Goal: Task Accomplishment & Management: Manage account settings

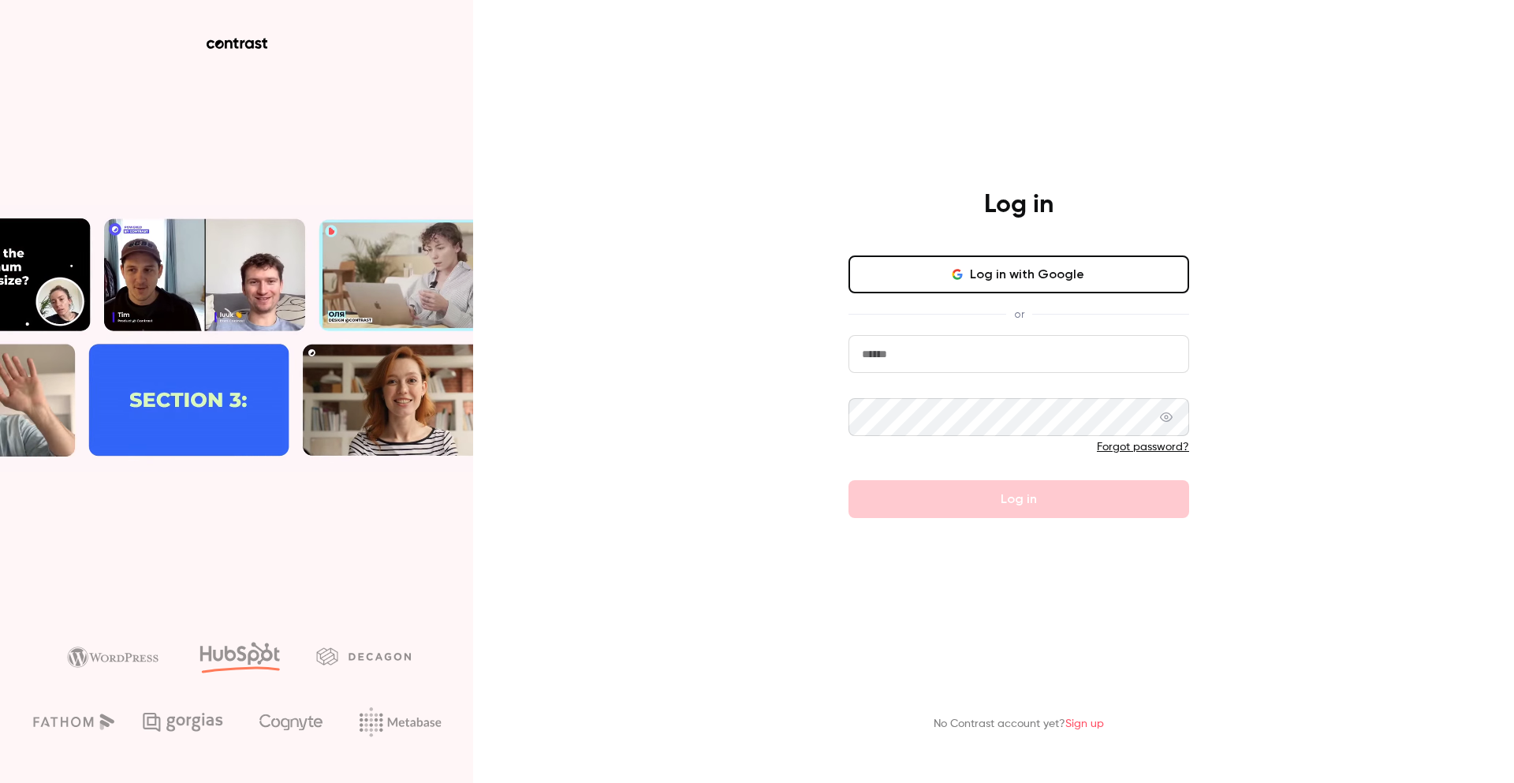
click at [975, 282] on button "Log in with Google" at bounding box center [1019, 275] width 341 height 38
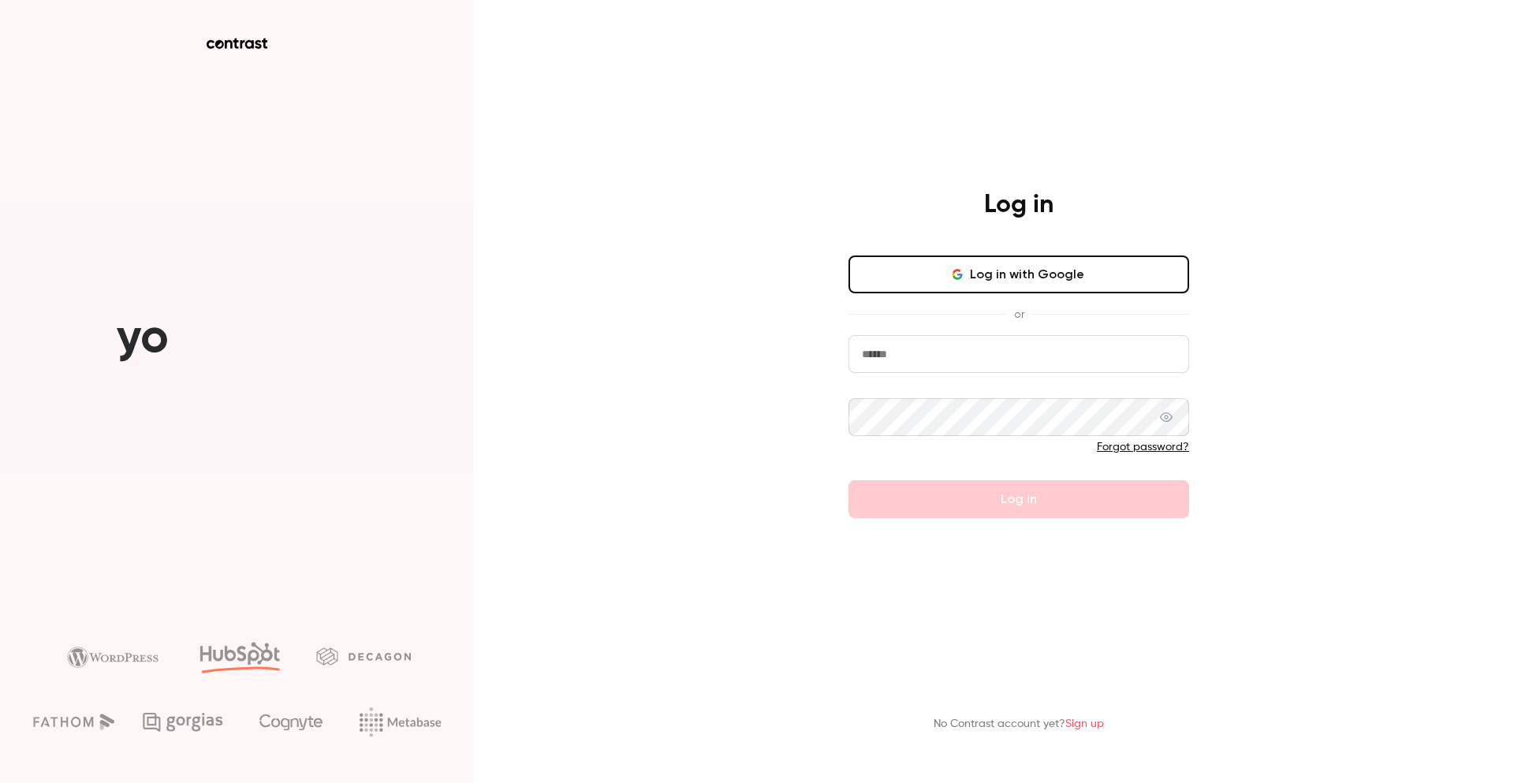
click at [1044, 274] on button "Log in with Google" at bounding box center [1019, 275] width 341 height 38
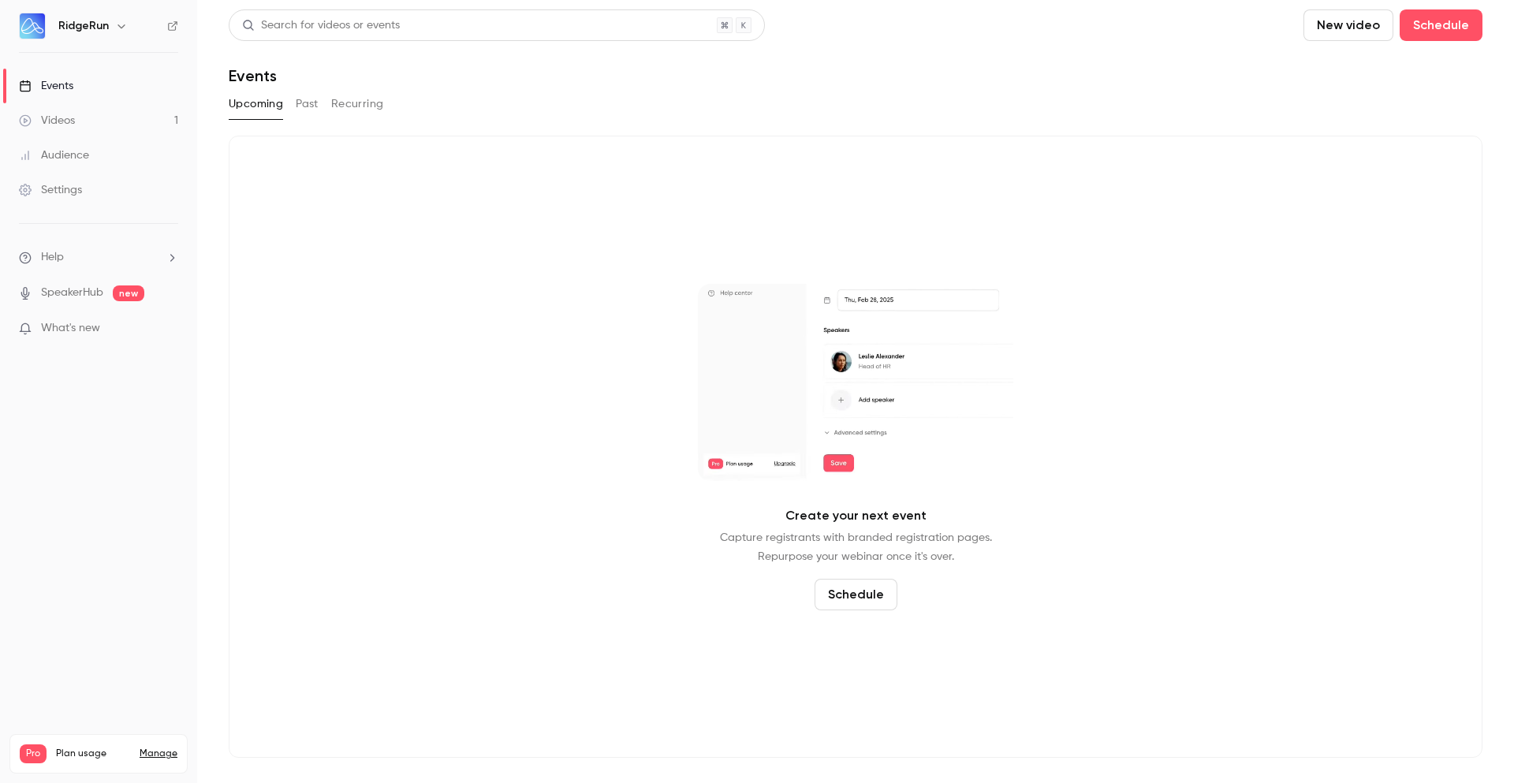
click at [115, 27] on icon "button" at bounding box center [121, 26] width 13 height 13
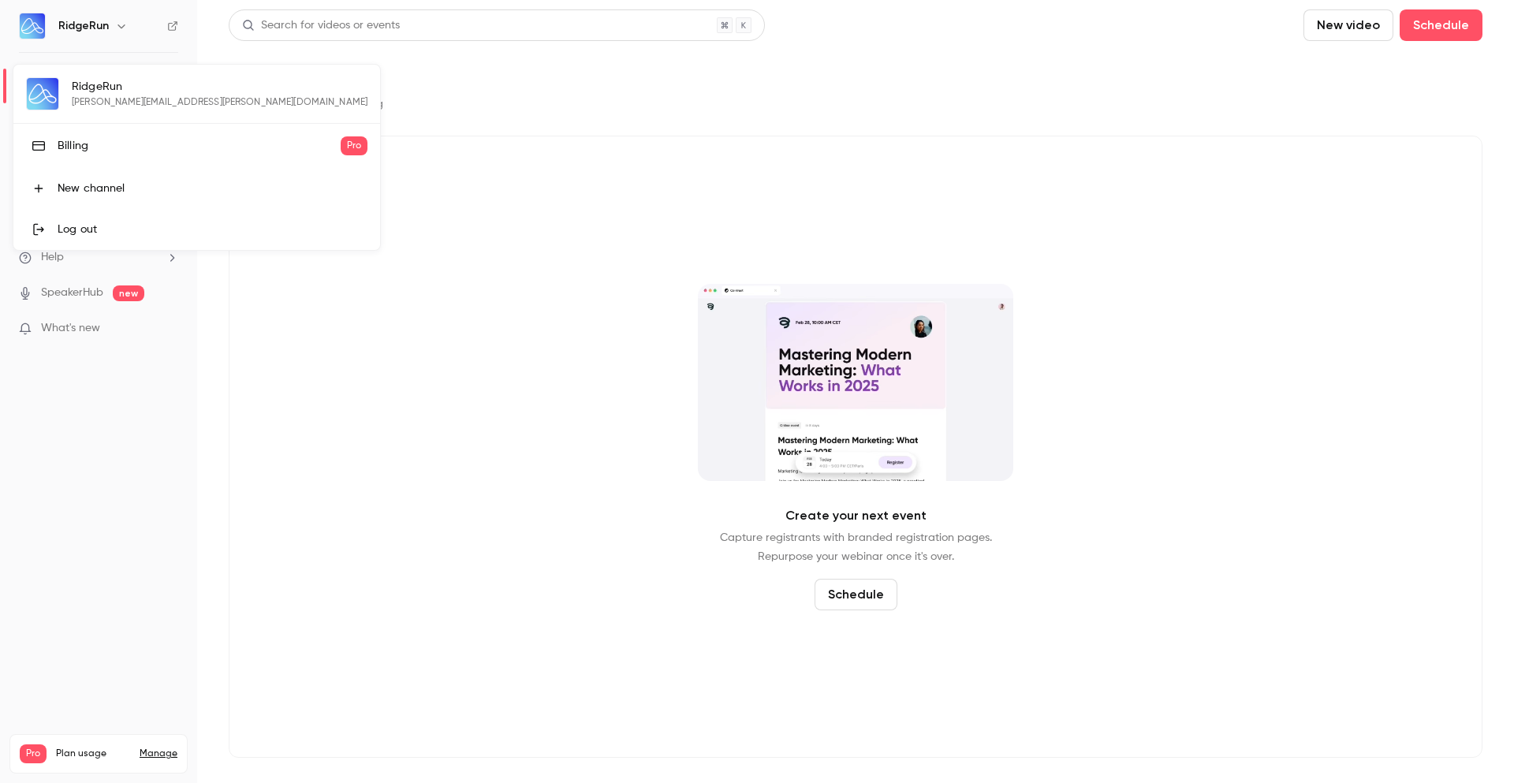
click at [643, 84] on div at bounding box center [757, 391] width 1514 height 783
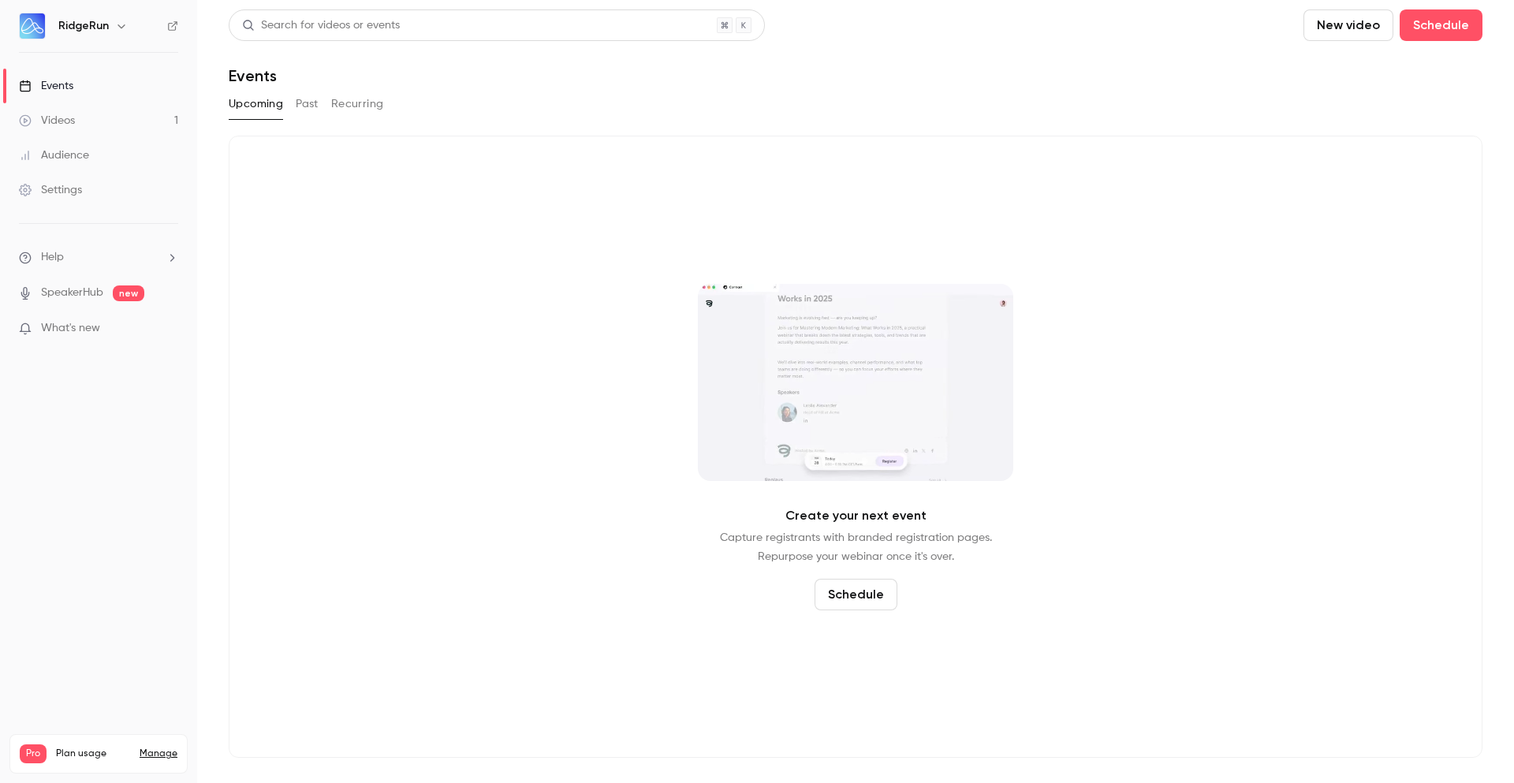
click at [91, 88] on link "Events" at bounding box center [98, 86] width 197 height 35
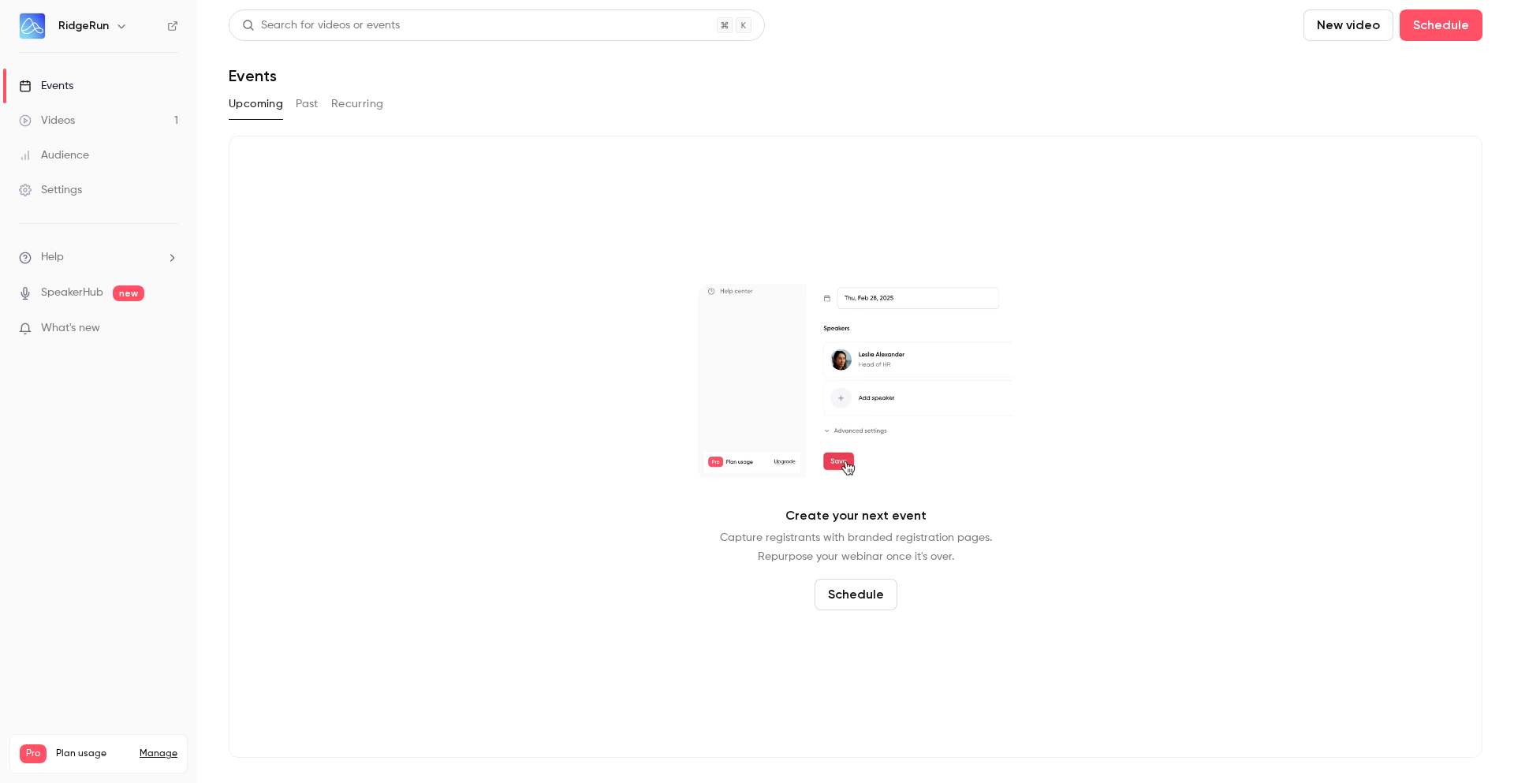
click at [308, 108] on button "Past" at bounding box center [307, 103] width 23 height 25
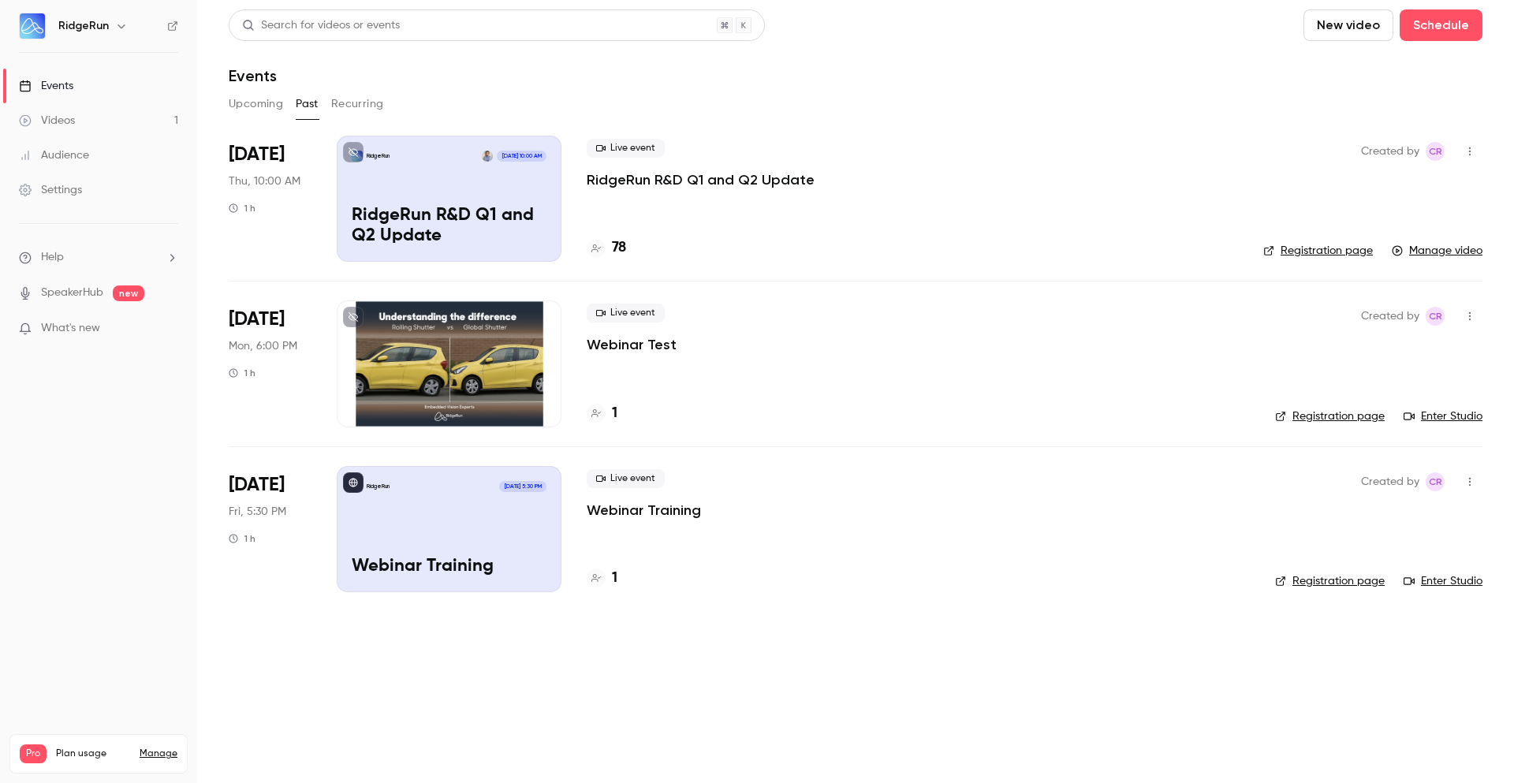
click at [366, 110] on button "Recurring" at bounding box center [357, 103] width 53 height 25
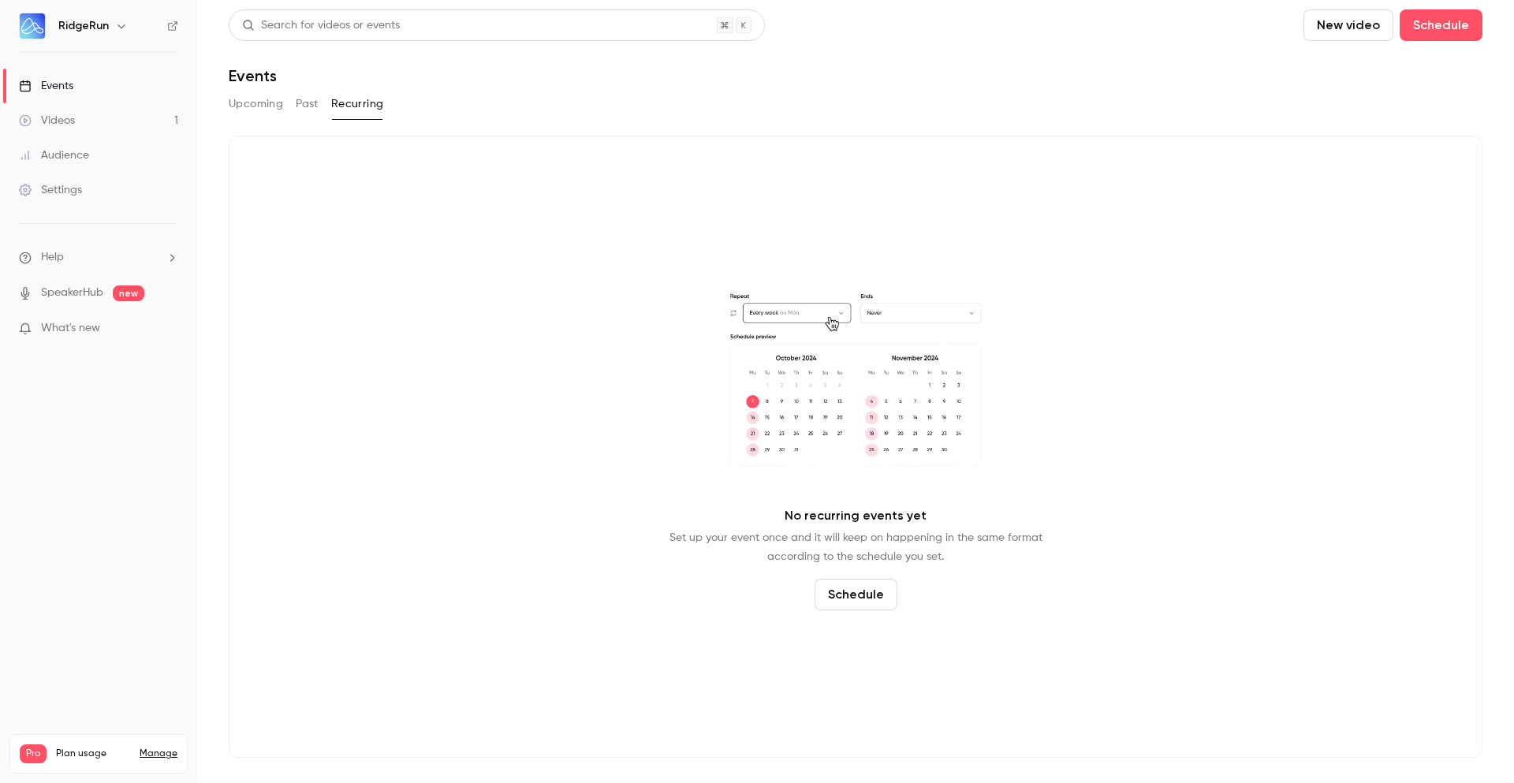
click at [312, 110] on button "Past" at bounding box center [307, 103] width 23 height 25
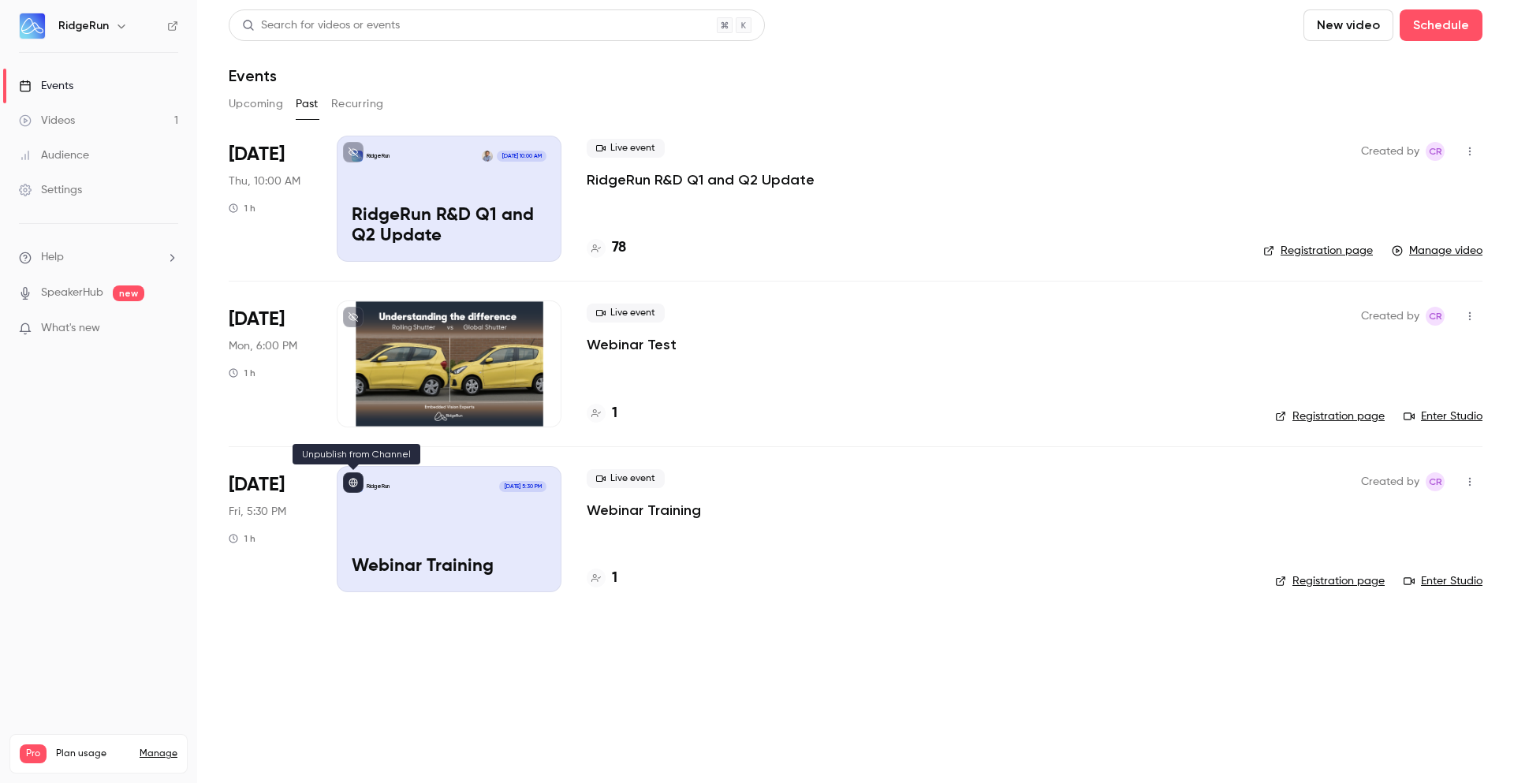
click at [353, 482] on icon at bounding box center [353, 482] width 9 height 9
click at [366, 101] on button "Recurring" at bounding box center [357, 103] width 53 height 25
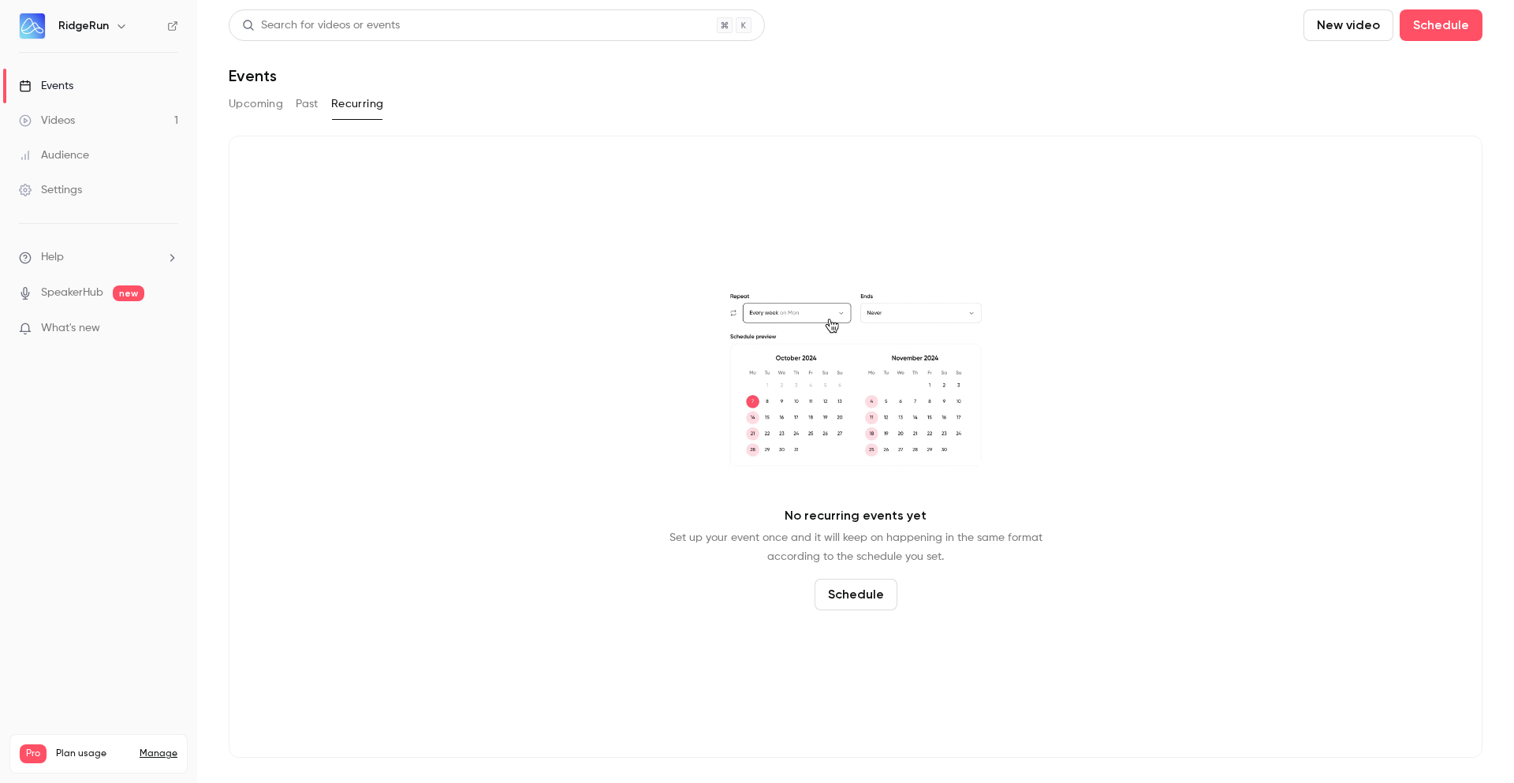
click at [260, 105] on button "Upcoming" at bounding box center [256, 103] width 54 height 25
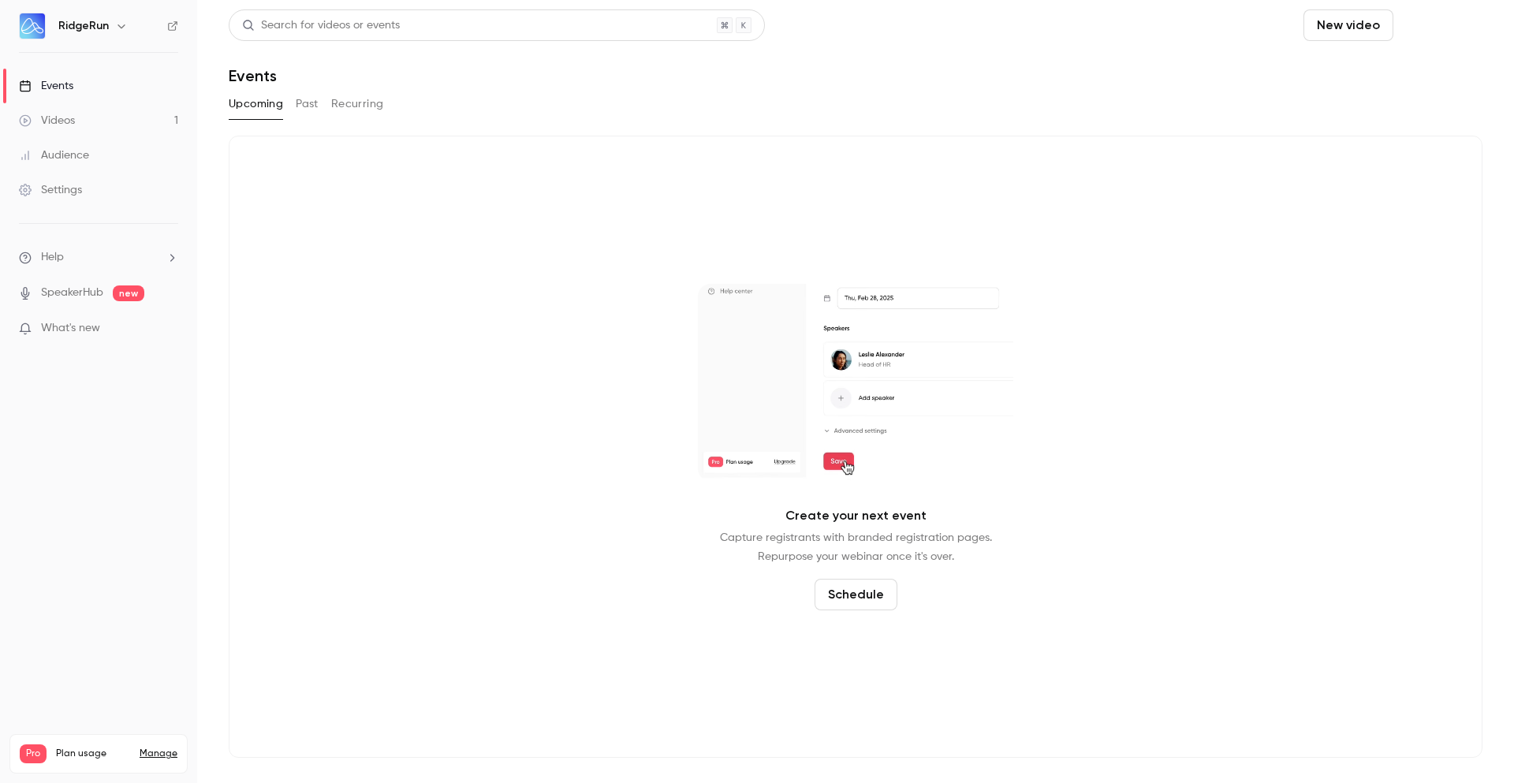
click at [1431, 28] on button "Schedule" at bounding box center [1441, 25] width 83 height 32
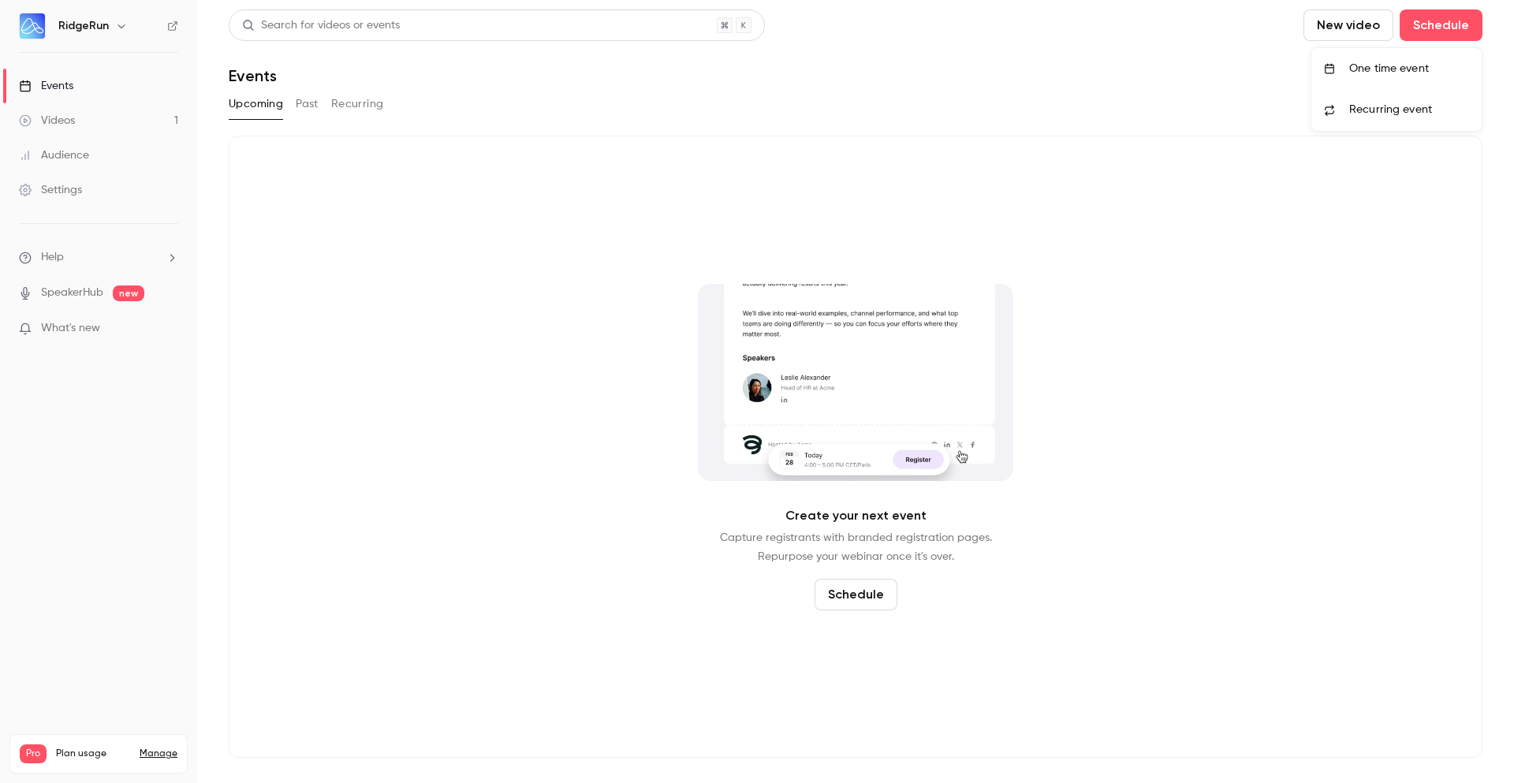
click at [1408, 67] on div "One time event" at bounding box center [1409, 69] width 120 height 16
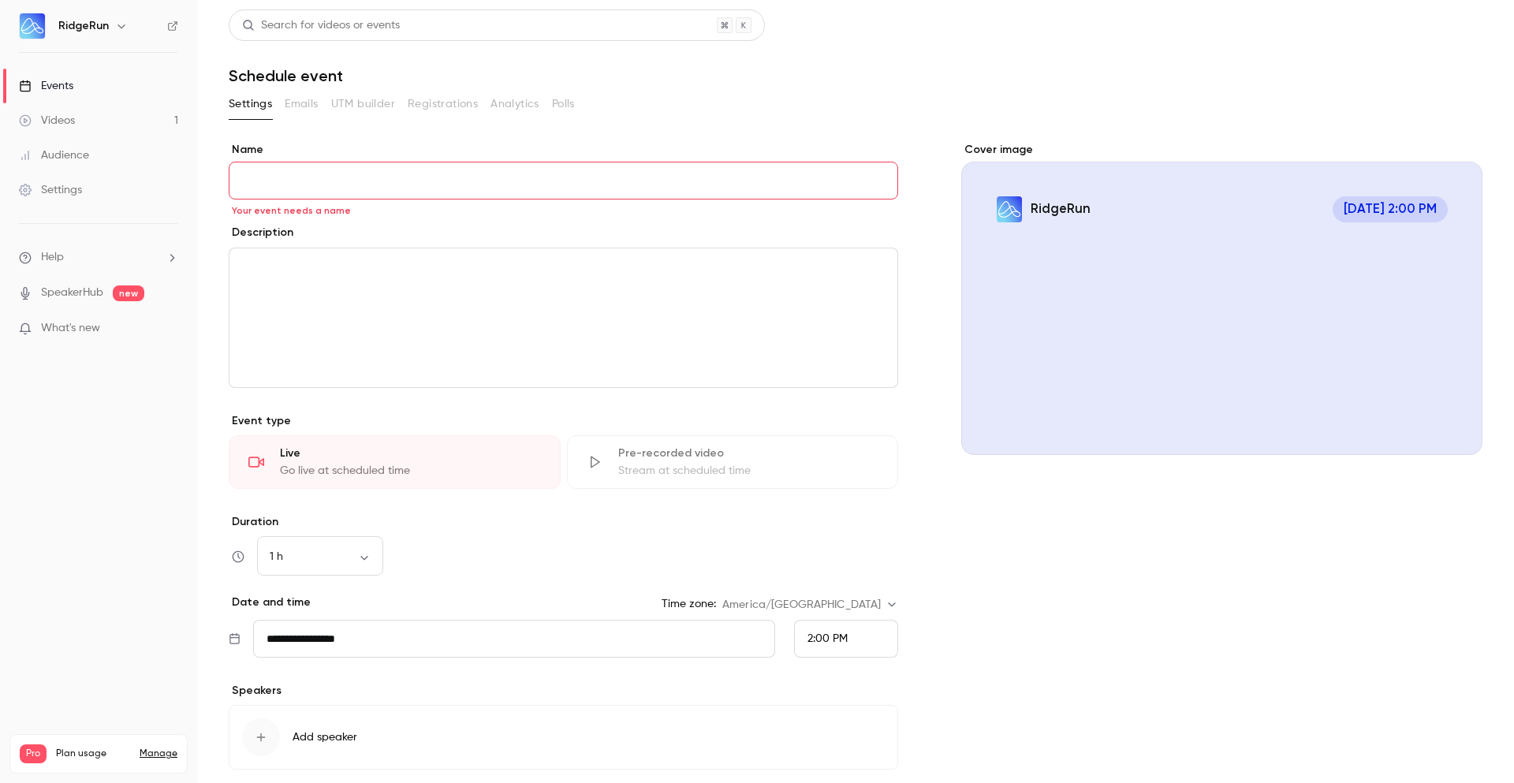
click at [890, 24] on div "Search for videos or events" at bounding box center [856, 25] width 1254 height 32
click at [439, 177] on input "Name" at bounding box center [564, 181] width 670 height 38
paste input "**********"
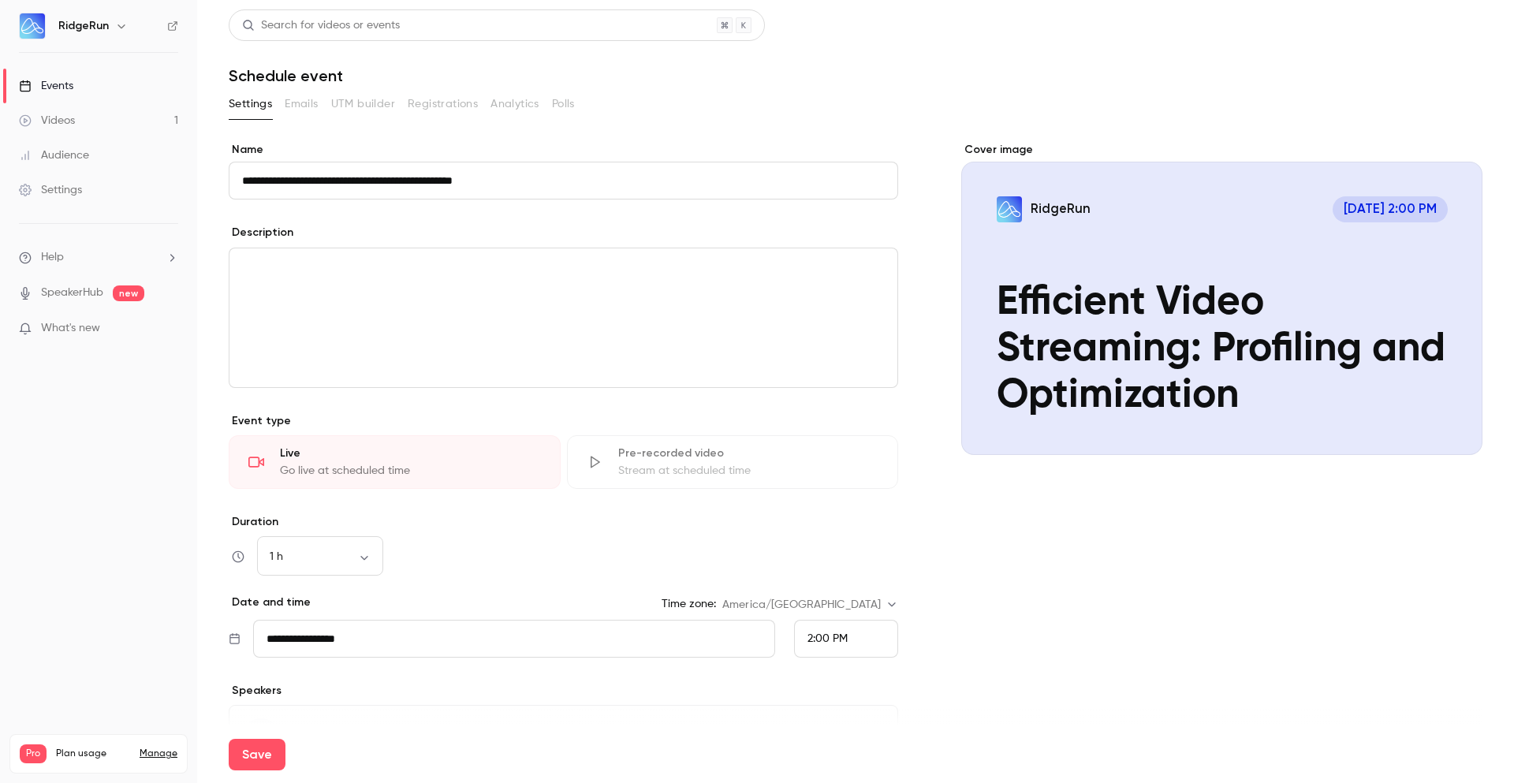
type input "**********"
click at [528, 323] on div "editor" at bounding box center [563, 317] width 668 height 139
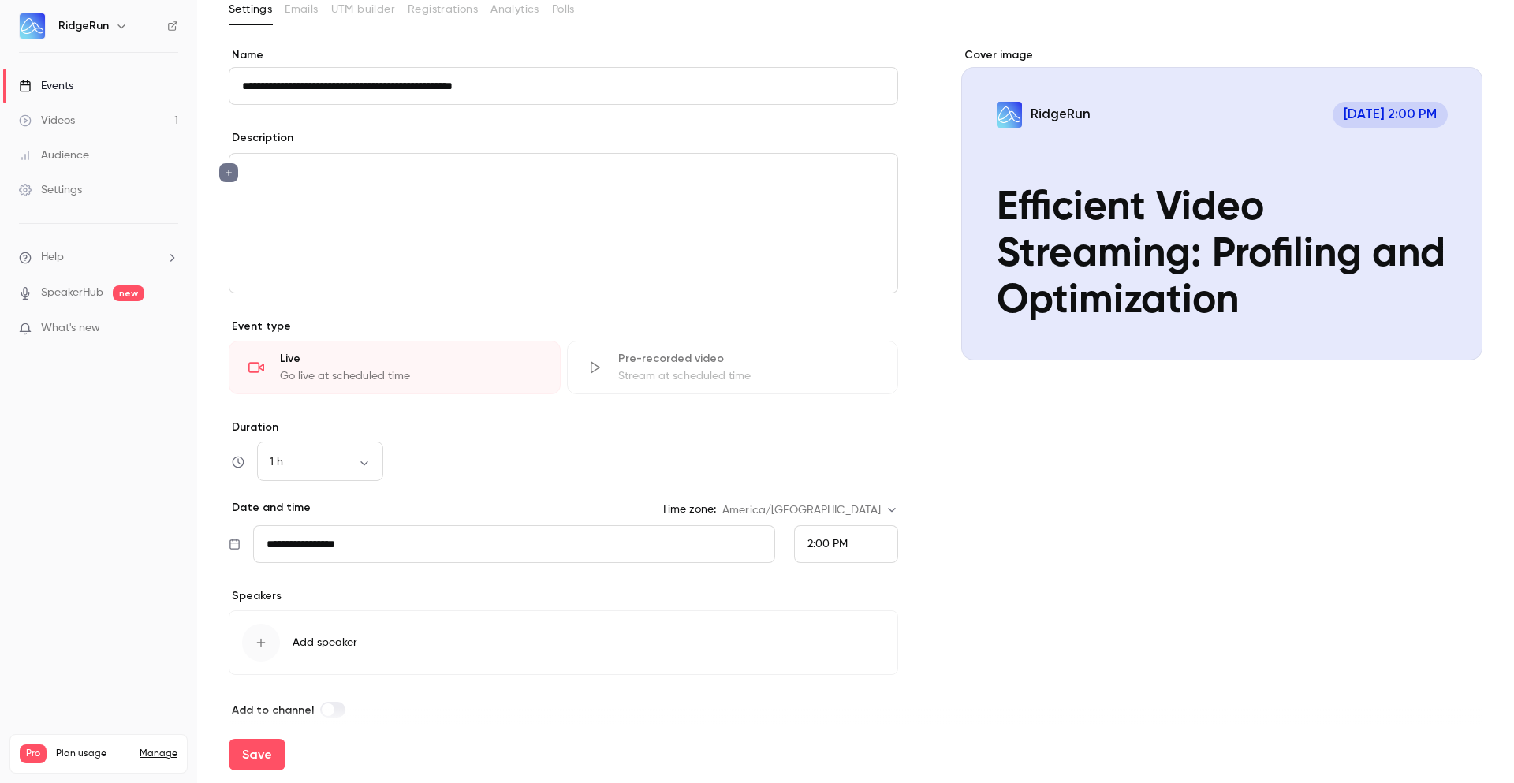
click at [534, 556] on input "**********" at bounding box center [514, 544] width 522 height 38
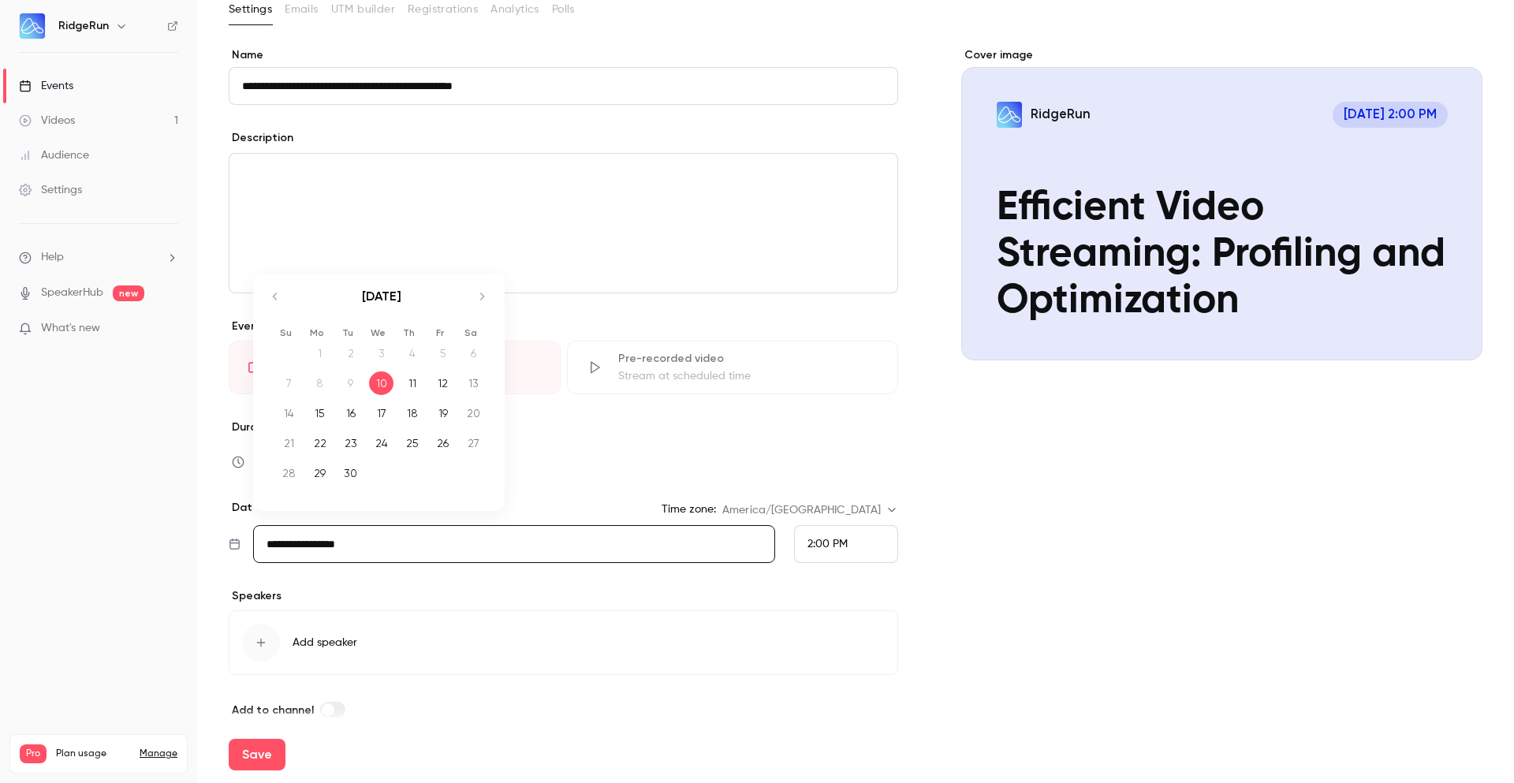
click at [483, 301] on icon "Move forward to switch to the next month." at bounding box center [481, 296] width 19 height 19
click at [380, 383] on div "8" at bounding box center [381, 383] width 24 height 24
type input "**********"
click at [855, 546] on div "2:00 PM" at bounding box center [846, 544] width 104 height 38
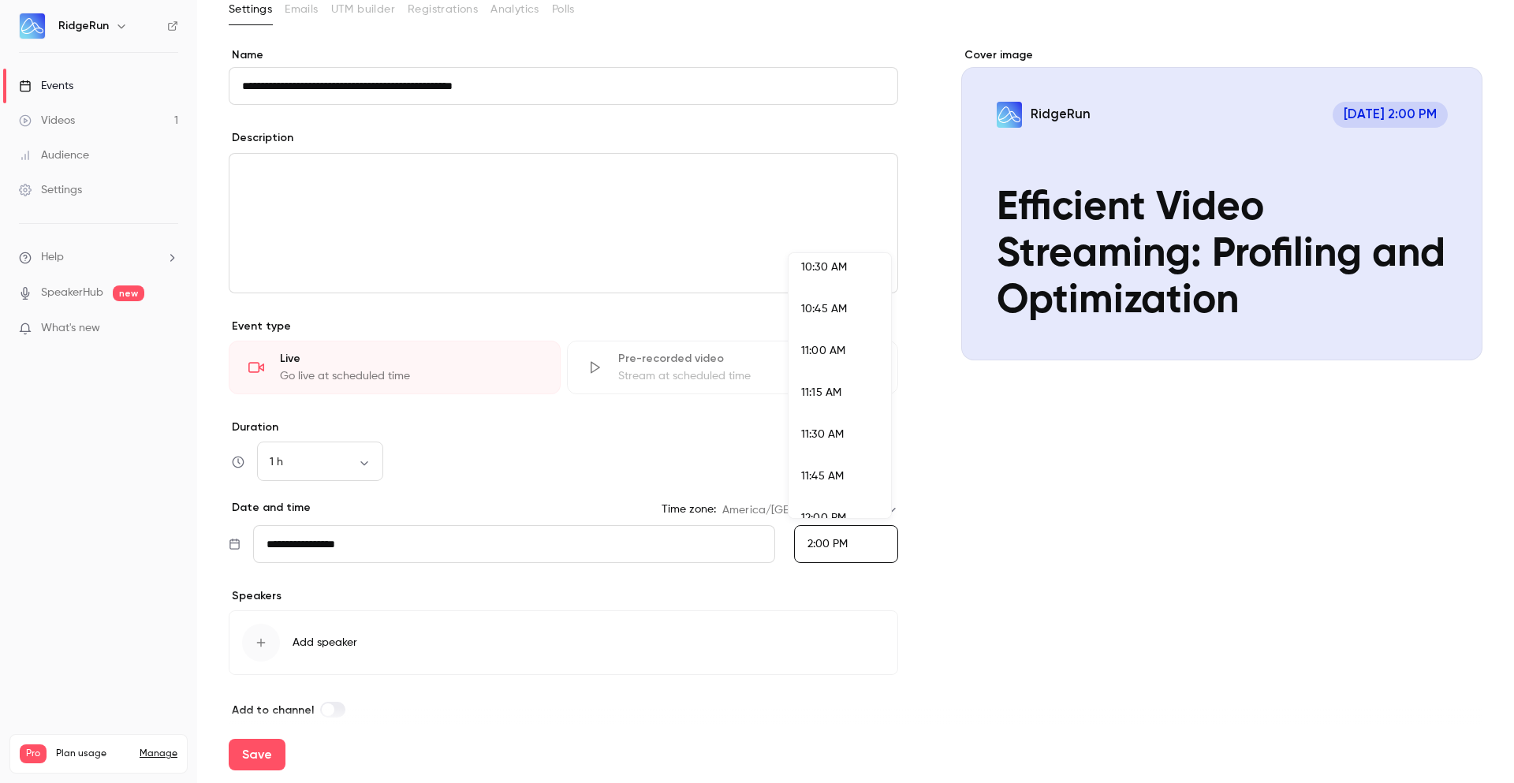
scroll to position [1756, 0]
click at [854, 346] on li "11:00 AM" at bounding box center [840, 357] width 103 height 42
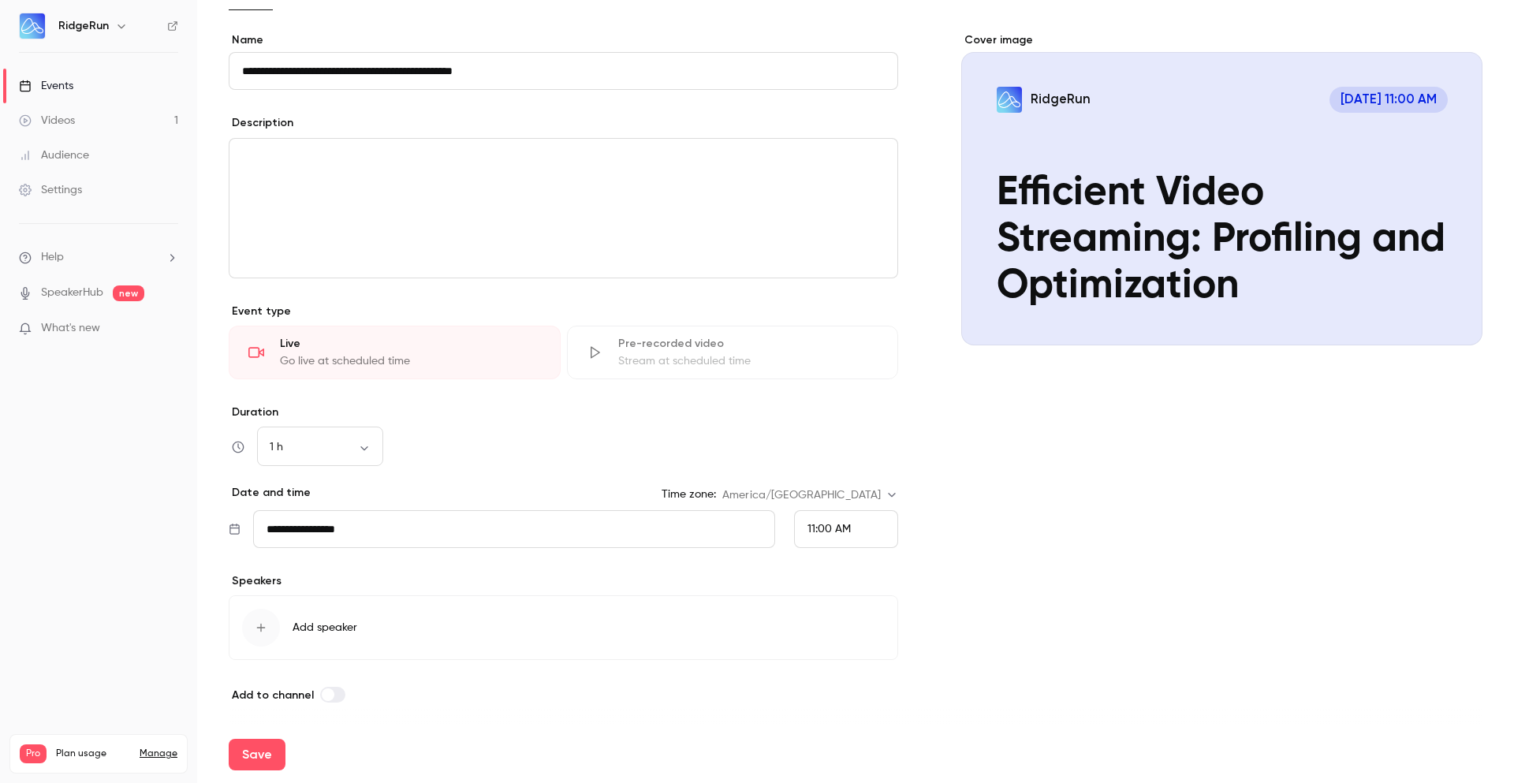
scroll to position [113, 0]
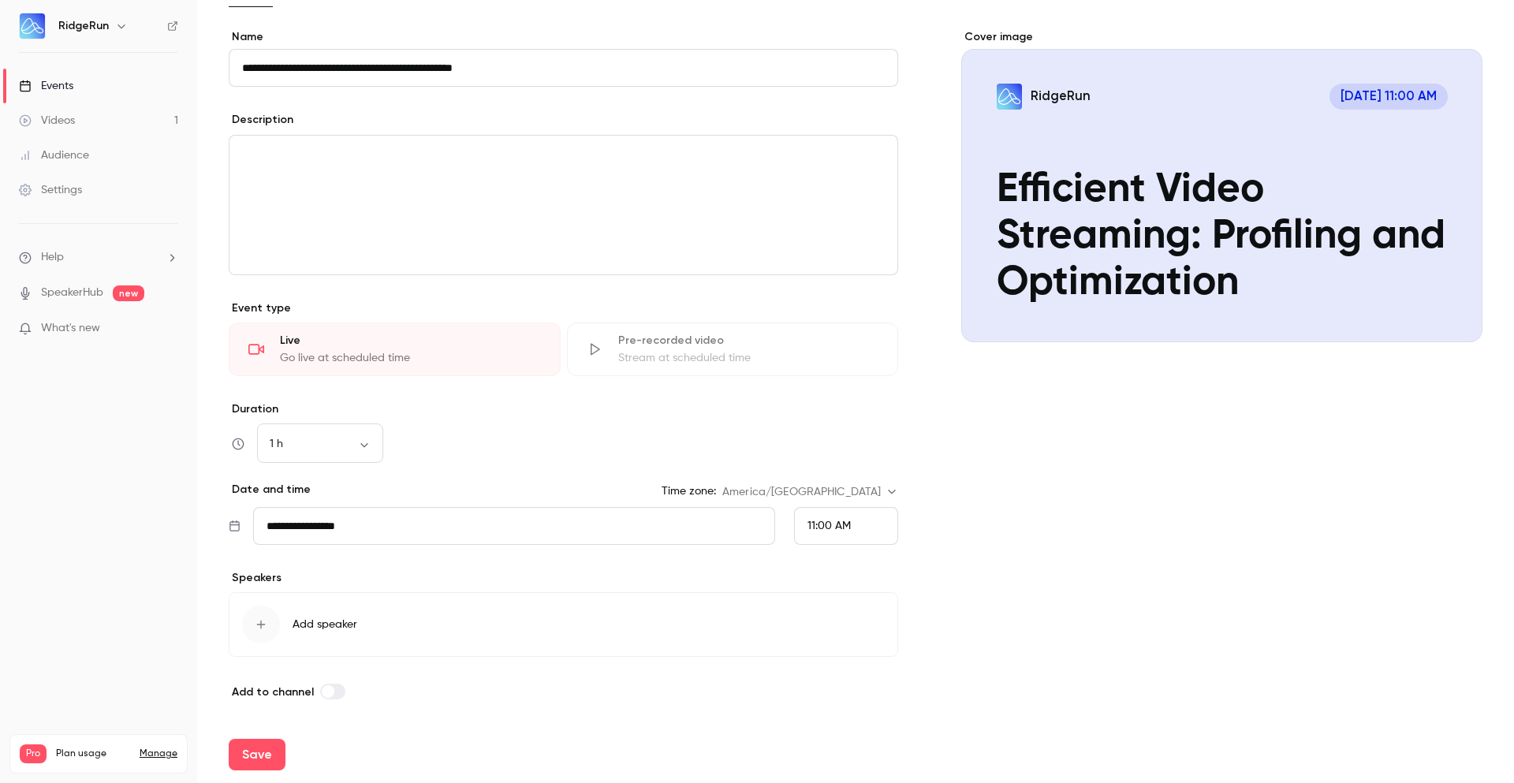
click at [317, 626] on span "Add speaker" at bounding box center [325, 625] width 65 height 16
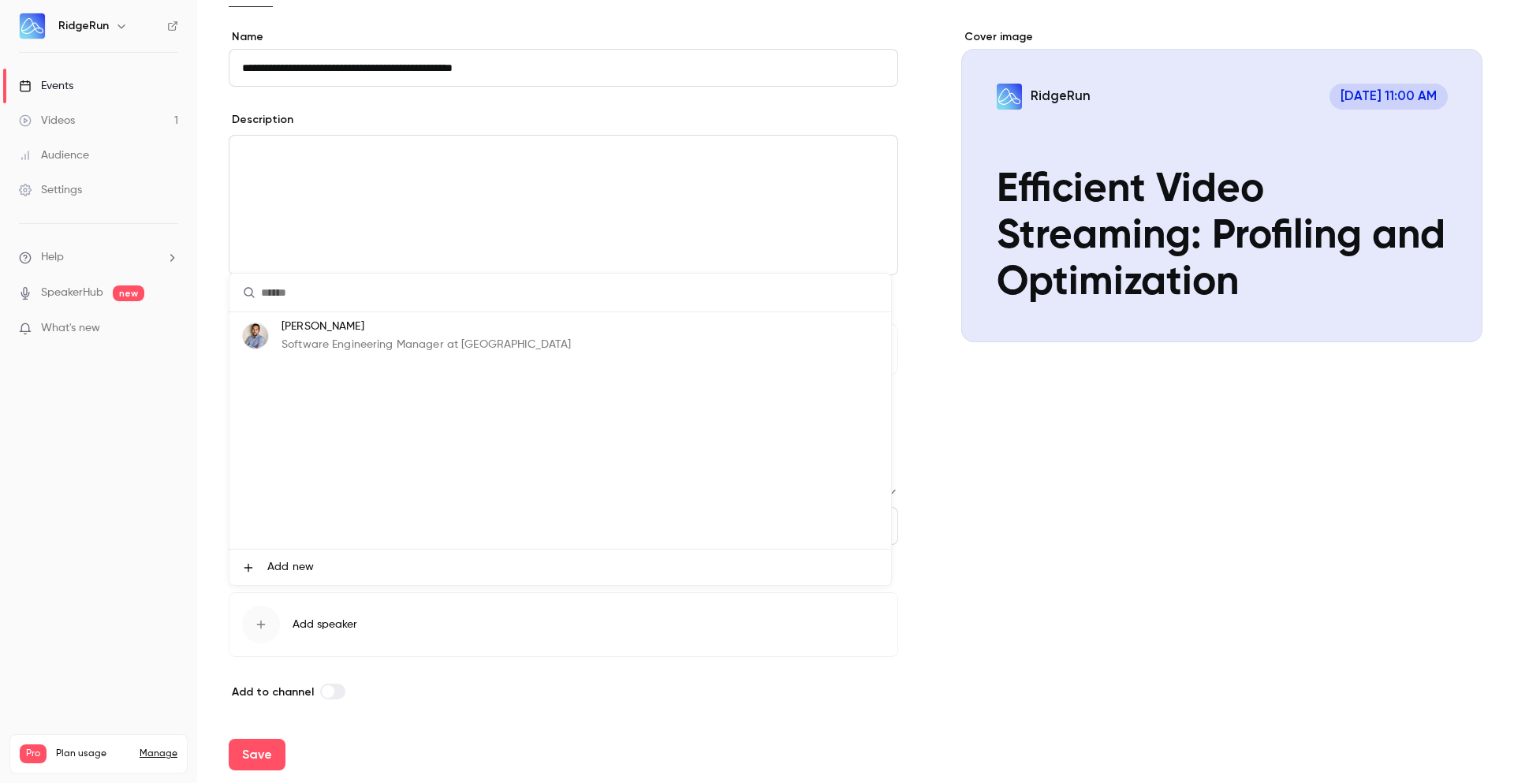
click at [319, 571] on li "Add new" at bounding box center [560, 567] width 662 height 35
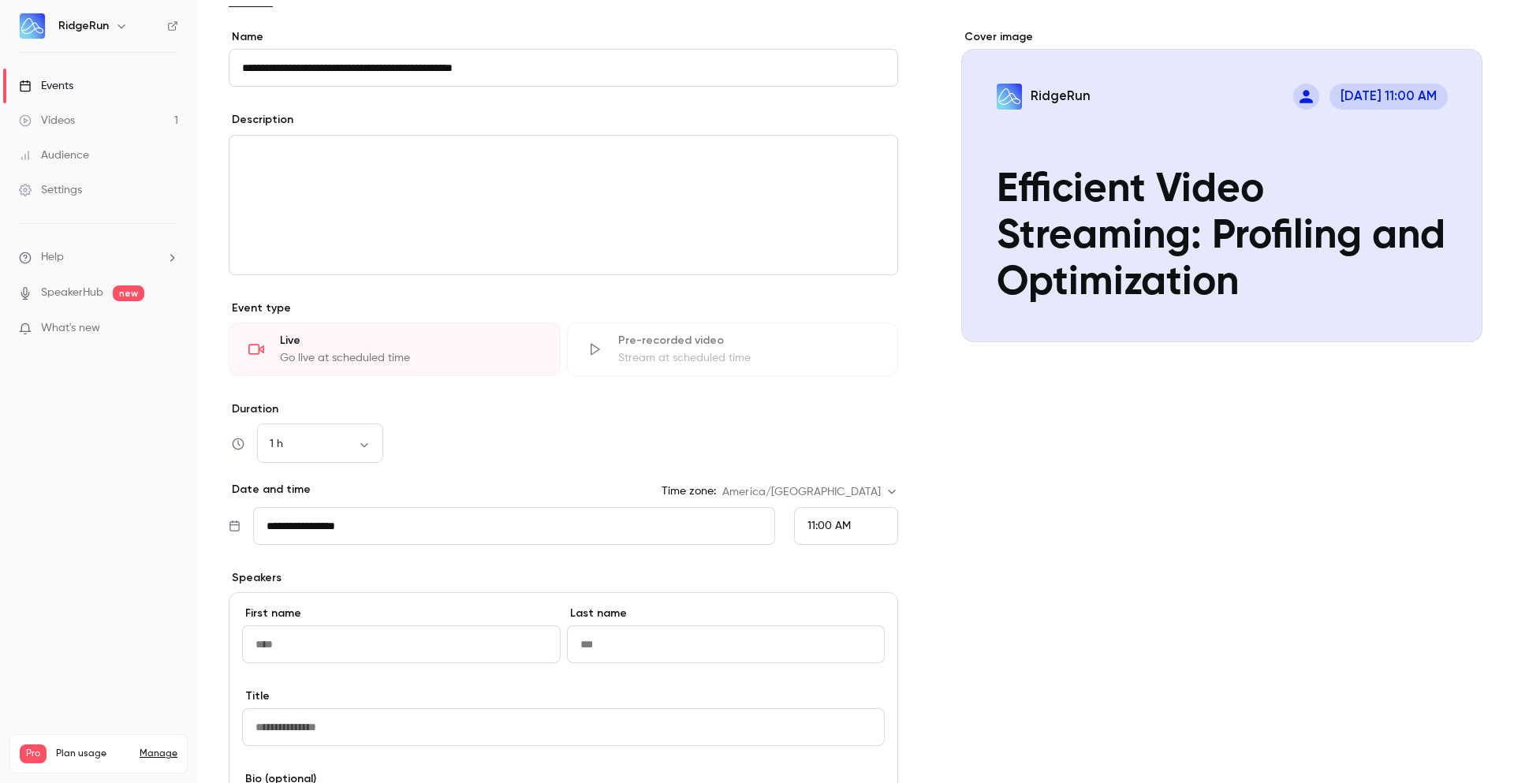
scroll to position [397, 0]
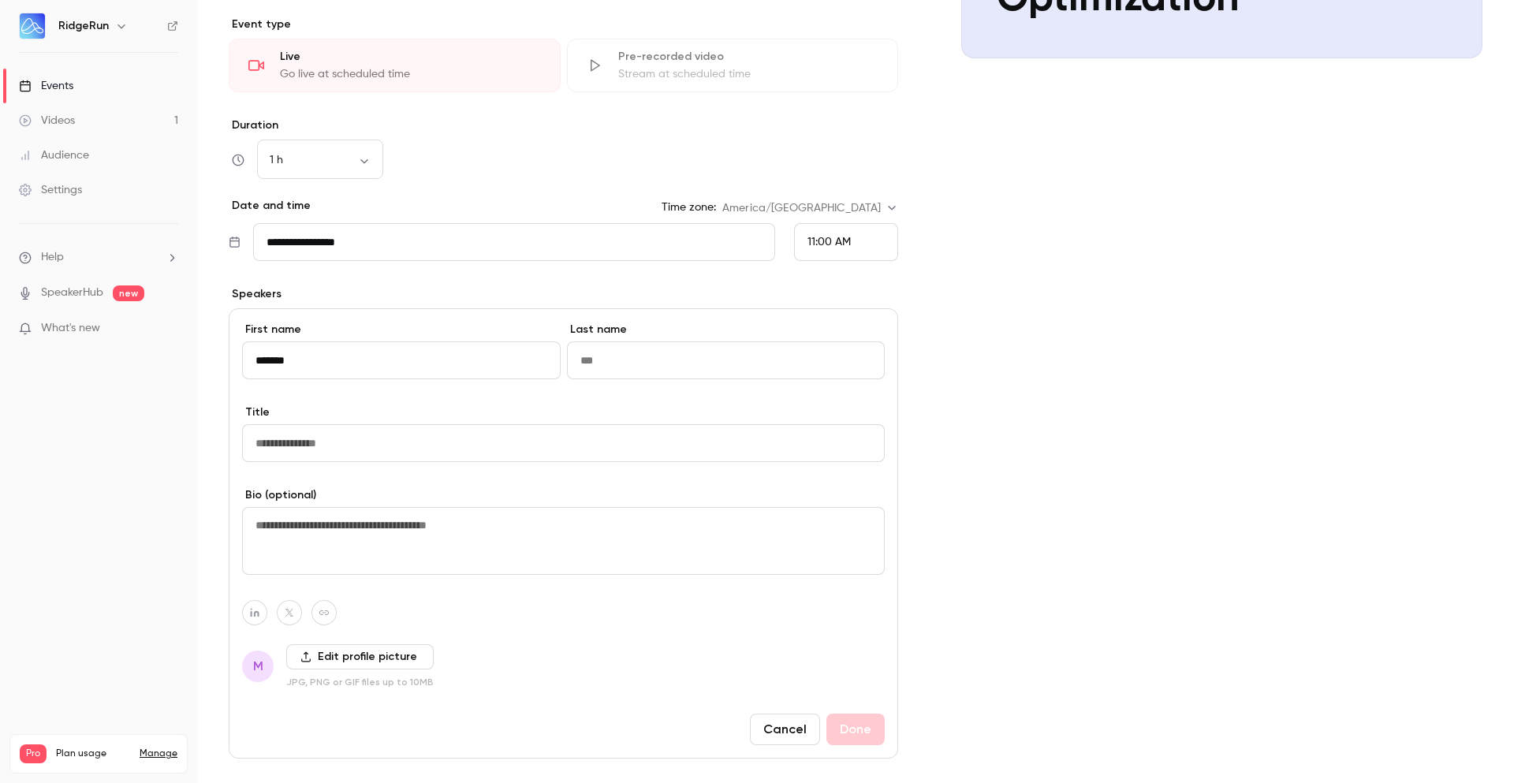
type input "*******"
type input "******"
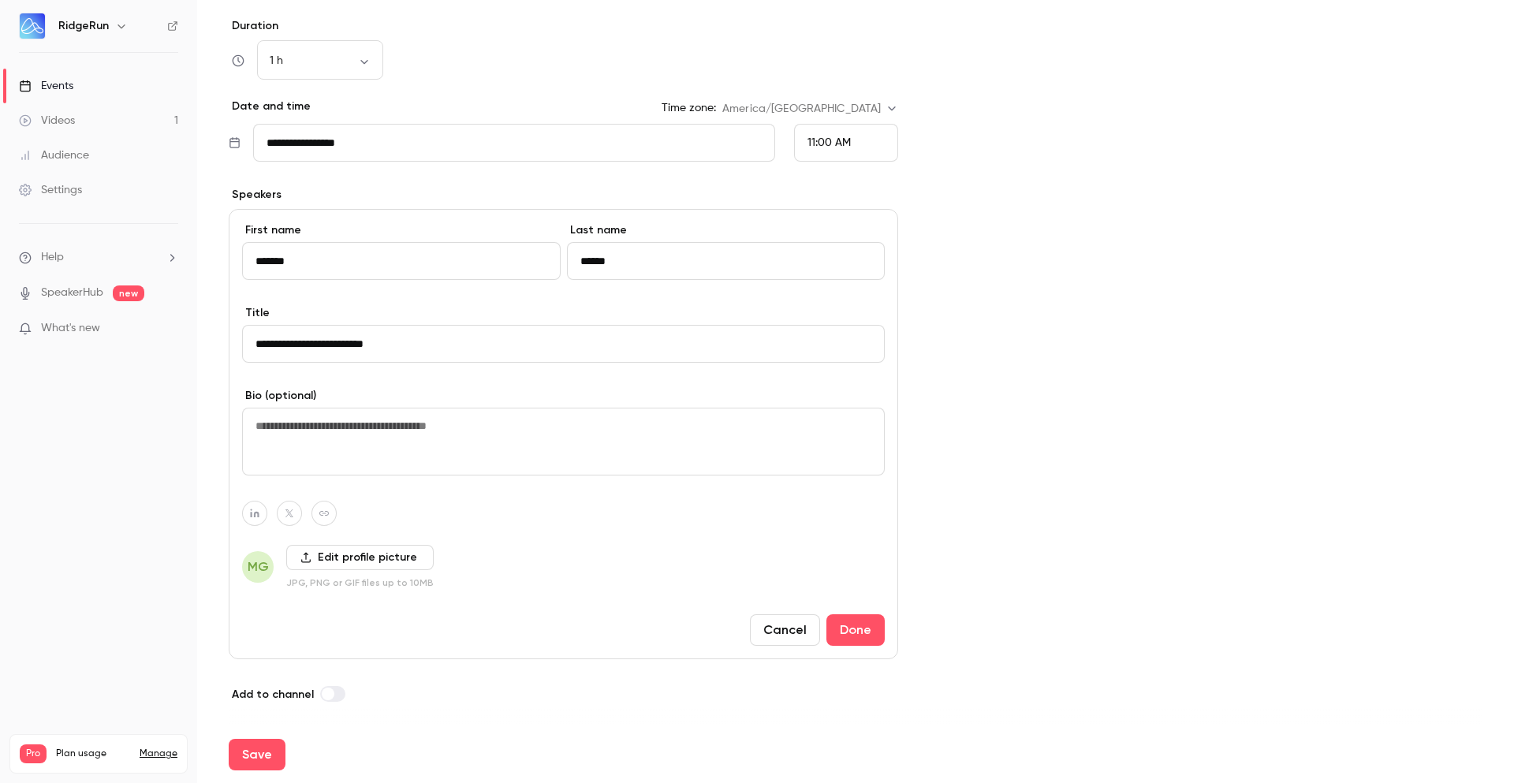
scroll to position [498, 0]
type input "**********"
click at [640, 437] on textarea at bounding box center [563, 439] width 643 height 68
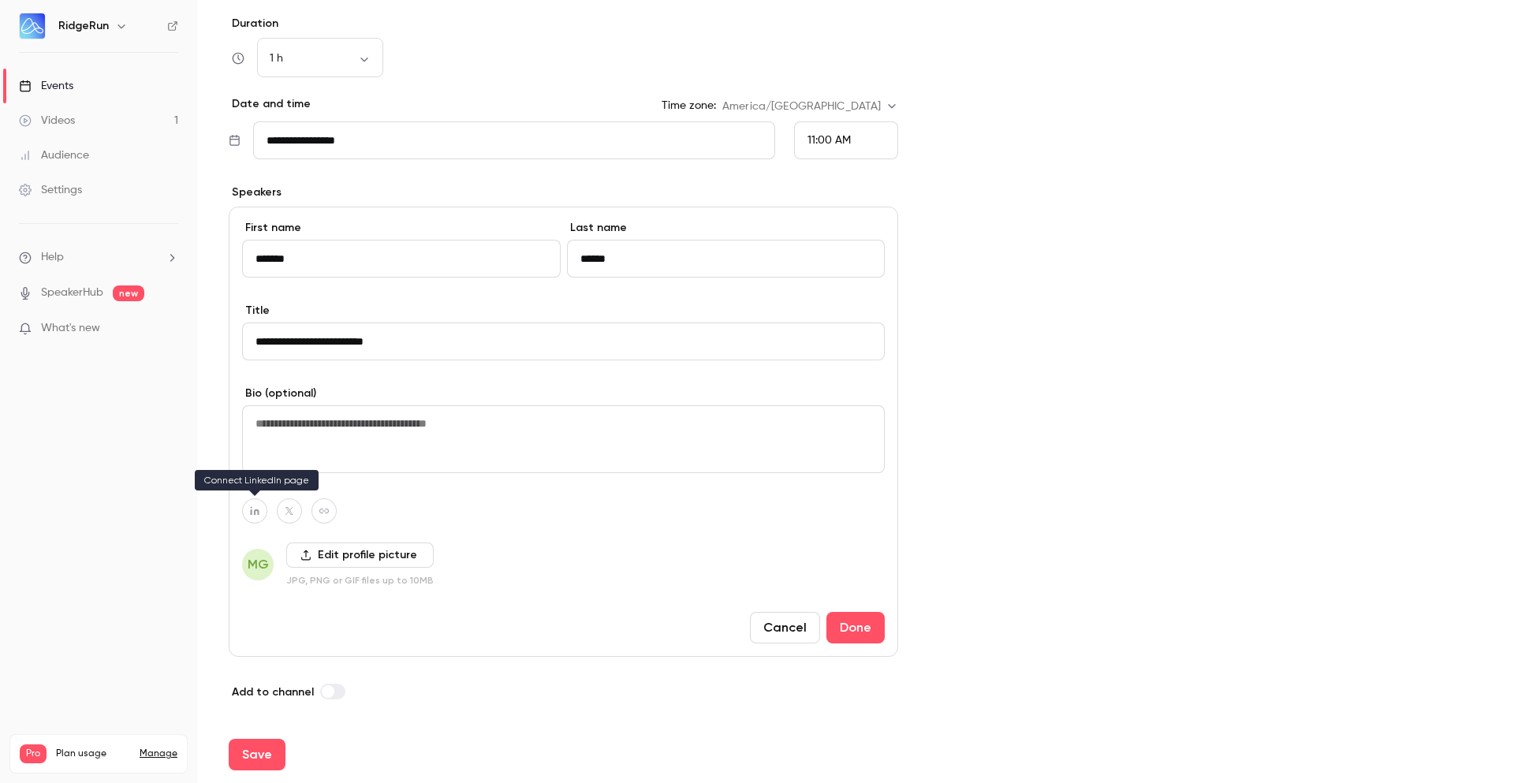
click at [256, 512] on icon "button" at bounding box center [254, 510] width 11 height 9
click at [595, 533] on div "**********" at bounding box center [564, 432] width 670 height 450
type input "**********"
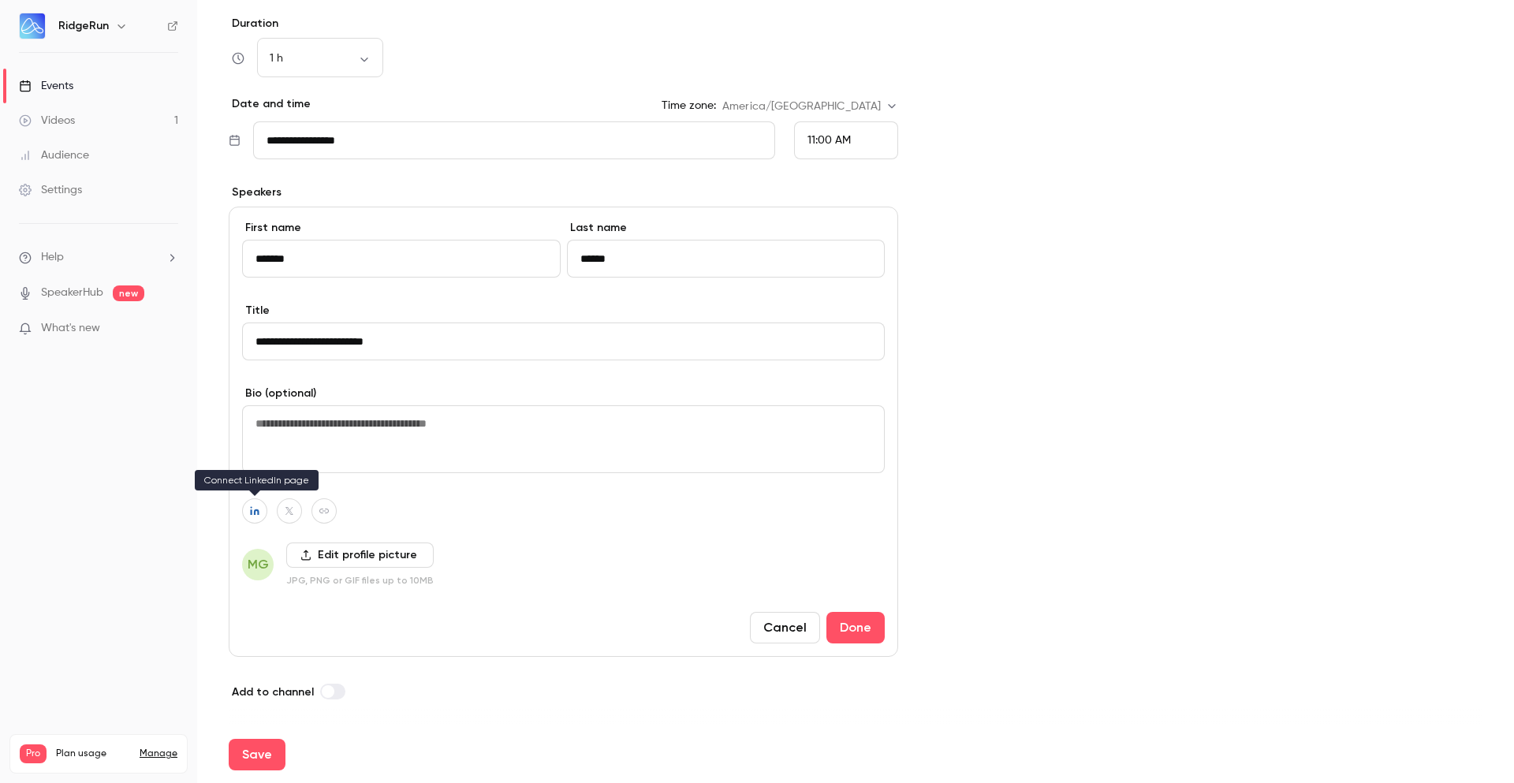
click at [257, 519] on button "button" at bounding box center [254, 510] width 25 height 25
click at [532, 509] on div at bounding box center [563, 510] width 643 height 25
click at [841, 629] on button "Done" at bounding box center [855, 628] width 58 height 32
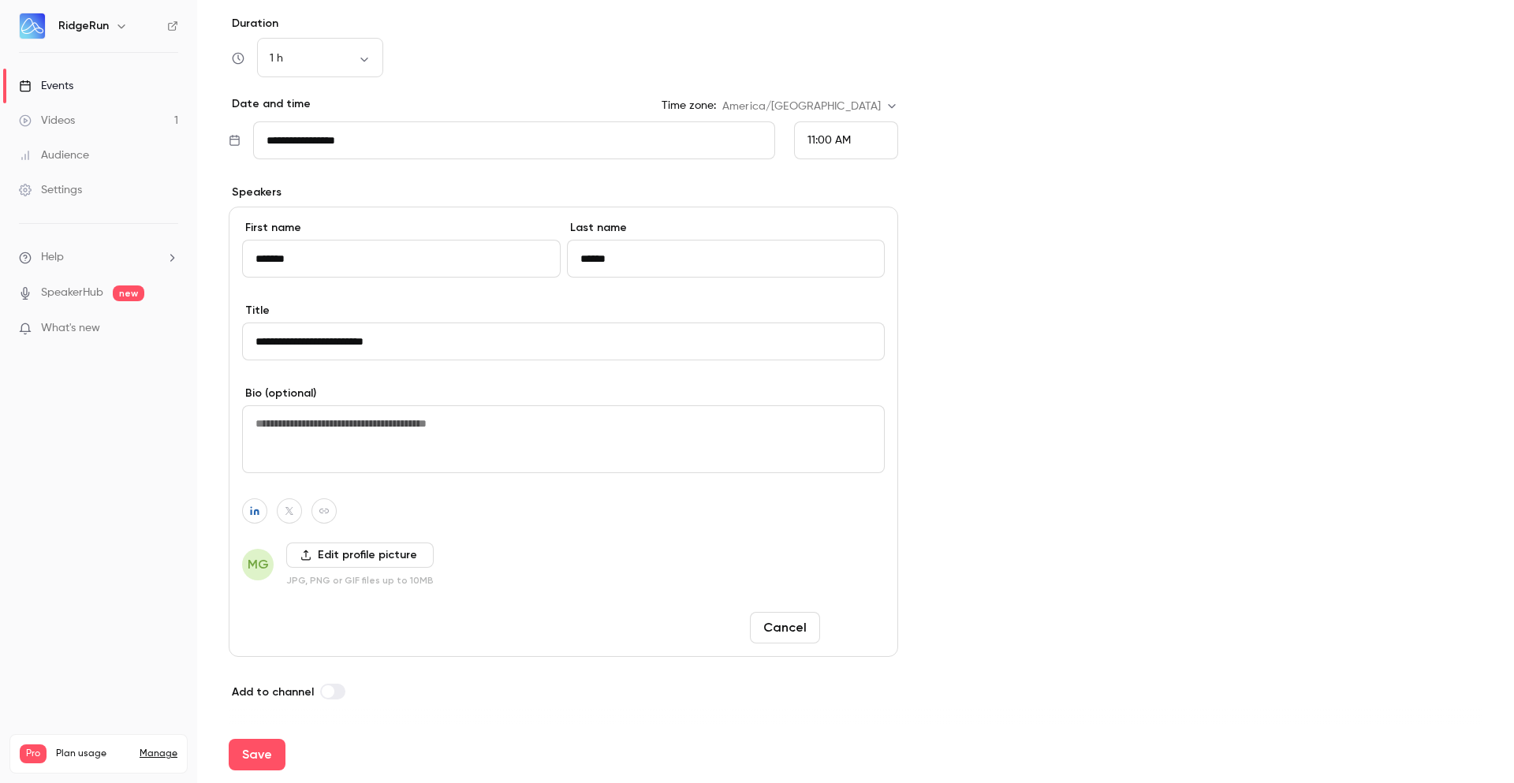
scroll to position [185, 0]
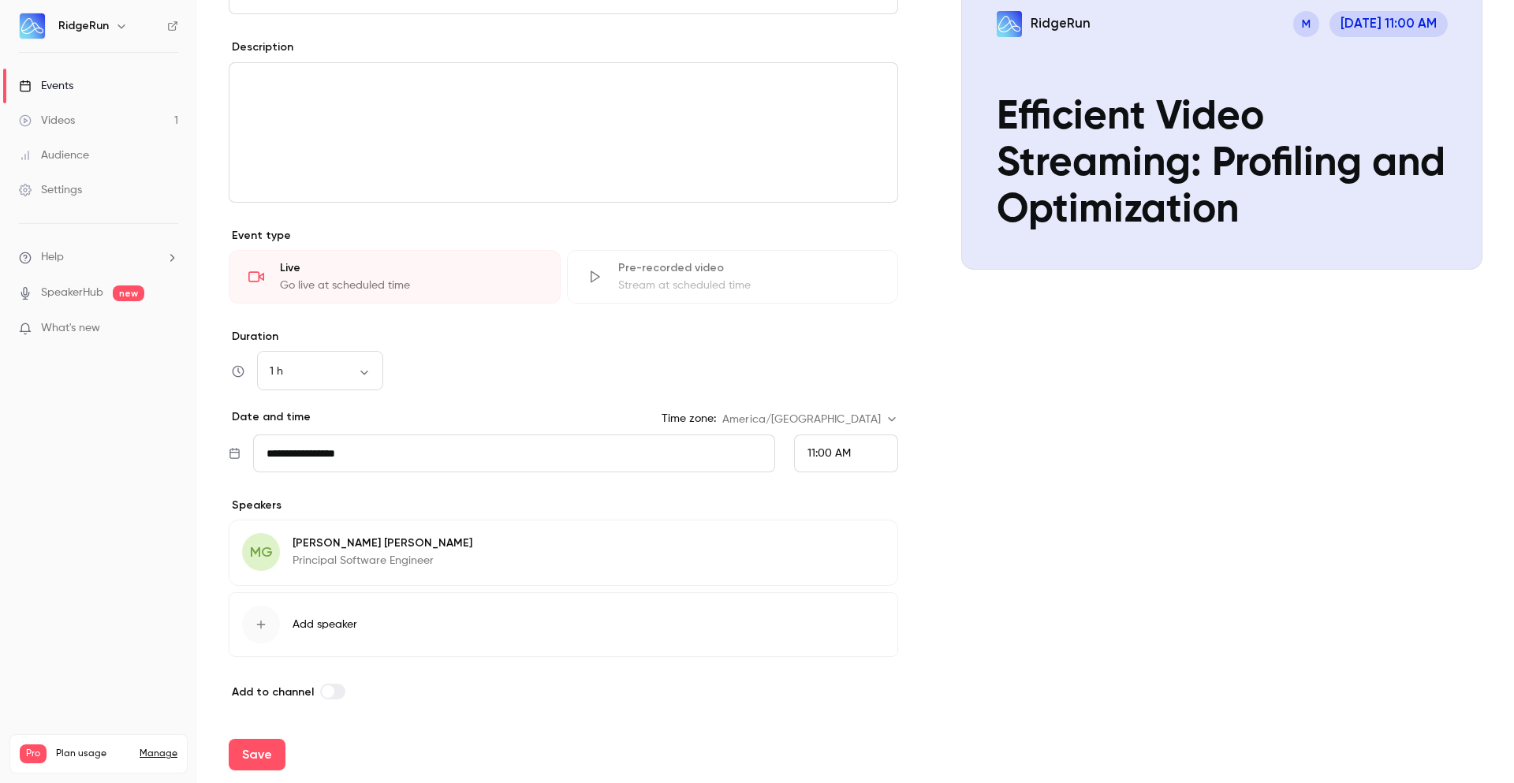
click at [325, 690] on span at bounding box center [328, 691] width 13 height 13
click at [845, 543] on button "Edit" at bounding box center [856, 545] width 58 height 25
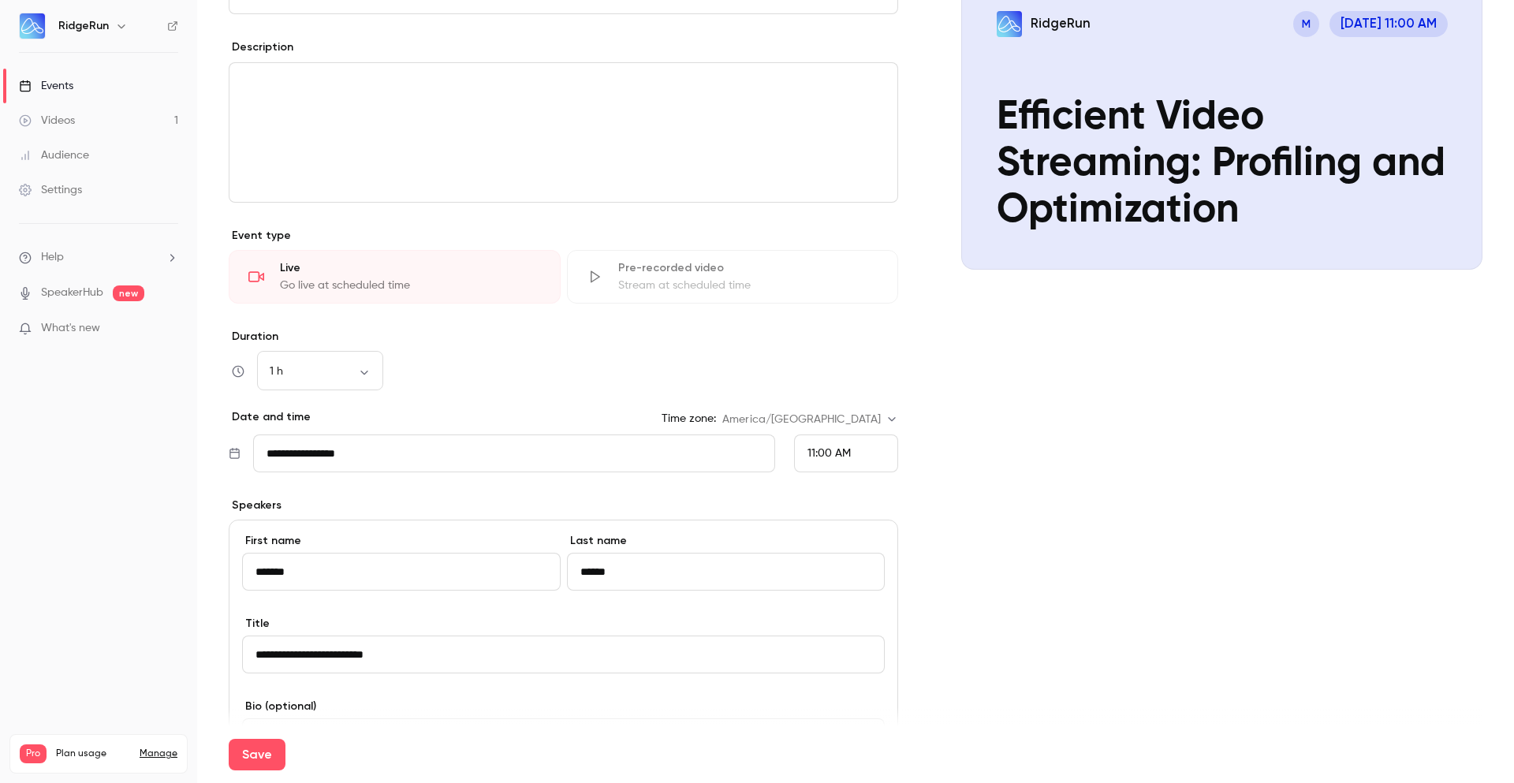
click at [1087, 538] on div "Cover image RidgeRun M [DATE] 11:00 AM Efficient Video Streaming: Profiling and…" at bounding box center [1221, 521] width 521 height 1129
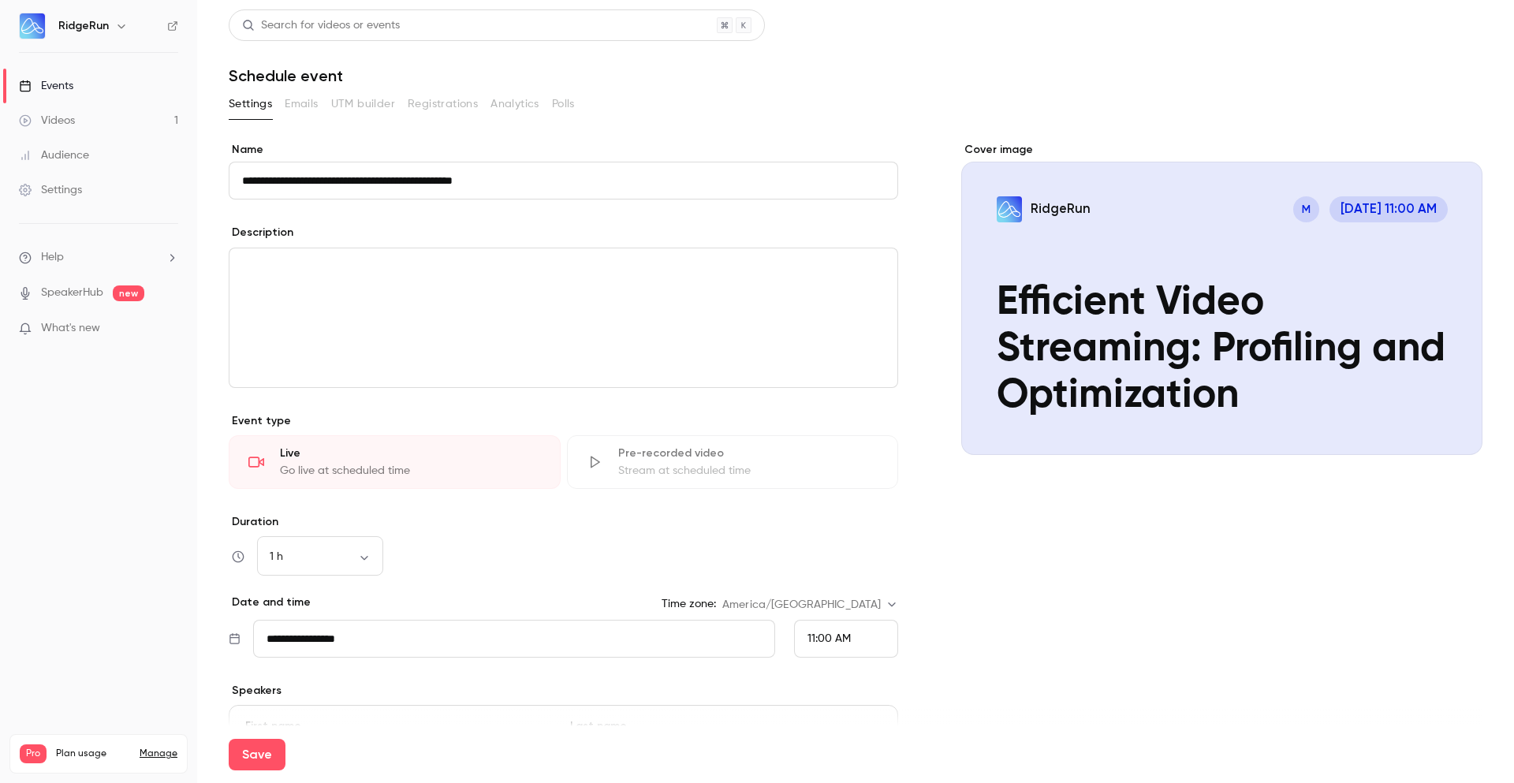
click at [122, 22] on icon "button" at bounding box center [121, 26] width 13 height 13
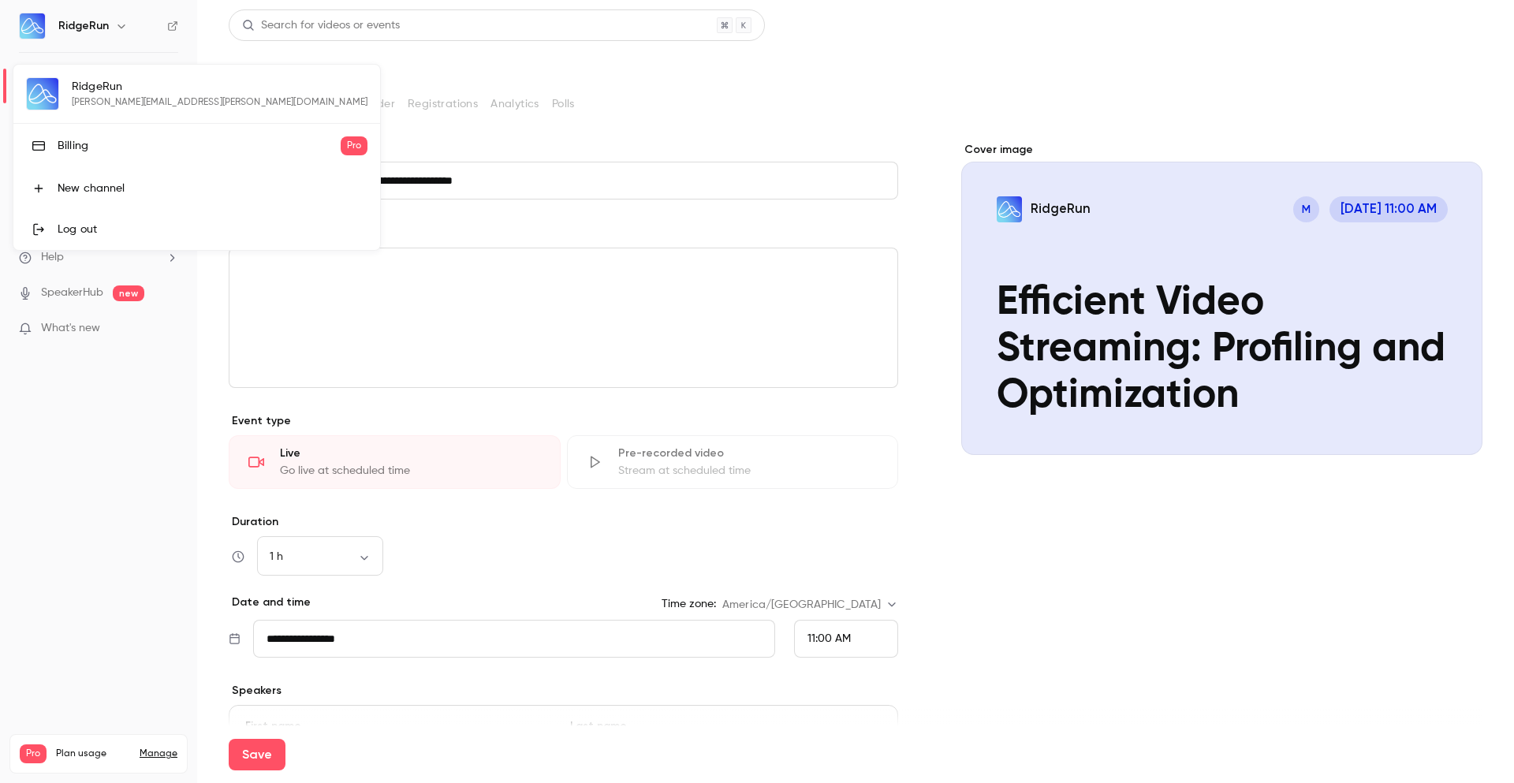
click at [121, 428] on div at bounding box center [757, 391] width 1514 height 783
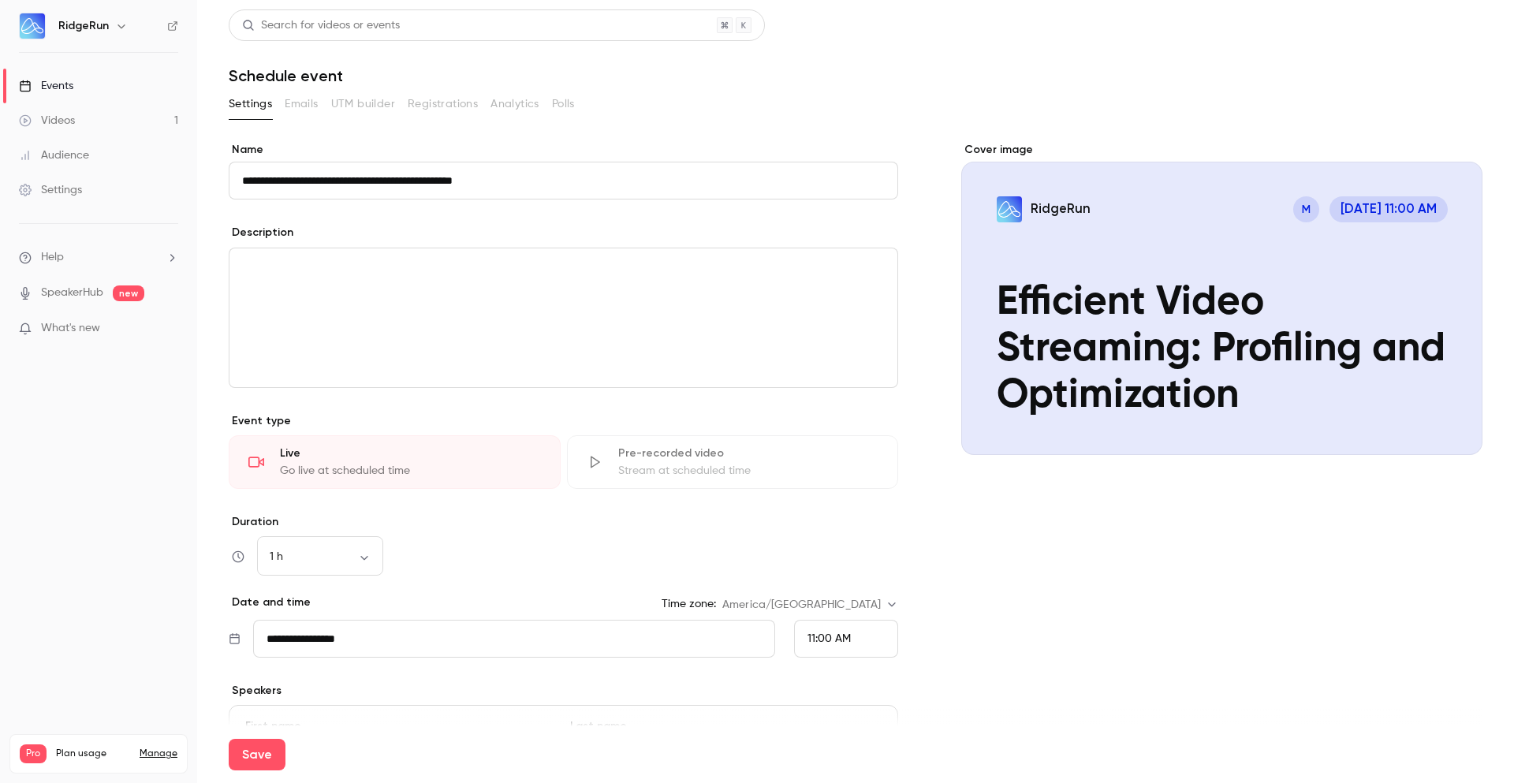
click at [124, 24] on icon "button" at bounding box center [121, 26] width 13 height 13
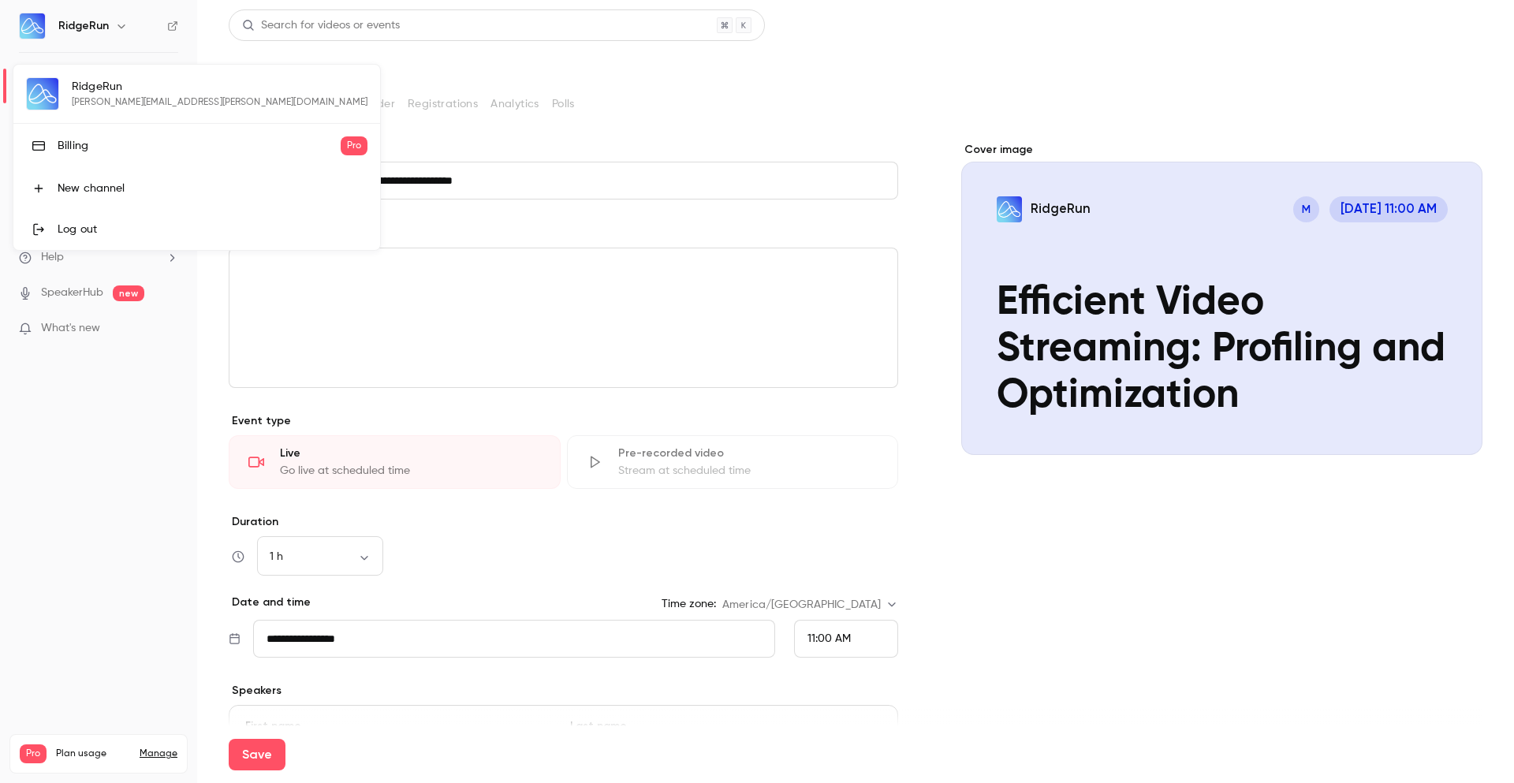
click at [115, 100] on div "RidgeRun [PERSON_NAME][EMAIL_ADDRESS][PERSON_NAME][DOMAIN_NAME] Billing Pro New…" at bounding box center [196, 157] width 367 height 185
click at [127, 474] on div at bounding box center [757, 391] width 1514 height 783
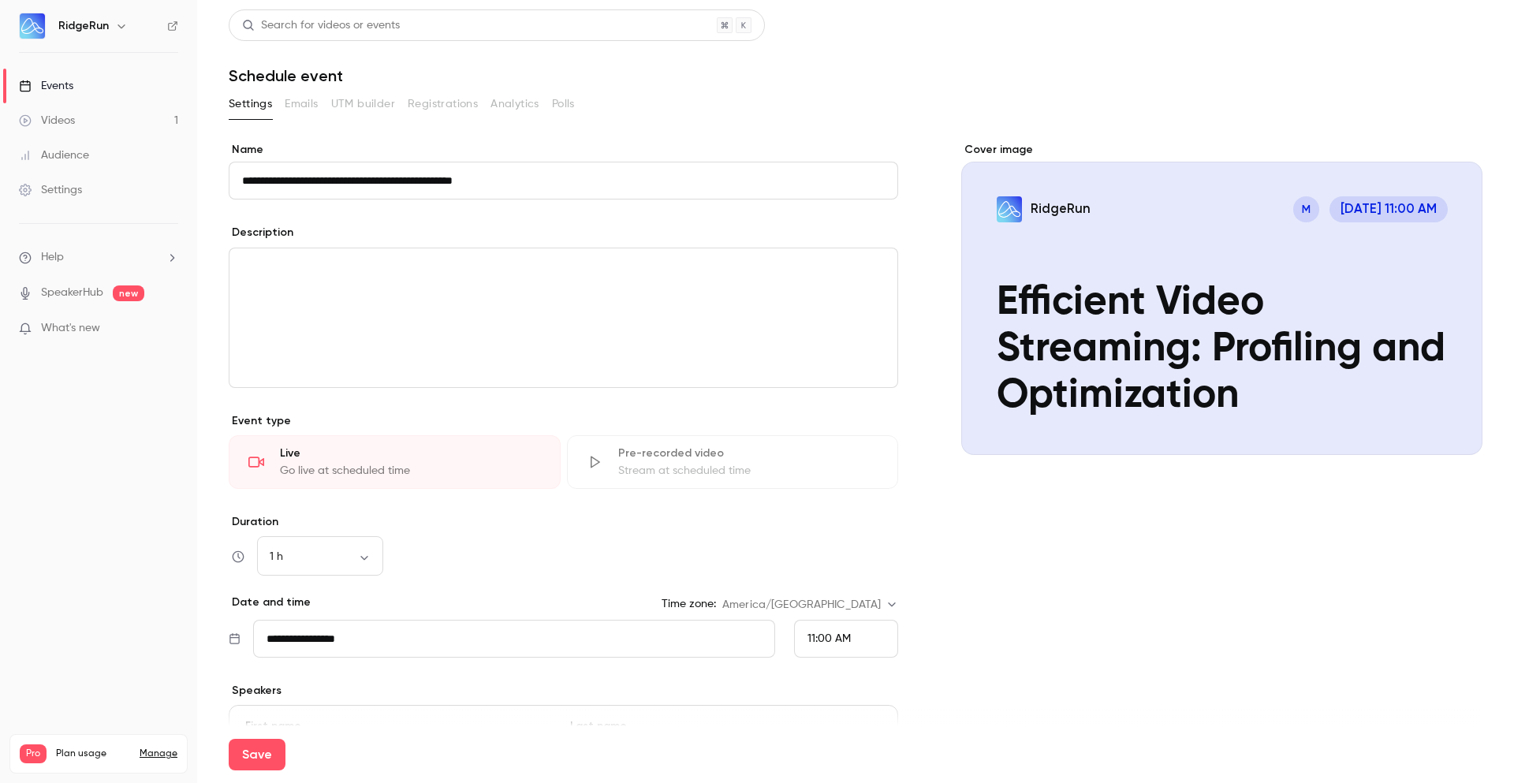
click at [68, 115] on div "Videos" at bounding box center [47, 121] width 56 height 16
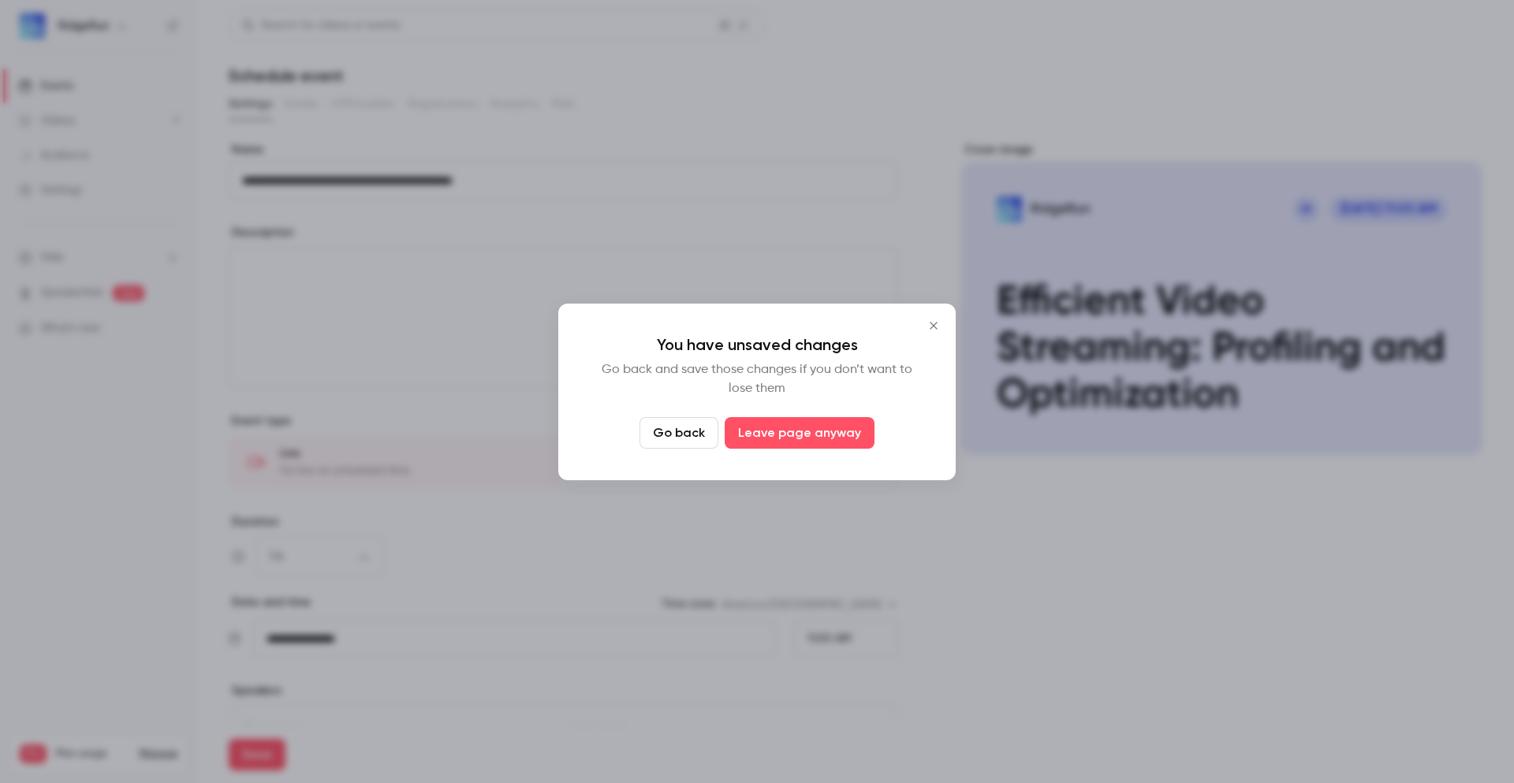
click at [933, 328] on icon "Close" at bounding box center [933, 325] width 19 height 13
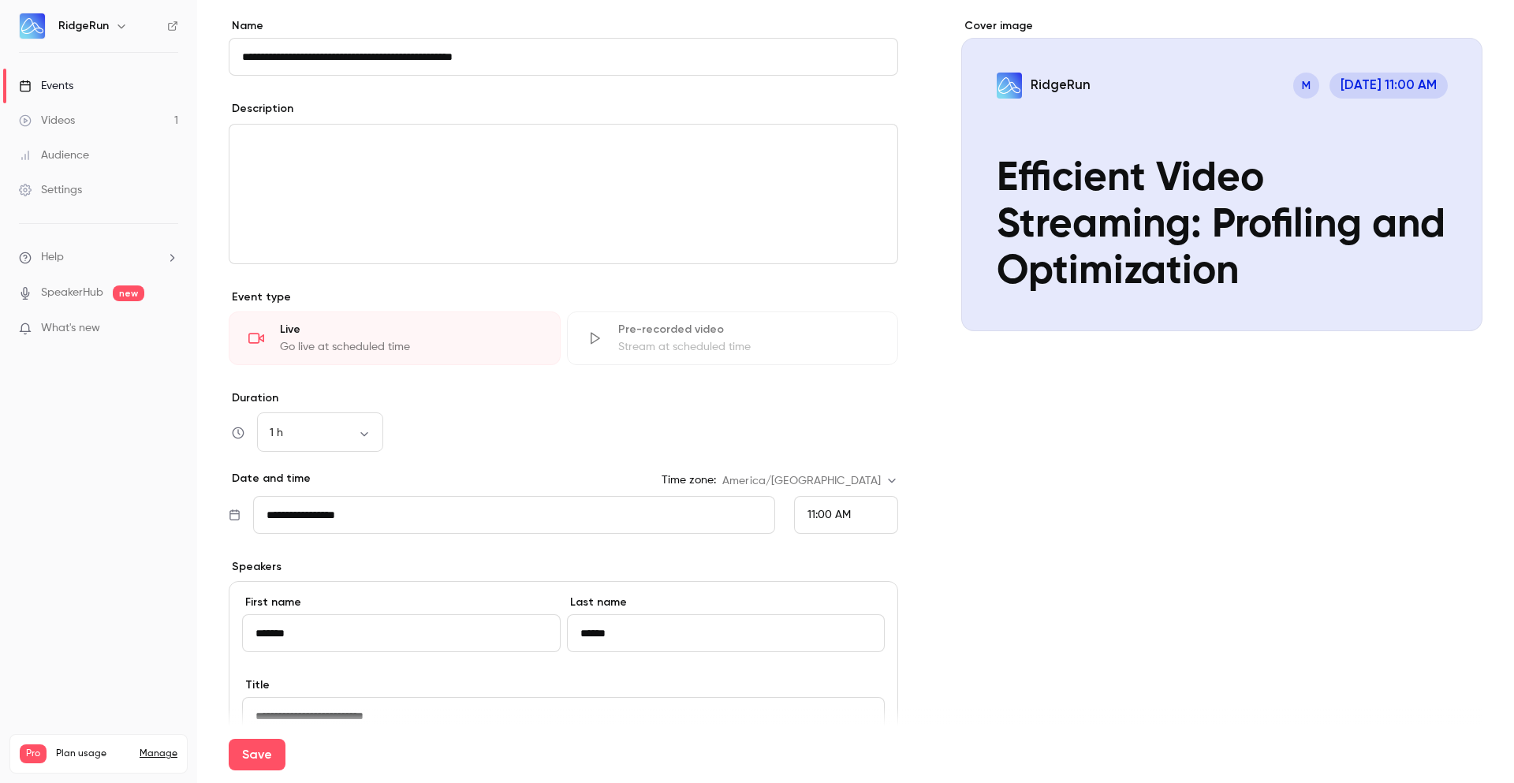
scroll to position [284, 0]
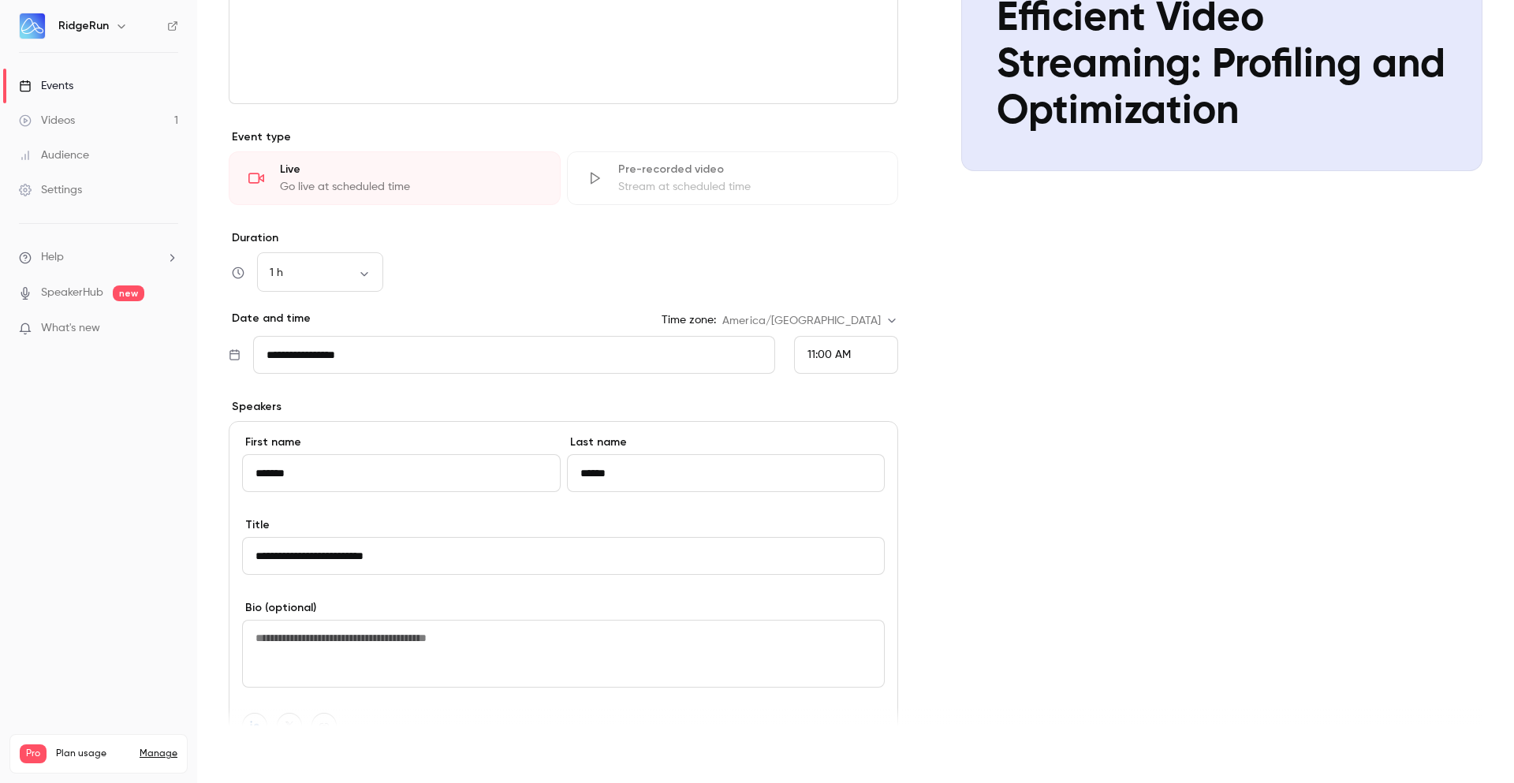
click at [262, 751] on button "Save" at bounding box center [257, 755] width 57 height 32
type input "**********"
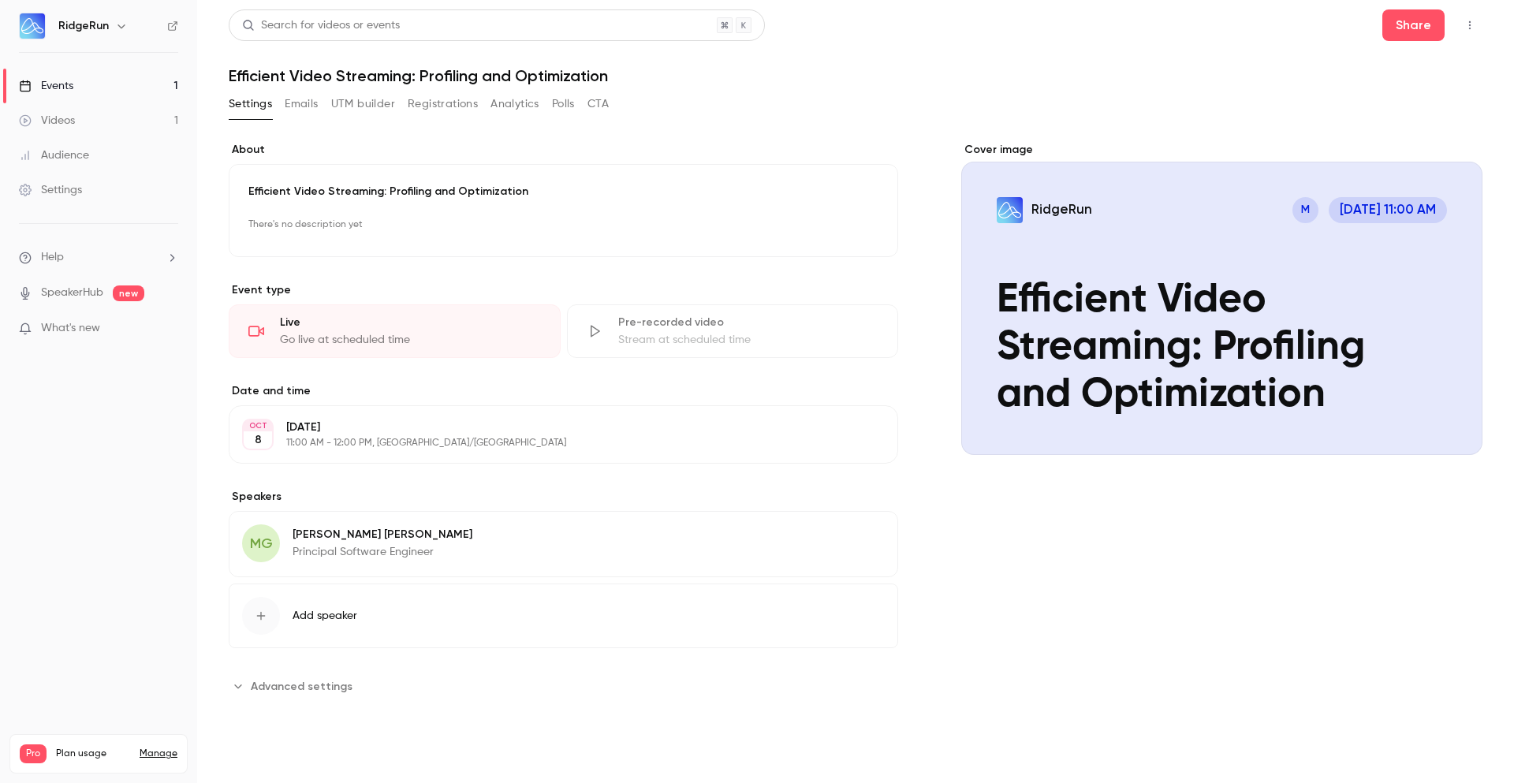
click at [294, 683] on span "Advanced settings" at bounding box center [302, 686] width 102 height 17
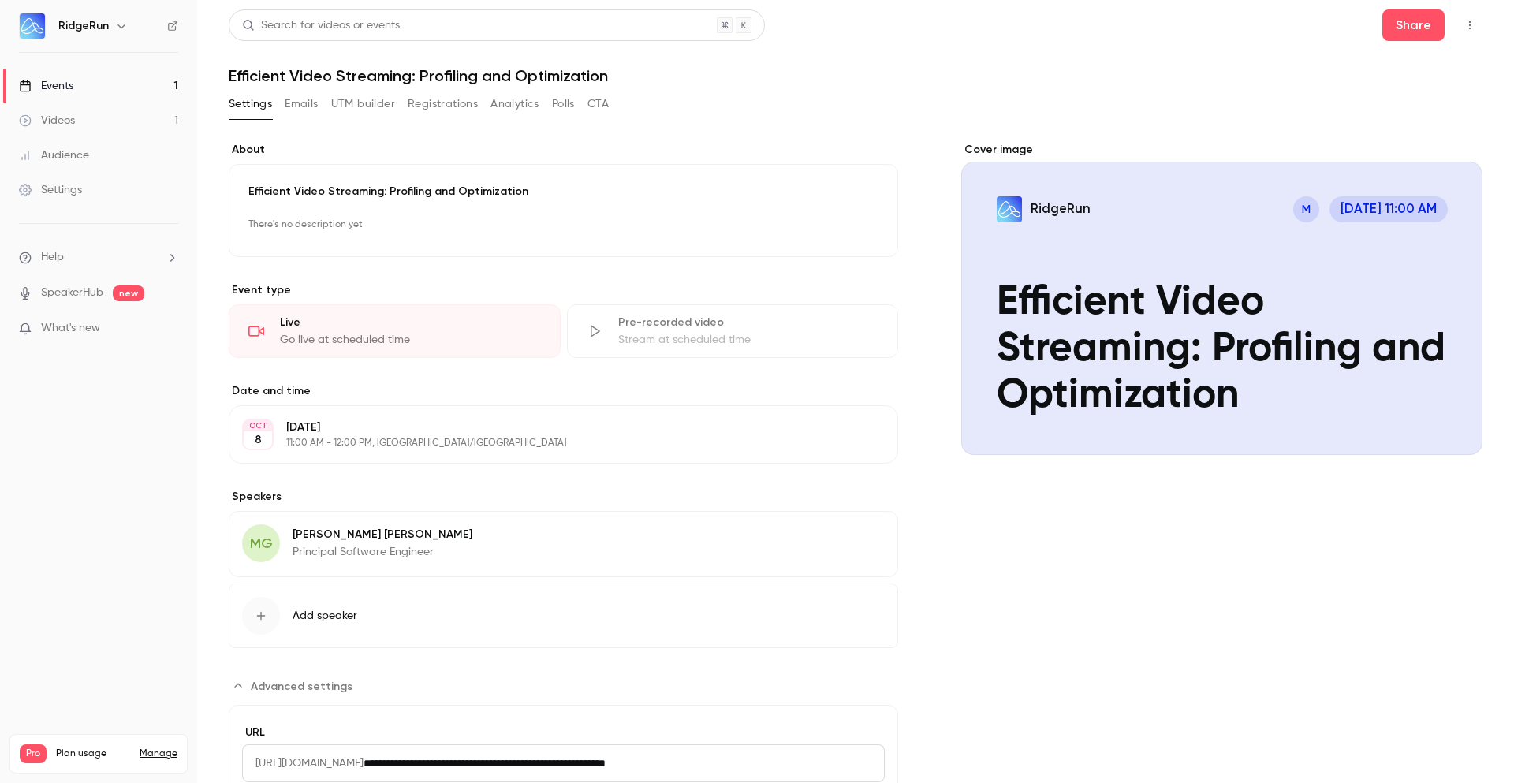
click at [334, 229] on p "There's no description yet" at bounding box center [563, 224] width 630 height 25
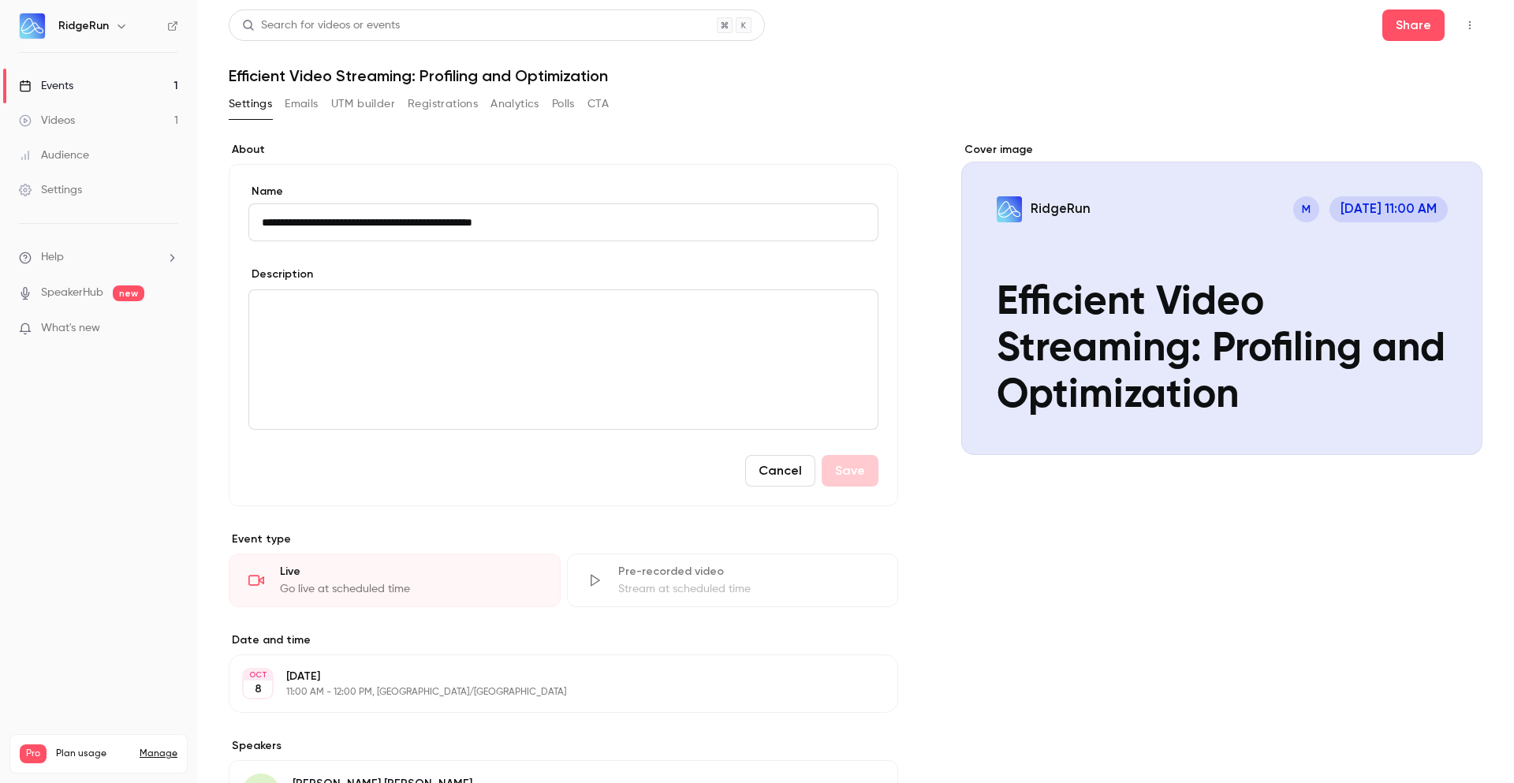
click at [646, 349] on div "editor" at bounding box center [563, 359] width 629 height 139
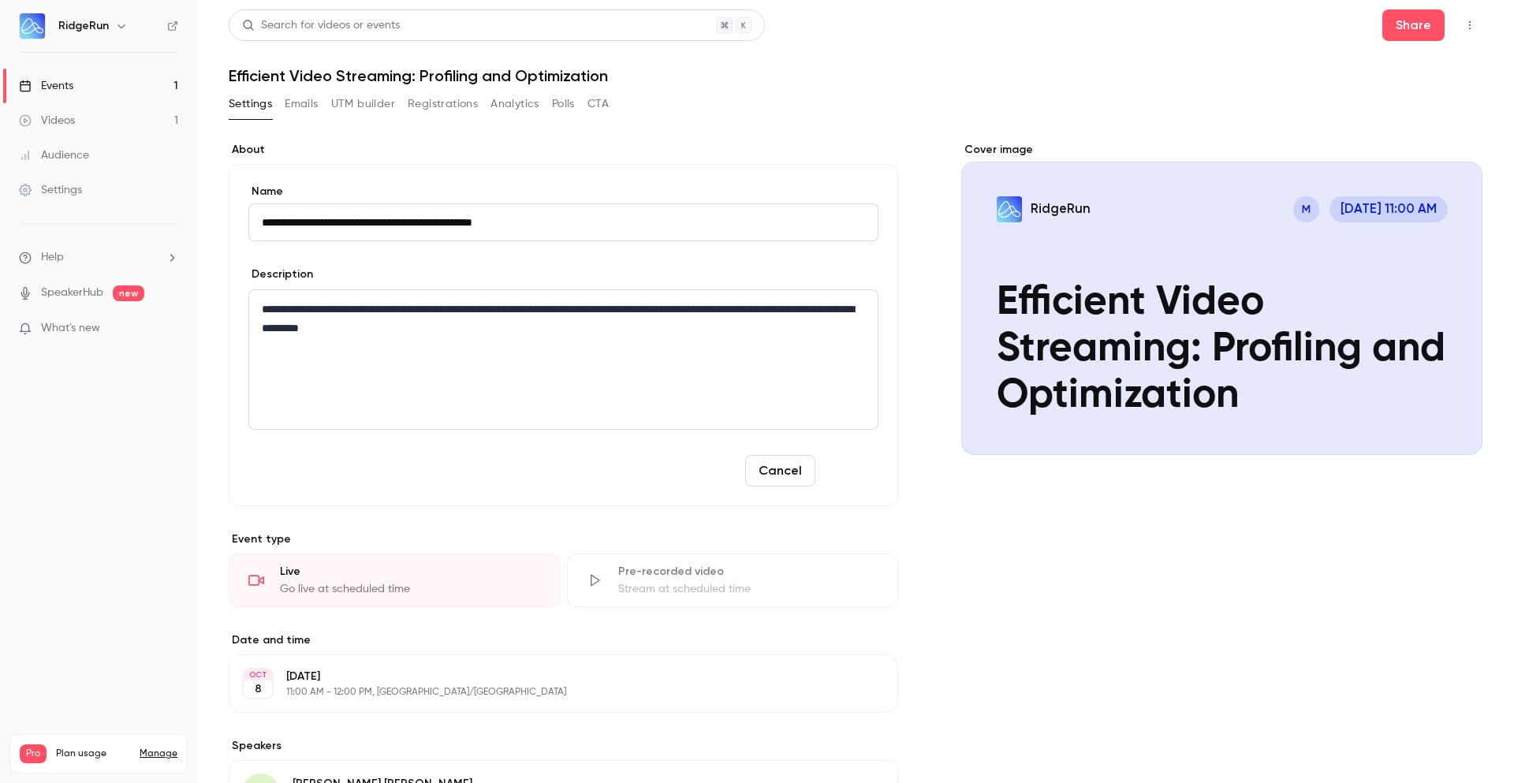
click at [833, 457] on button "Save" at bounding box center [850, 471] width 57 height 32
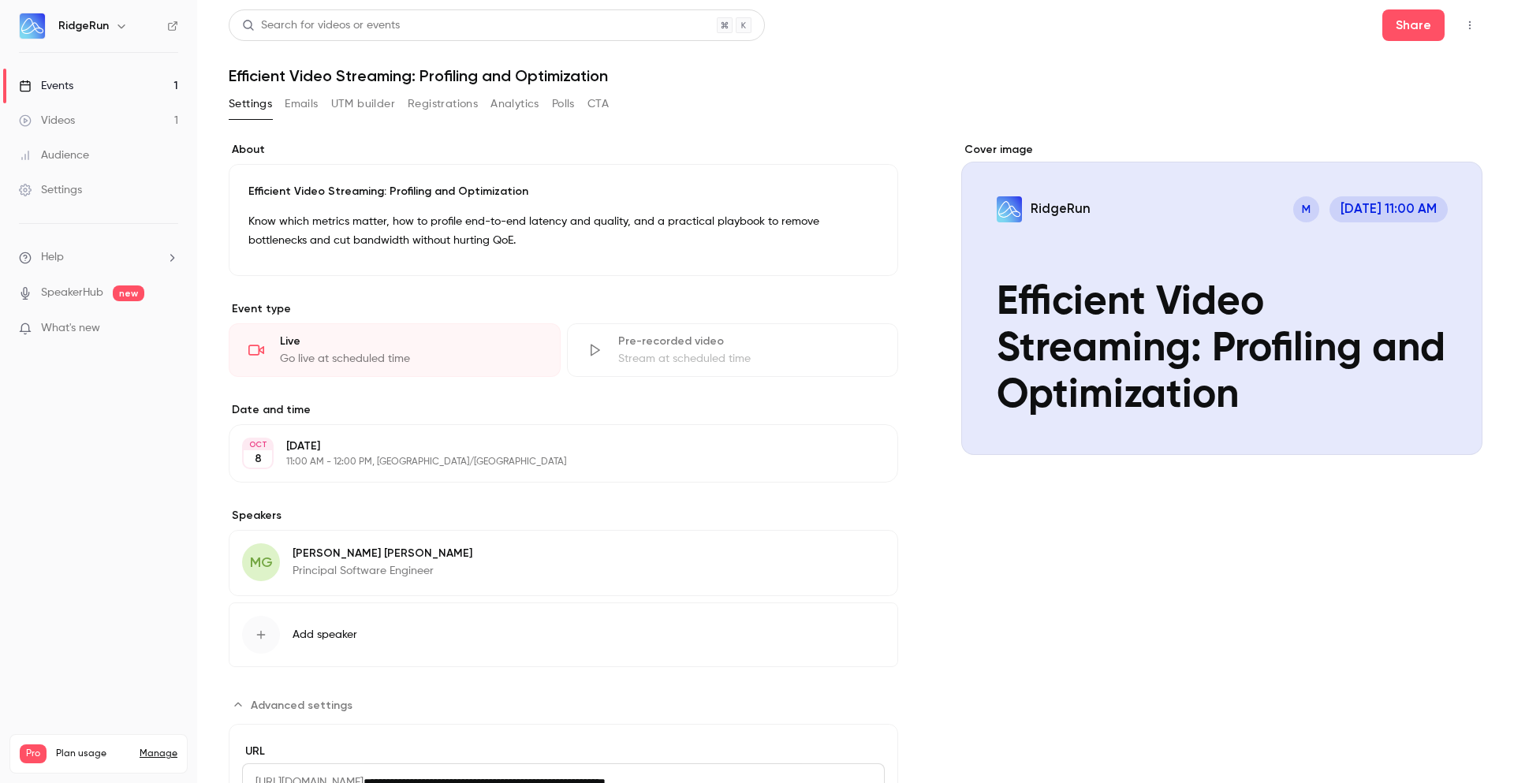
click at [308, 112] on button "Emails" at bounding box center [301, 103] width 33 height 25
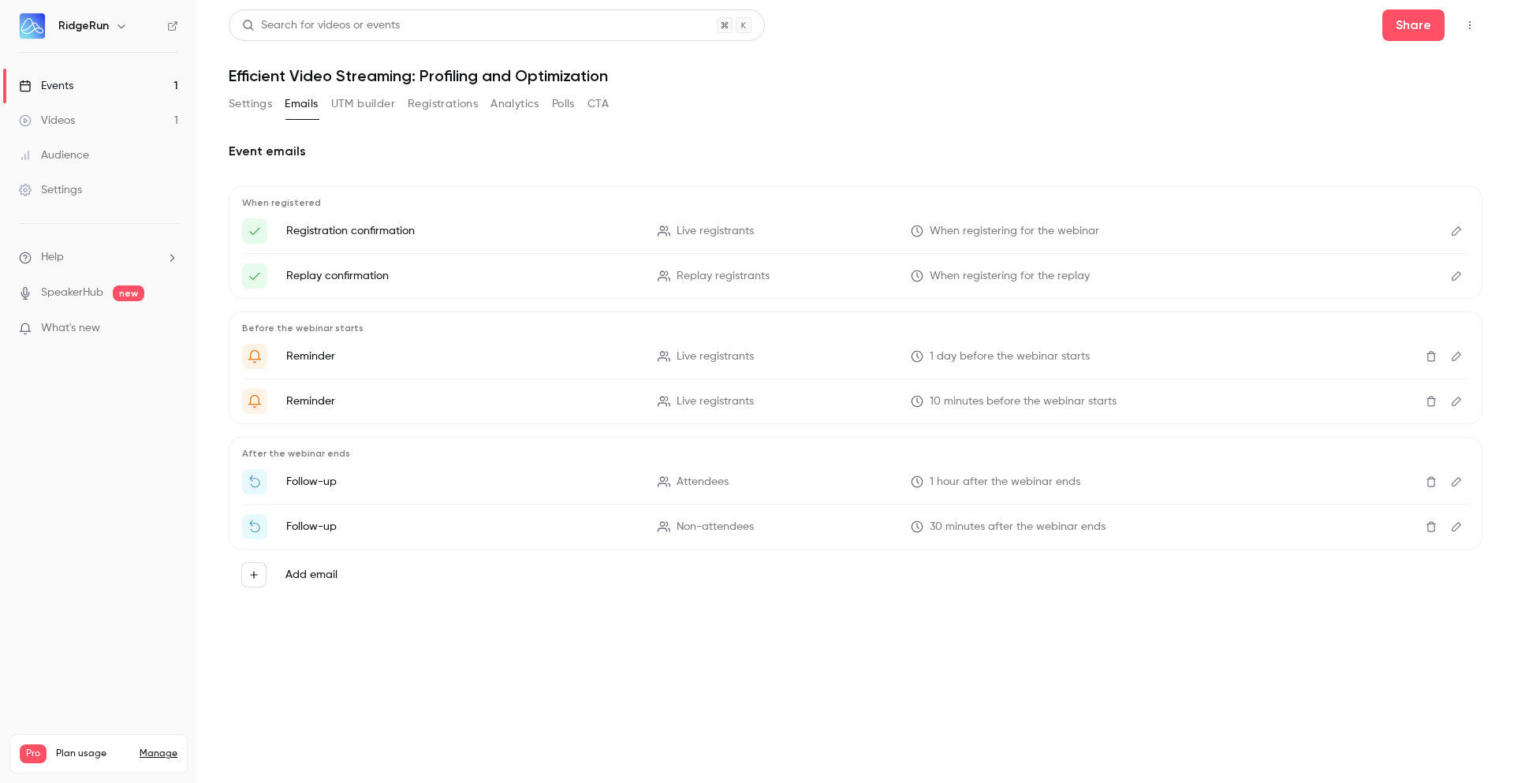
click at [371, 108] on button "UTM builder" at bounding box center [363, 103] width 64 height 25
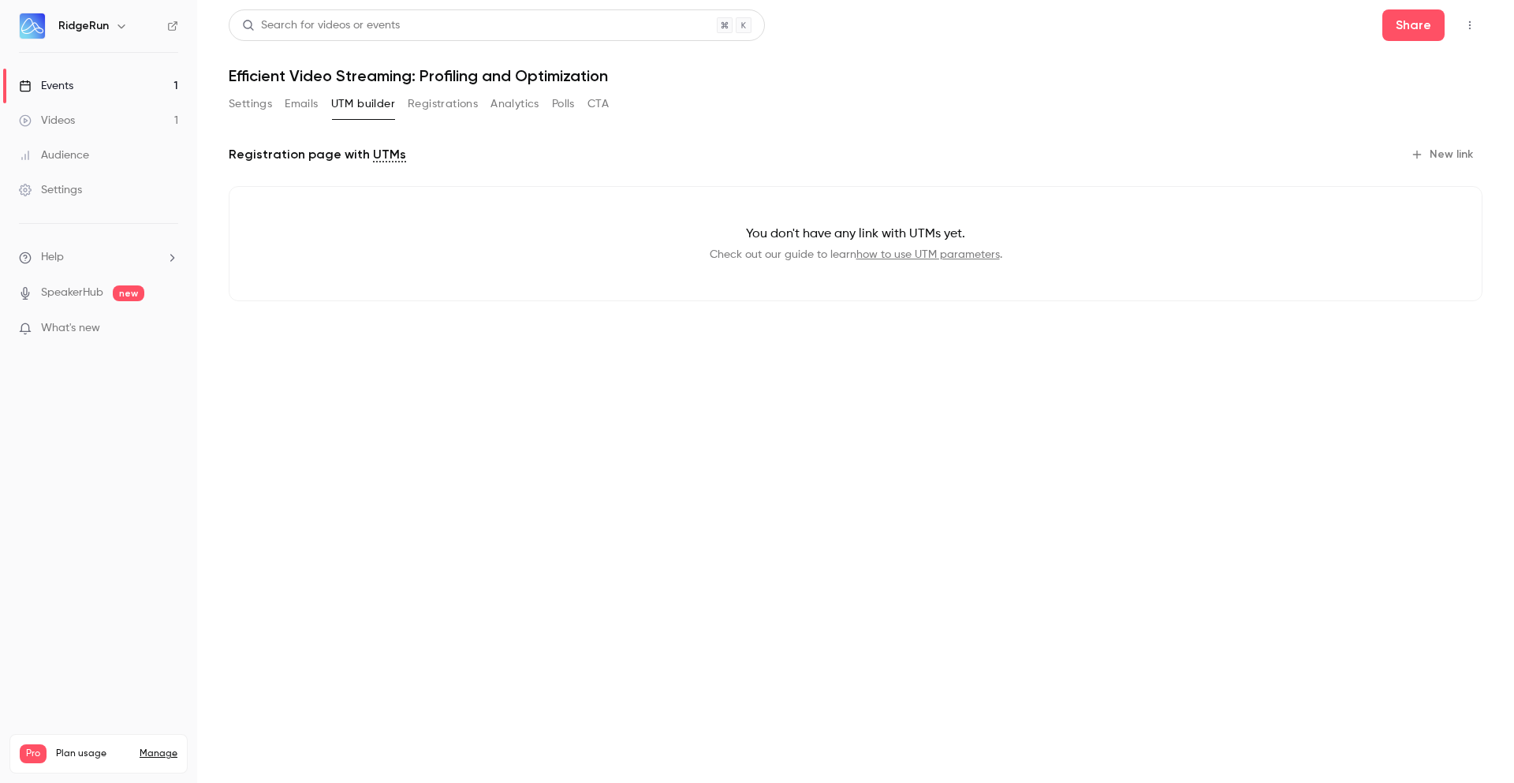
click at [1444, 156] on button "New link" at bounding box center [1444, 154] width 78 height 25
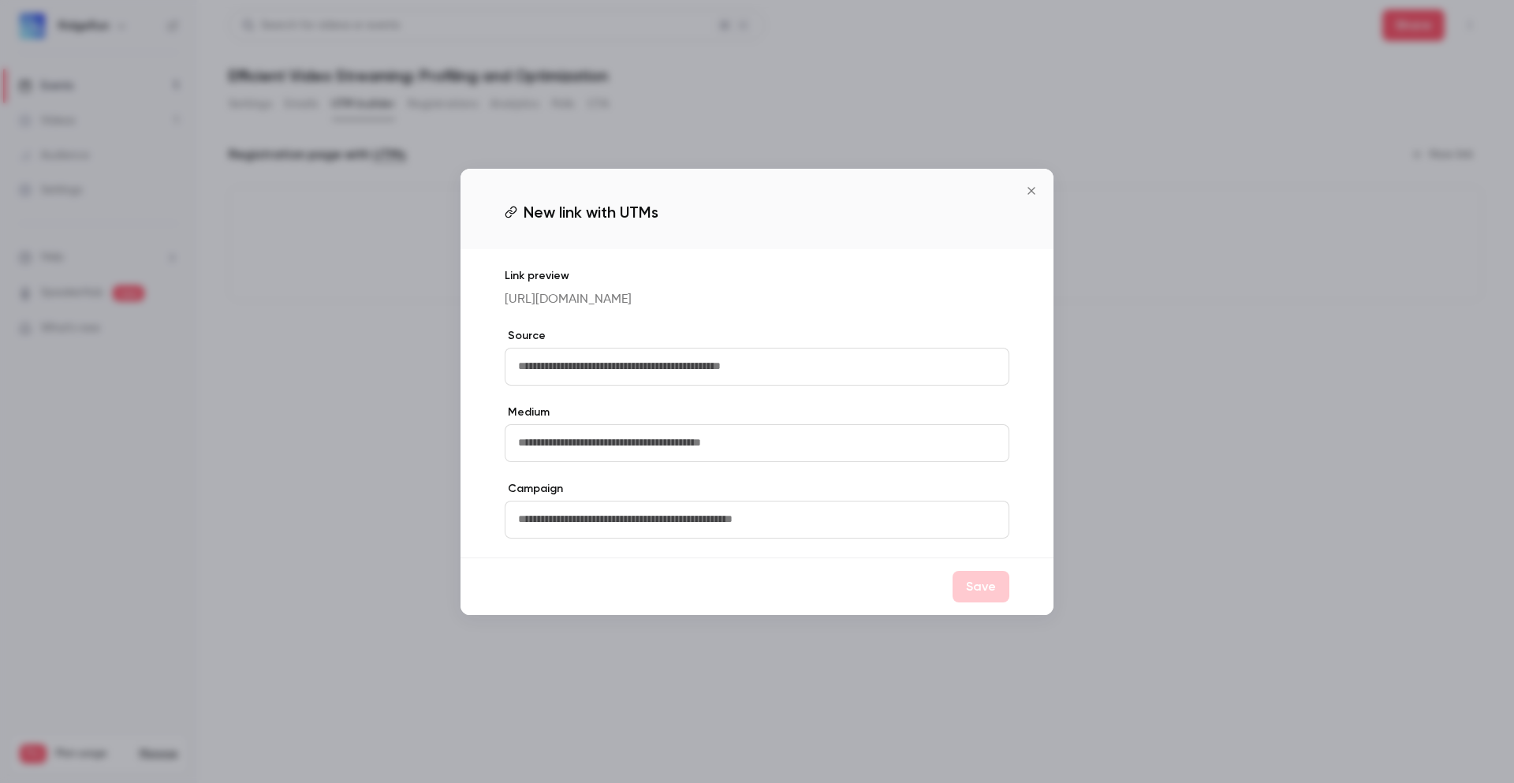
click at [679, 383] on input "text" at bounding box center [757, 367] width 505 height 38
type input "**********"
click at [873, 450] on input "text" at bounding box center [757, 443] width 505 height 38
type input "*****"
click at [666, 532] on input "text" at bounding box center [757, 520] width 505 height 38
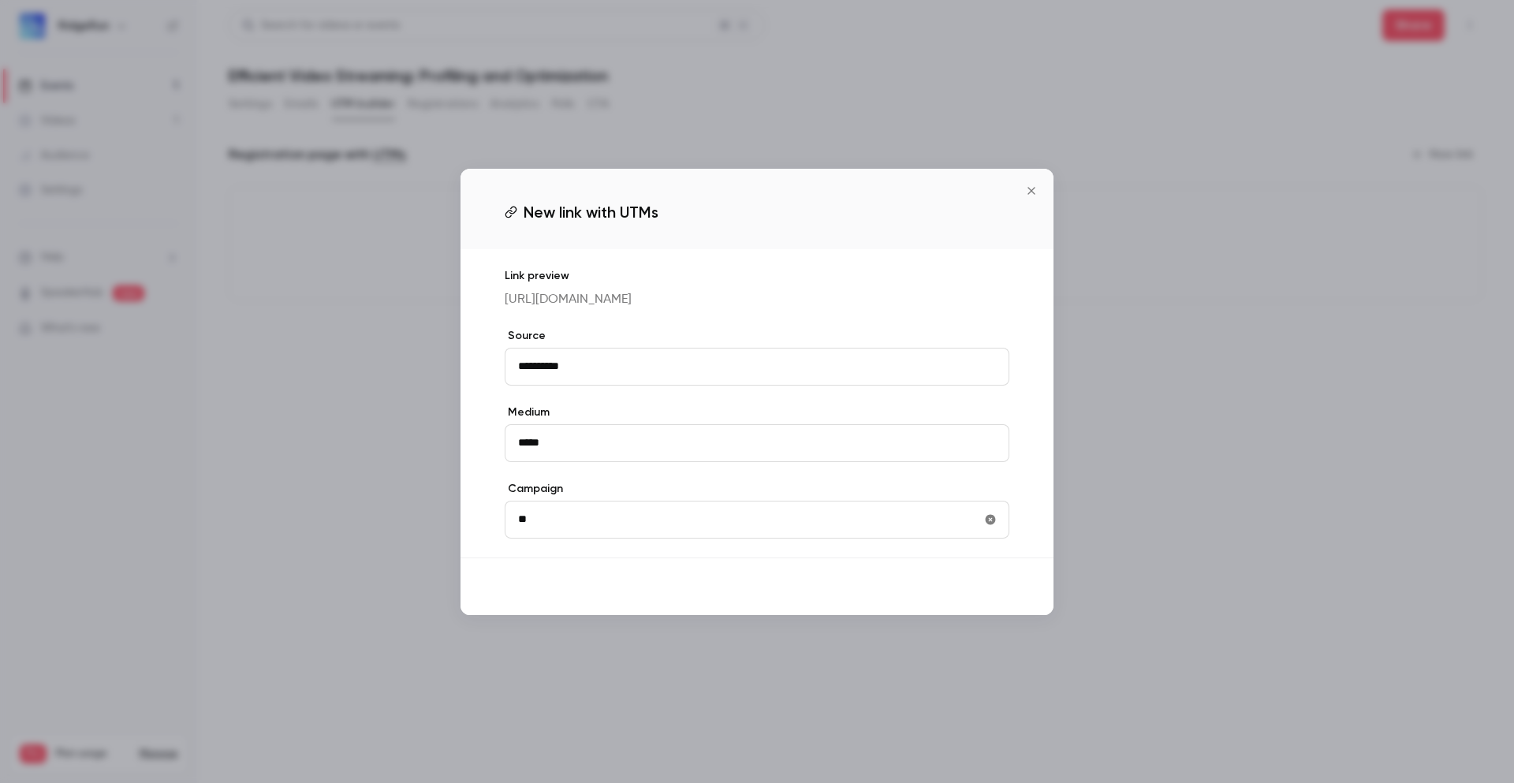
type input "*"
type input "*******"
click at [993, 599] on button "Save" at bounding box center [981, 587] width 57 height 32
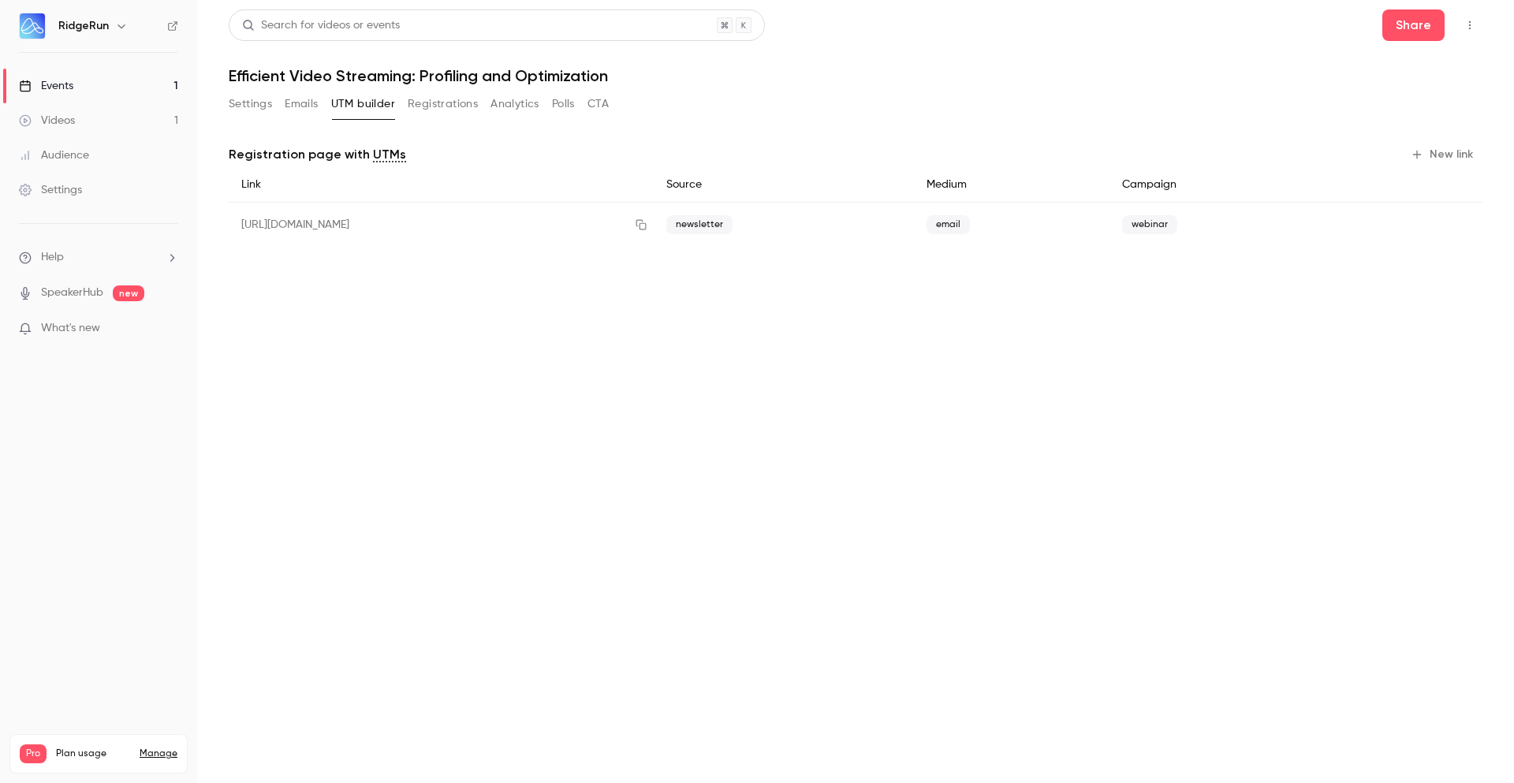
click at [1454, 160] on button "New link" at bounding box center [1444, 154] width 78 height 25
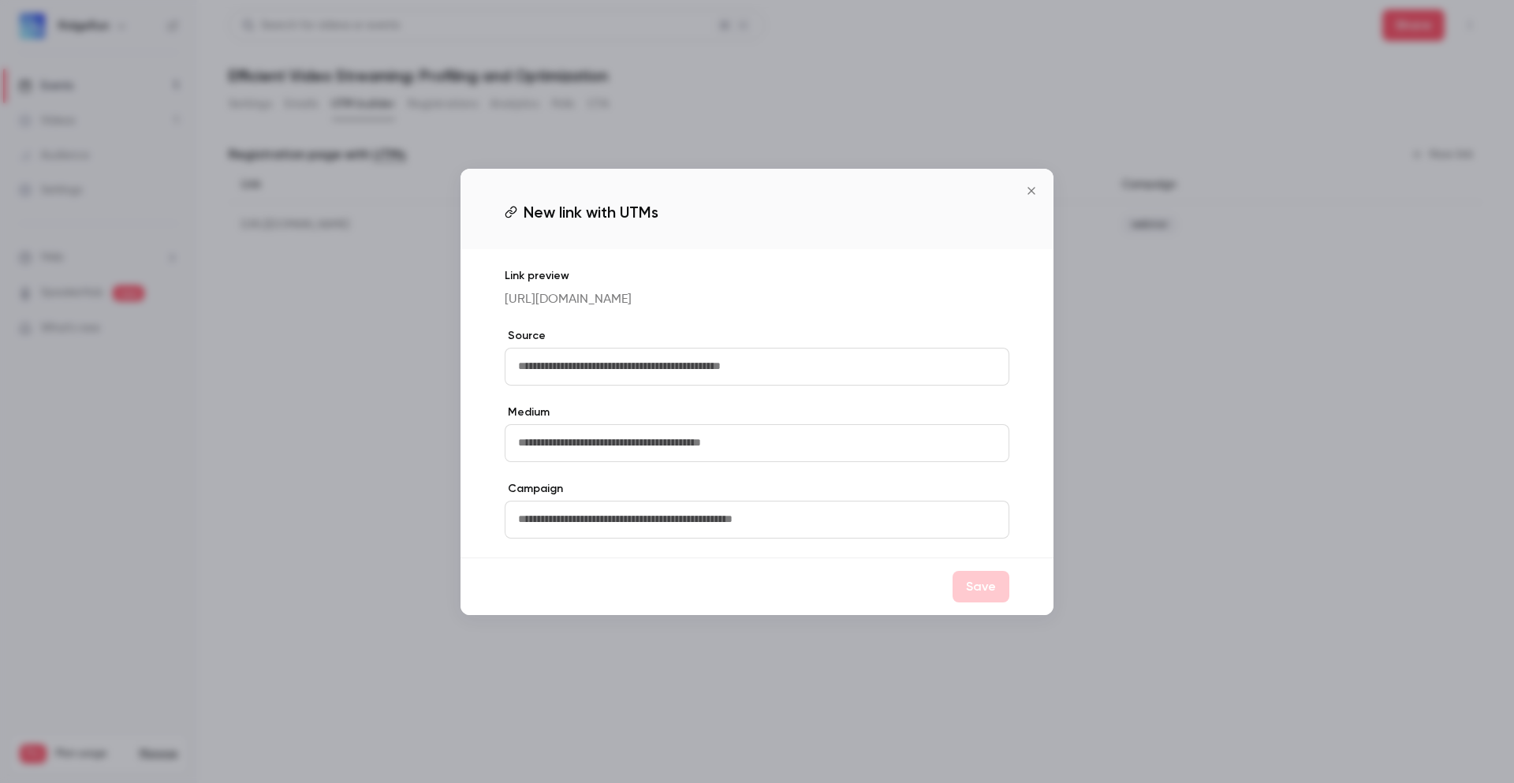
click at [695, 369] on input "text" at bounding box center [757, 367] width 505 height 38
type input "********"
click at [743, 456] on input "text" at bounding box center [757, 443] width 505 height 38
type input "*******"
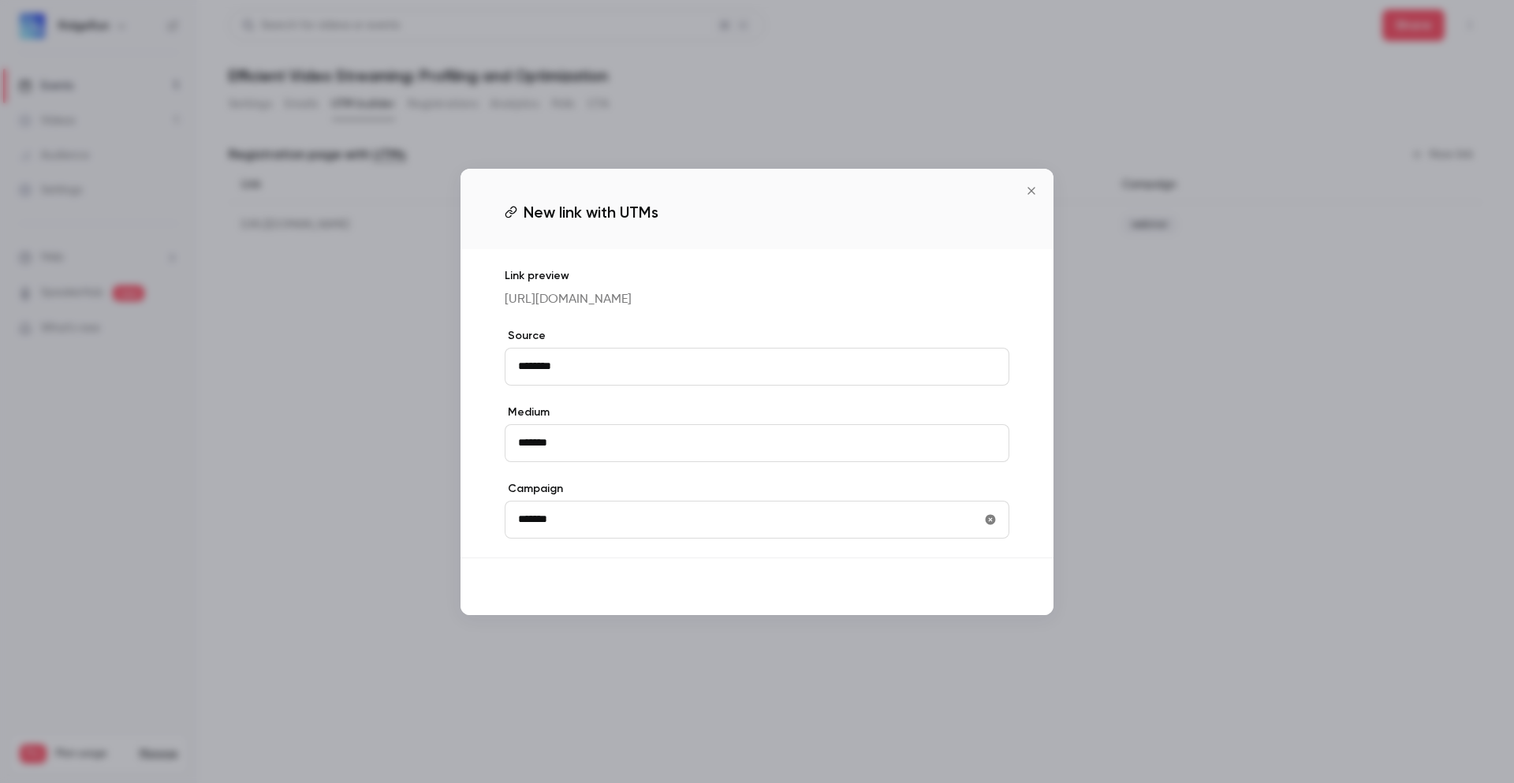
type input "*******"
click at [984, 586] on button "Save" at bounding box center [981, 587] width 57 height 32
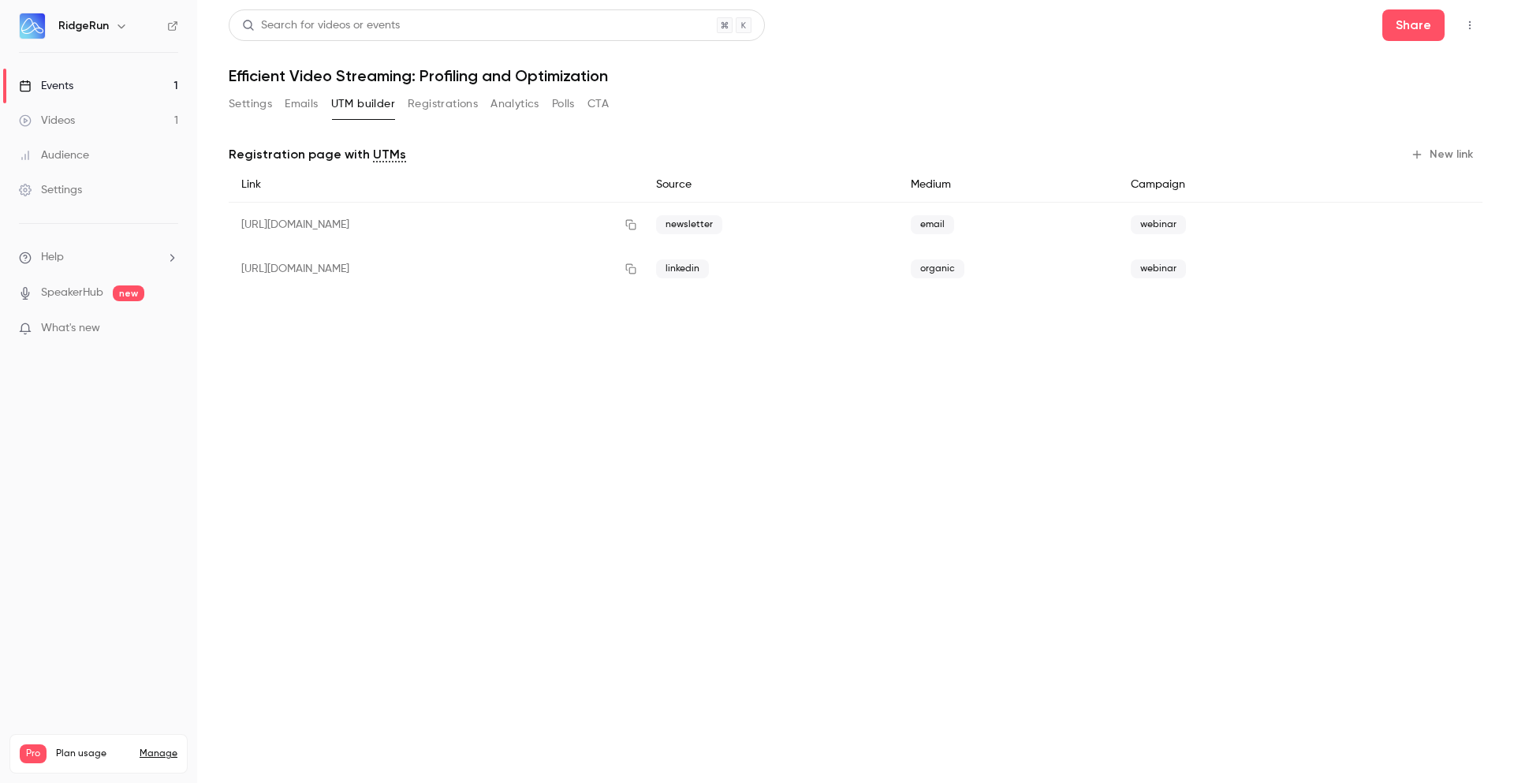
click at [1444, 163] on button "New link" at bounding box center [1444, 154] width 78 height 25
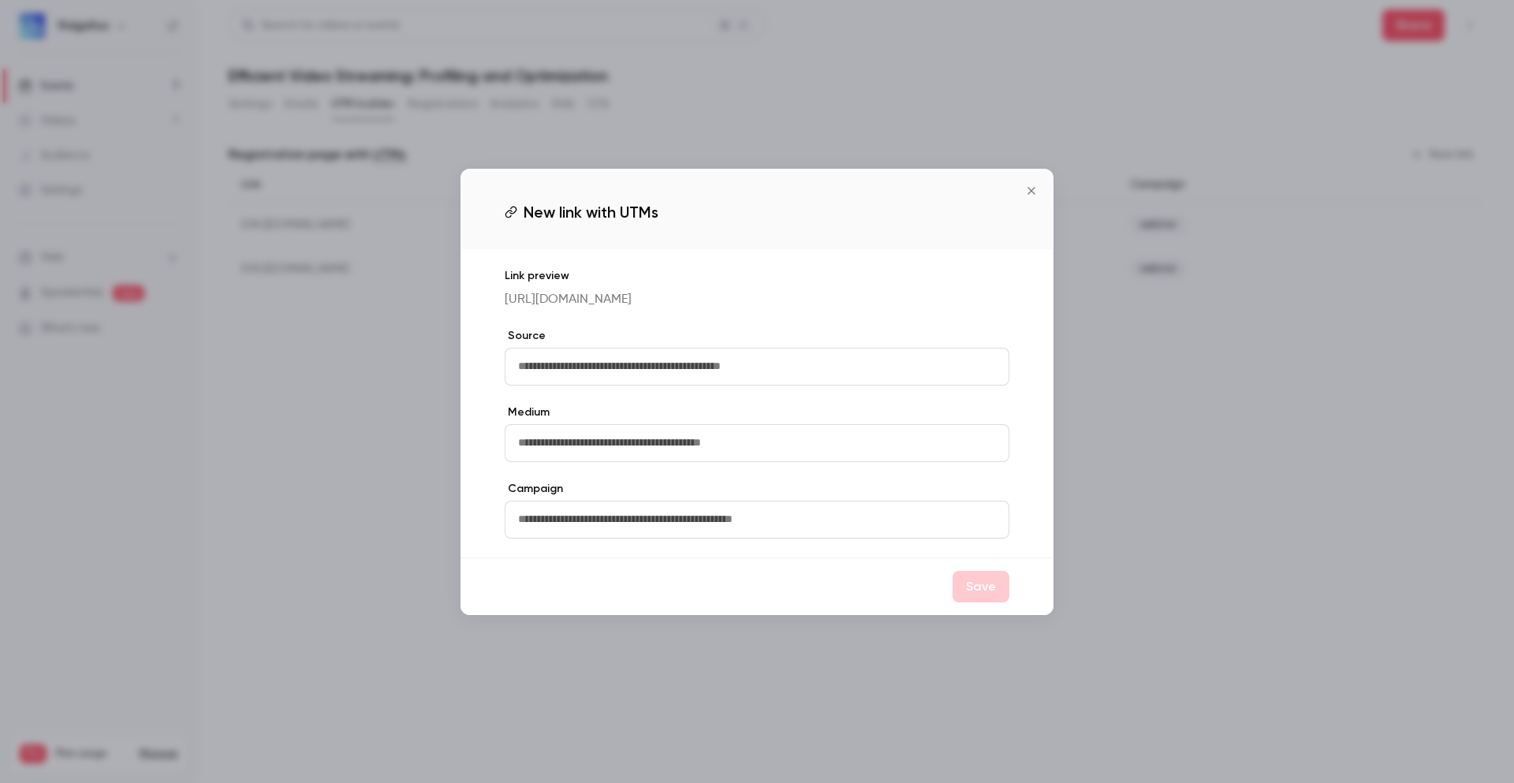
click at [595, 373] on input "text" at bounding box center [757, 367] width 505 height 38
type input "*******"
type input "******"
click at [677, 521] on input "text" at bounding box center [757, 520] width 505 height 38
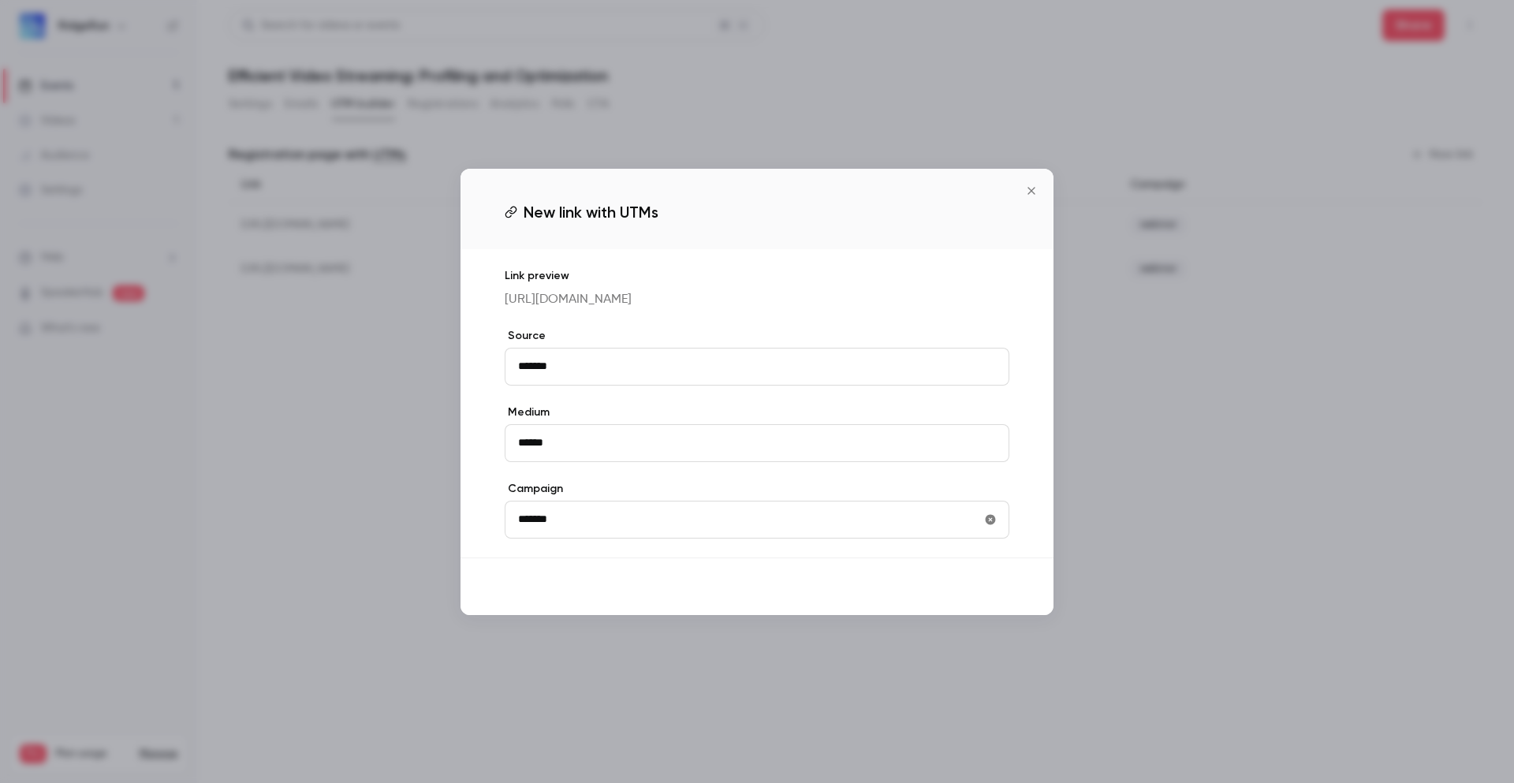
type input "*******"
click at [972, 596] on button "Save" at bounding box center [981, 587] width 57 height 32
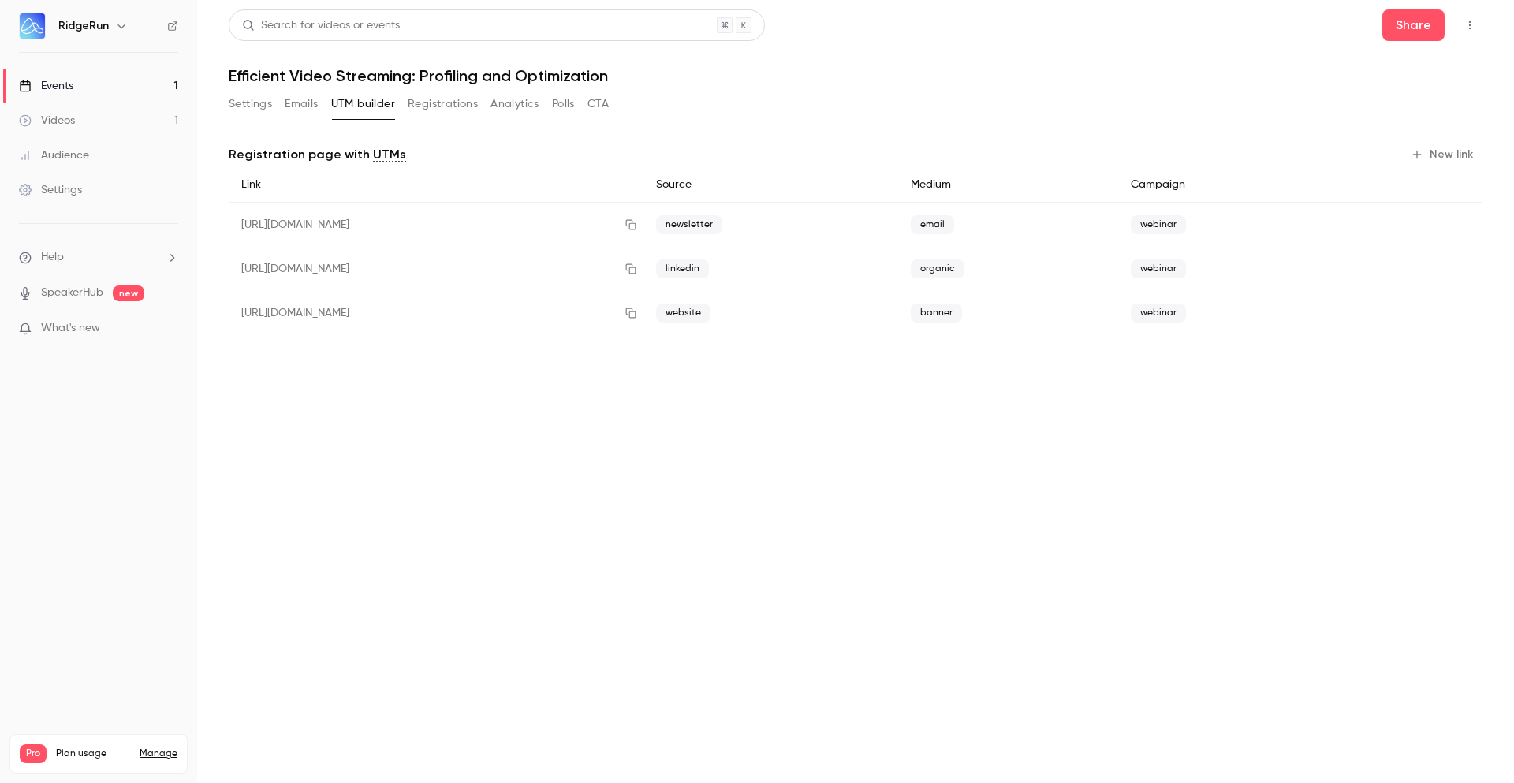
click at [440, 104] on button "Registrations" at bounding box center [443, 103] width 70 height 25
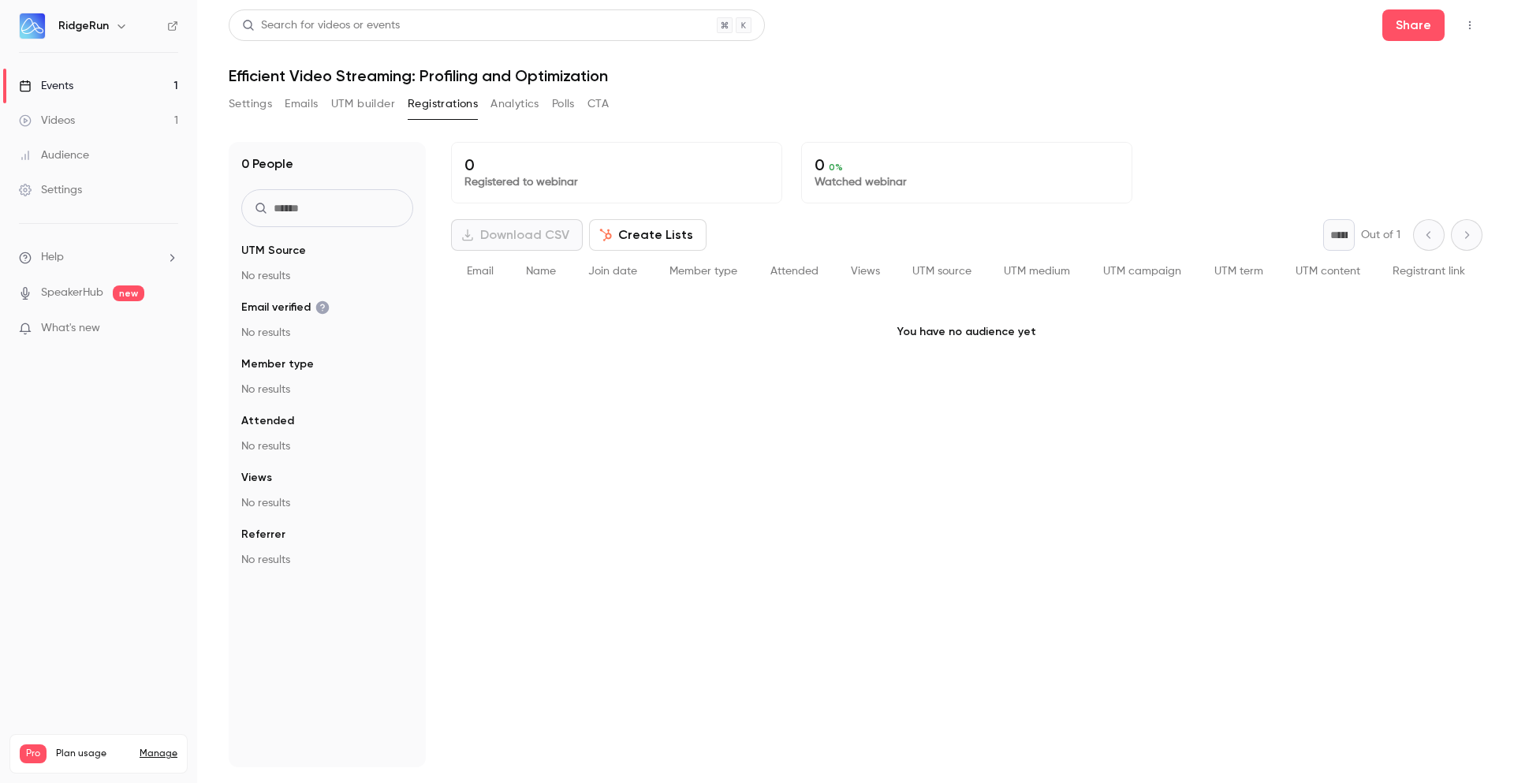
click at [506, 105] on button "Analytics" at bounding box center [515, 103] width 49 height 25
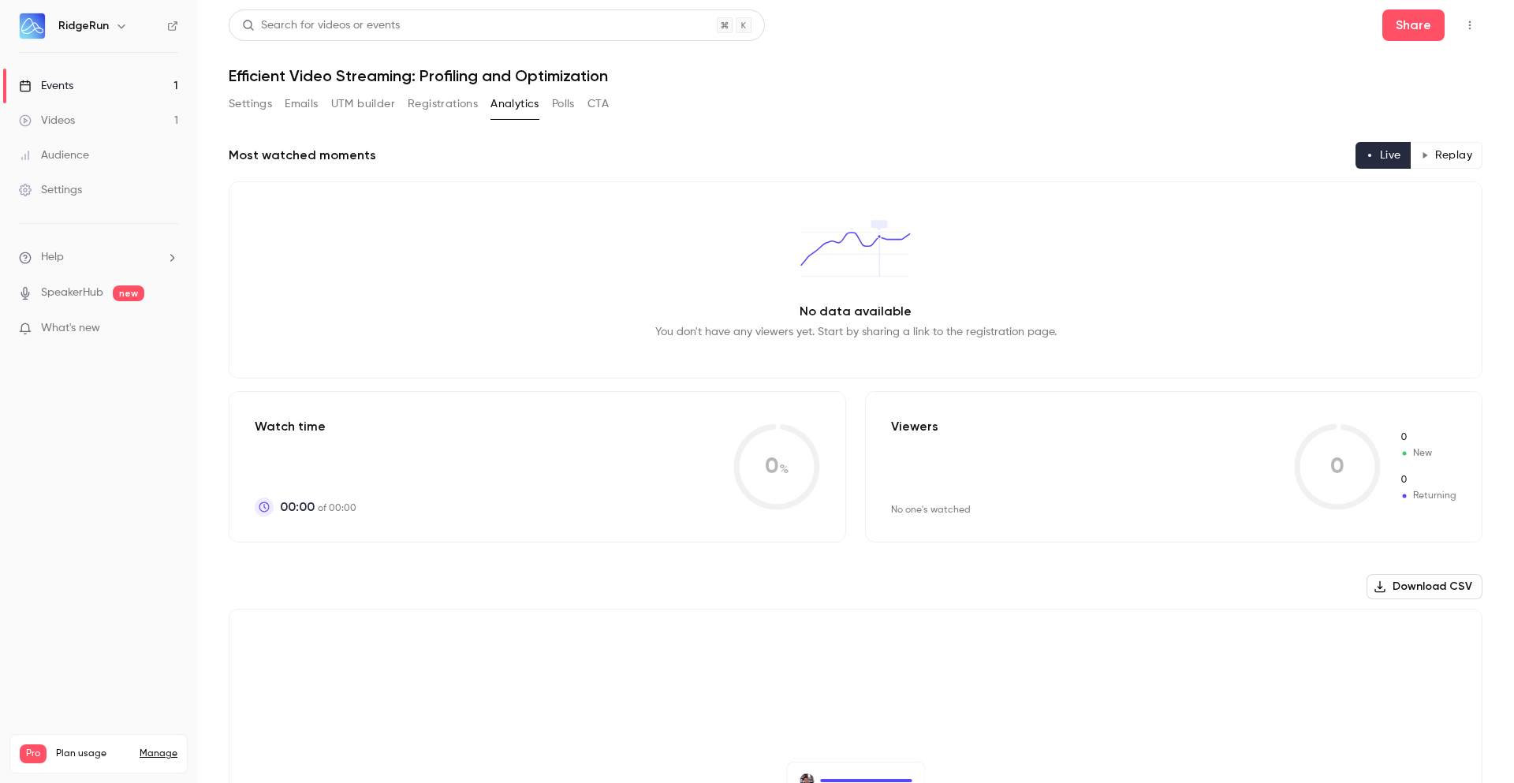
click at [448, 104] on button "Registrations" at bounding box center [443, 103] width 70 height 25
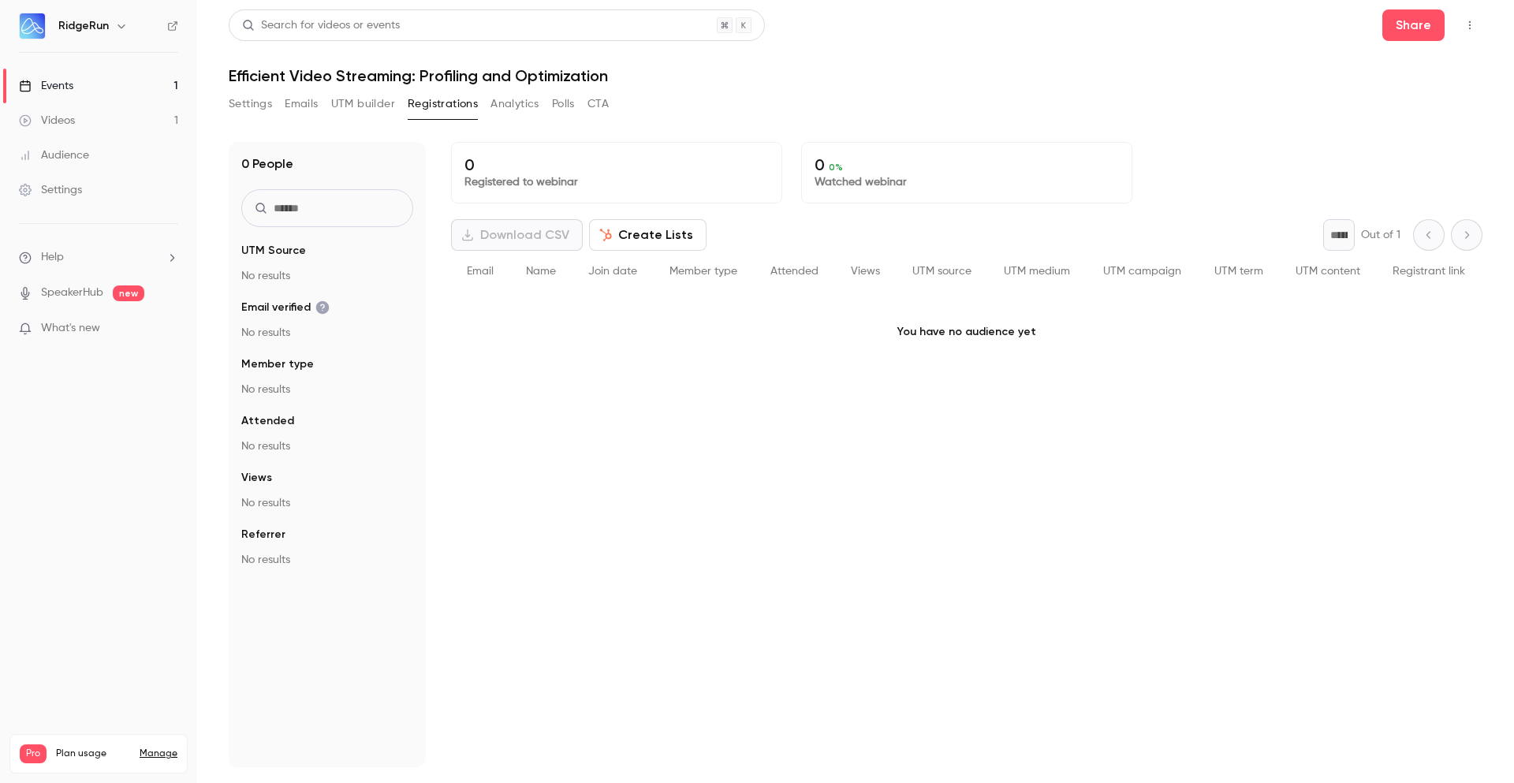
click at [382, 98] on button "UTM builder" at bounding box center [363, 103] width 64 height 25
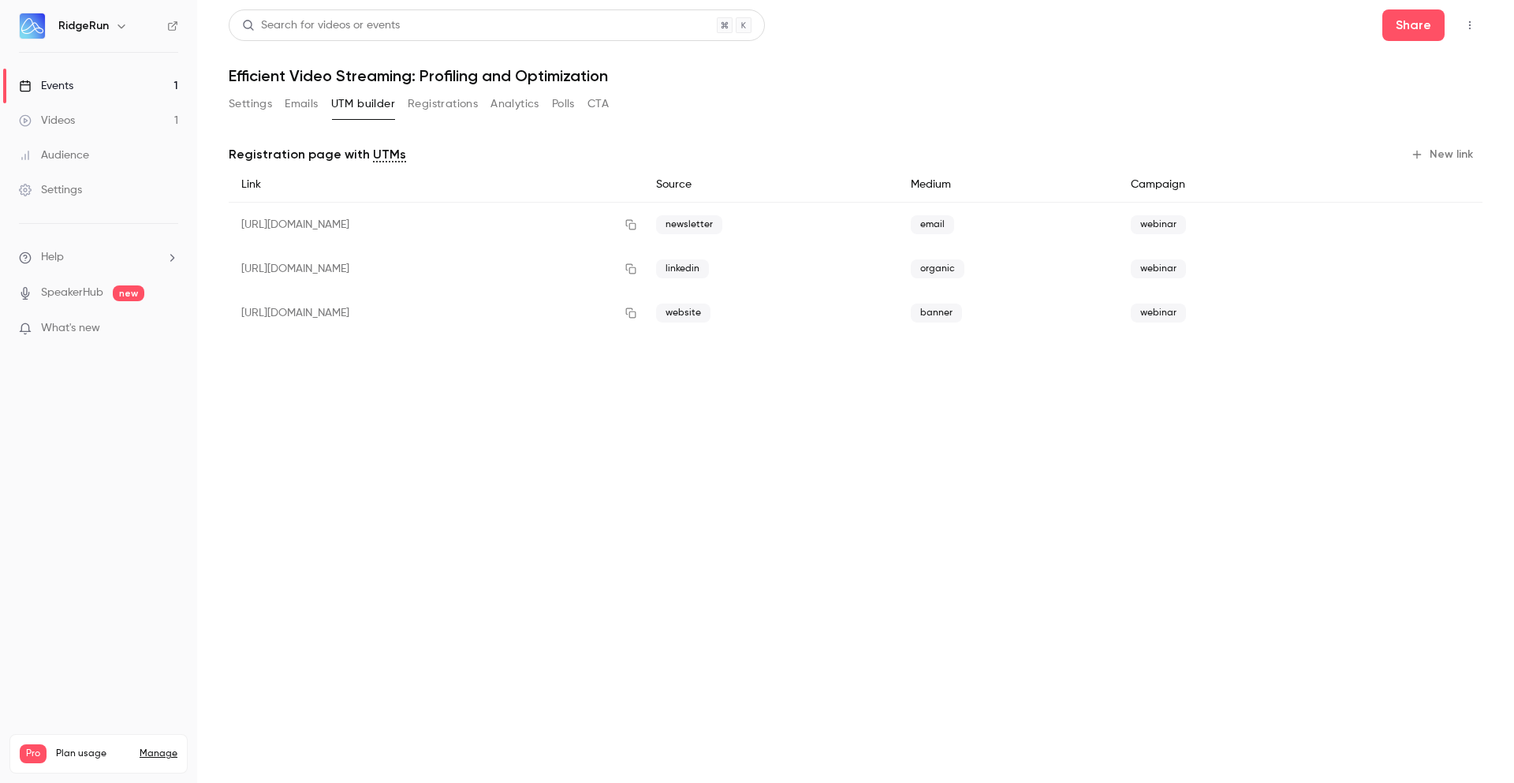
click at [303, 106] on button "Emails" at bounding box center [301, 103] width 33 height 25
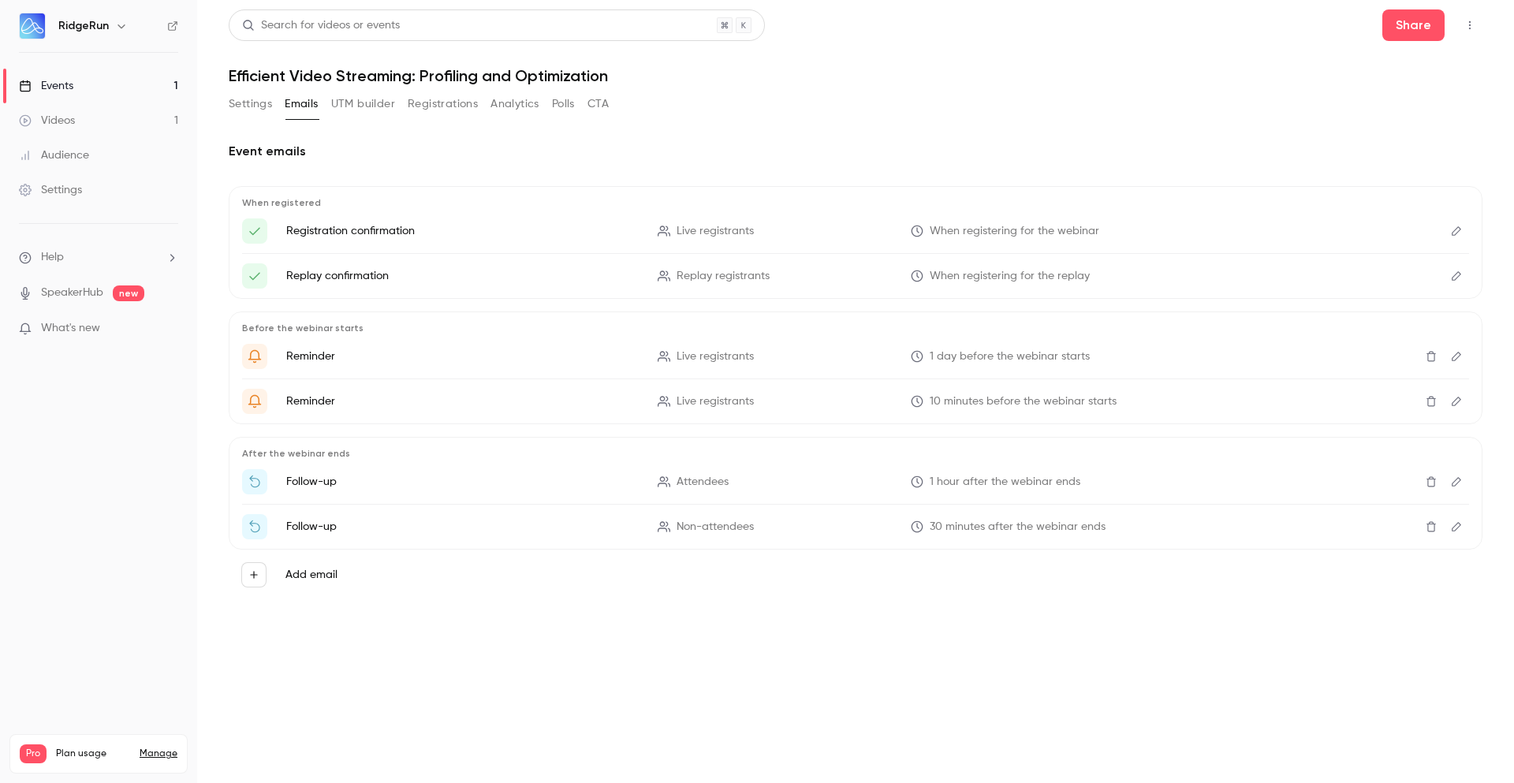
click at [1461, 227] on icon "Edit" at bounding box center [1456, 231] width 13 height 11
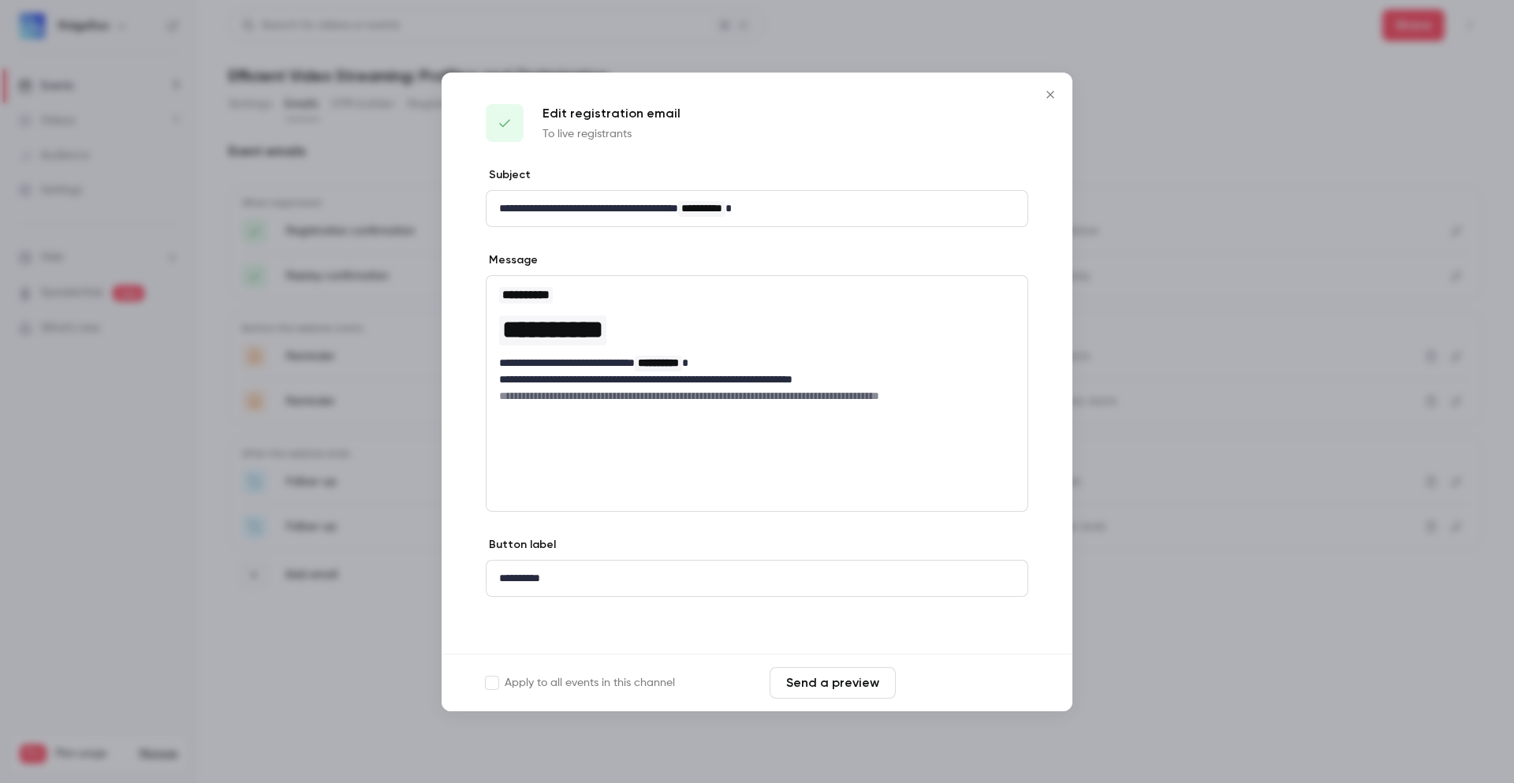
click at [942, 688] on button "Save changes" at bounding box center [965, 683] width 126 height 32
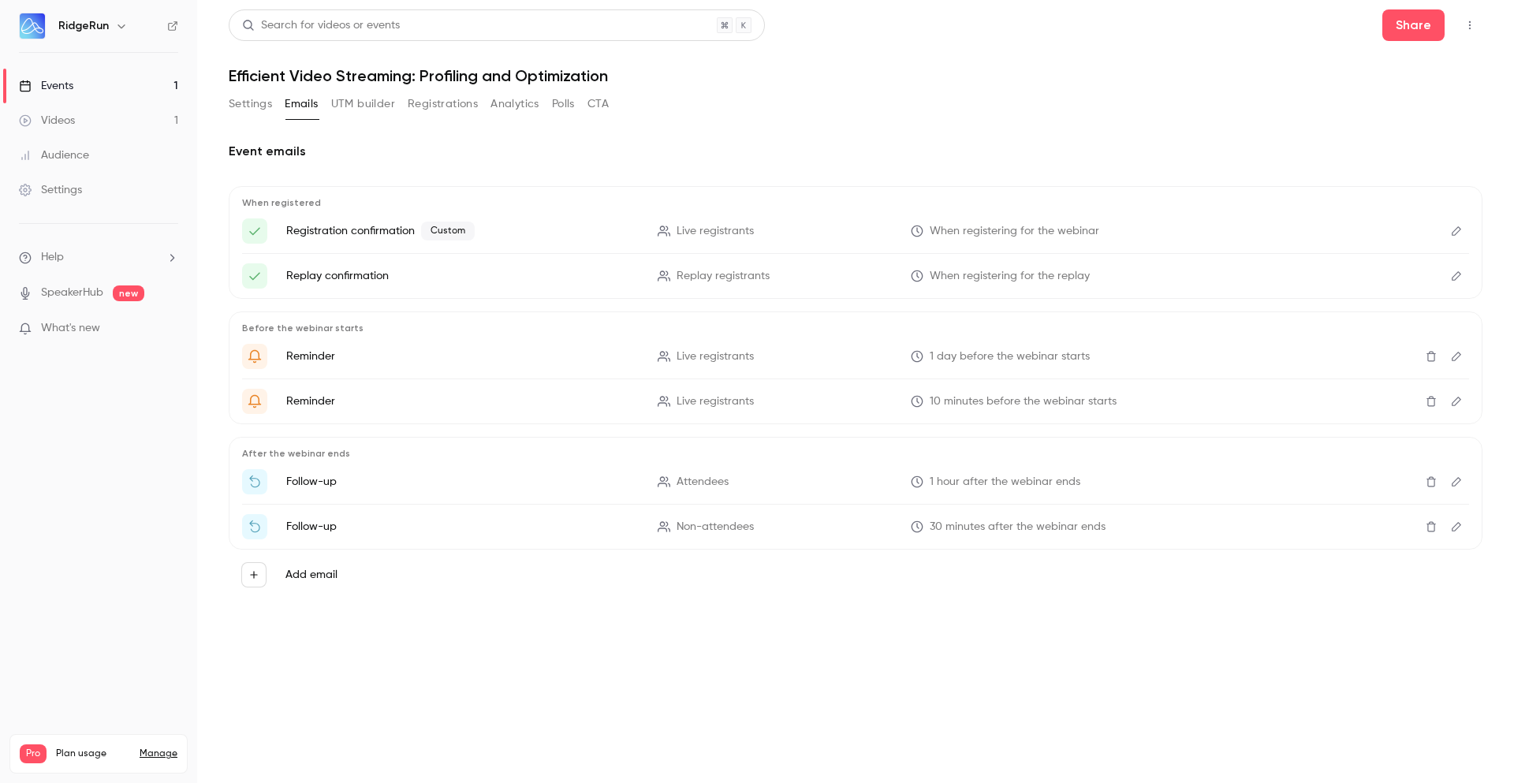
click at [357, 101] on button "UTM builder" at bounding box center [363, 103] width 64 height 25
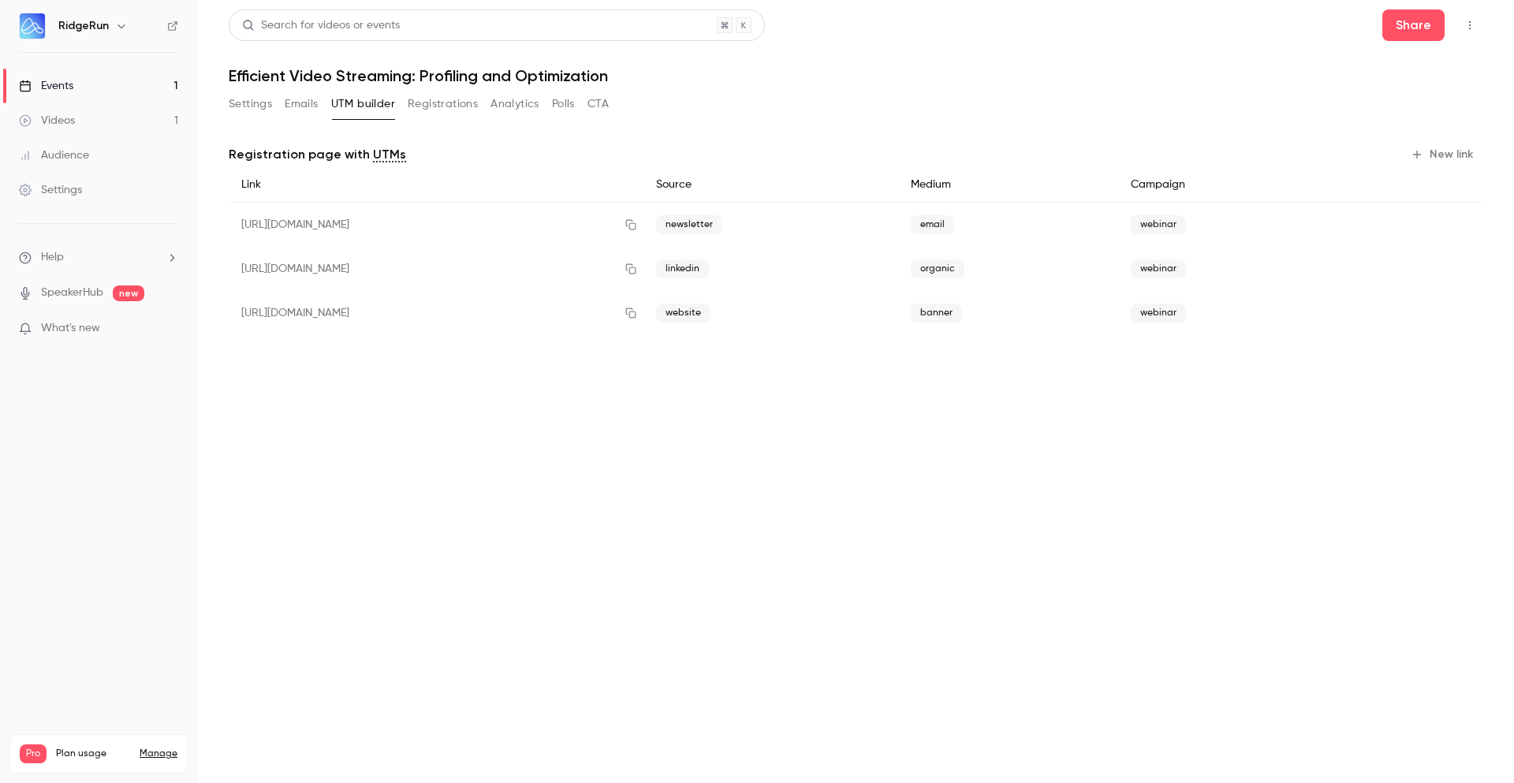
click at [246, 106] on button "Settings" at bounding box center [250, 103] width 43 height 25
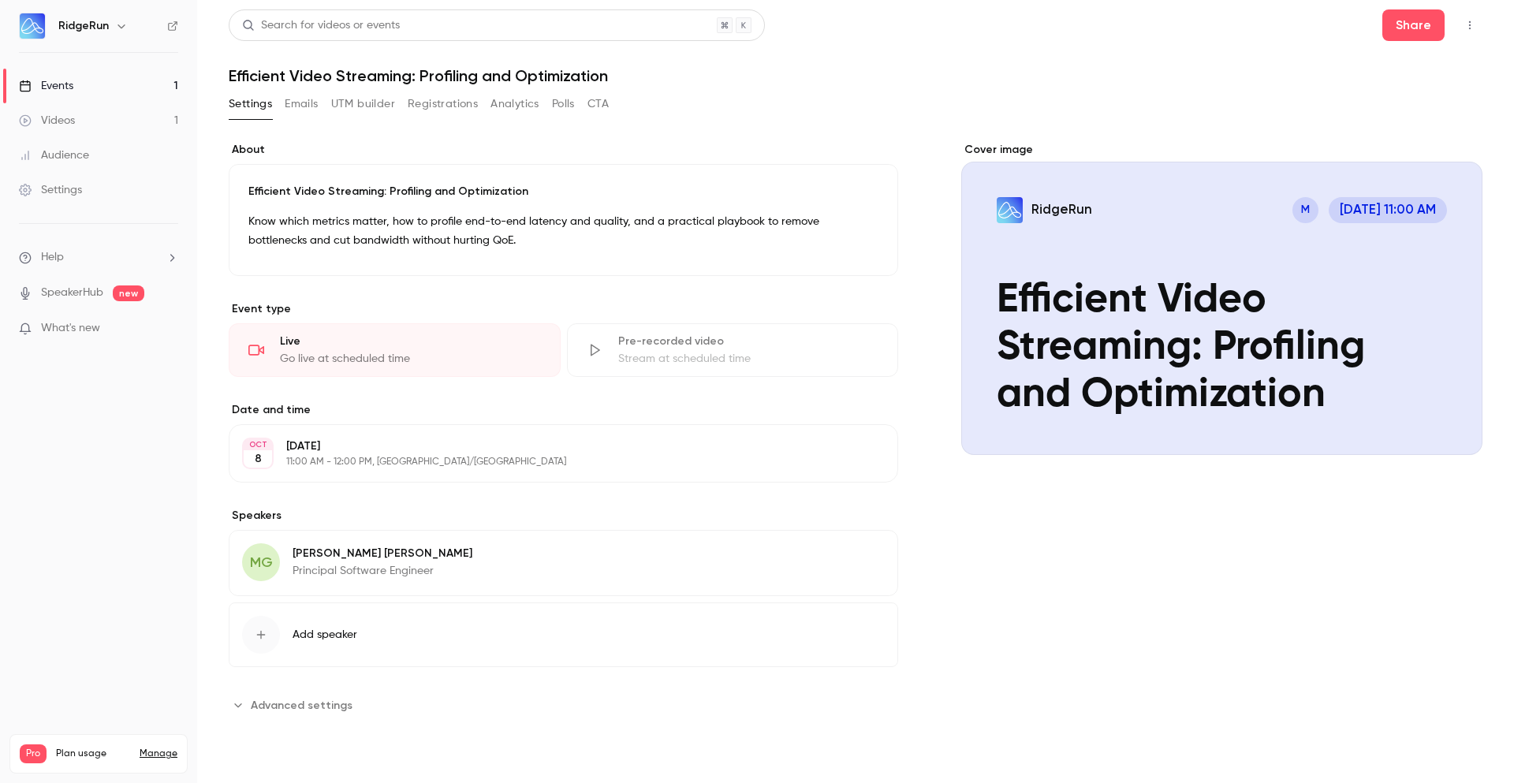
click at [314, 104] on button "Emails" at bounding box center [301, 103] width 33 height 25
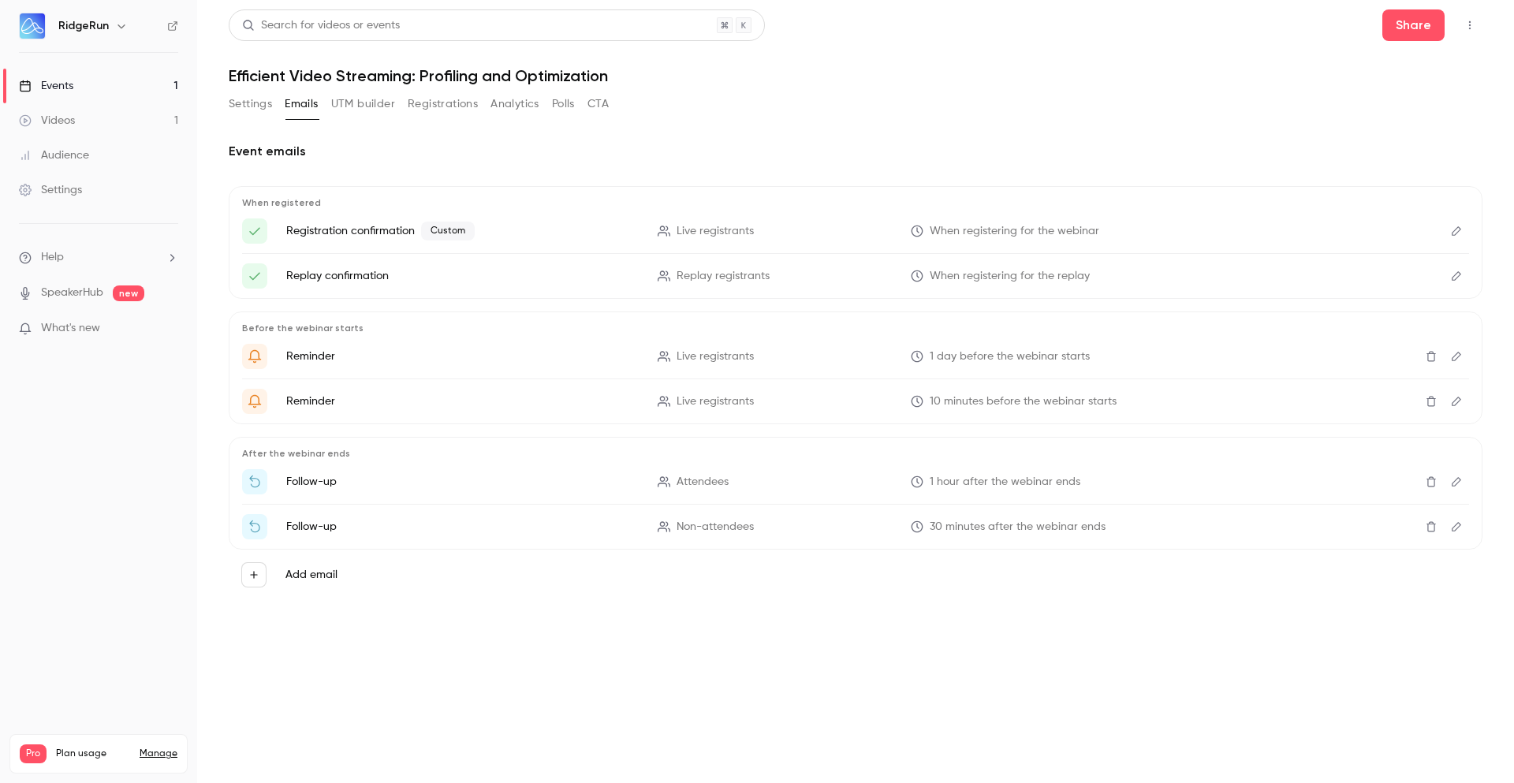
click at [361, 102] on button "UTM builder" at bounding box center [363, 103] width 64 height 25
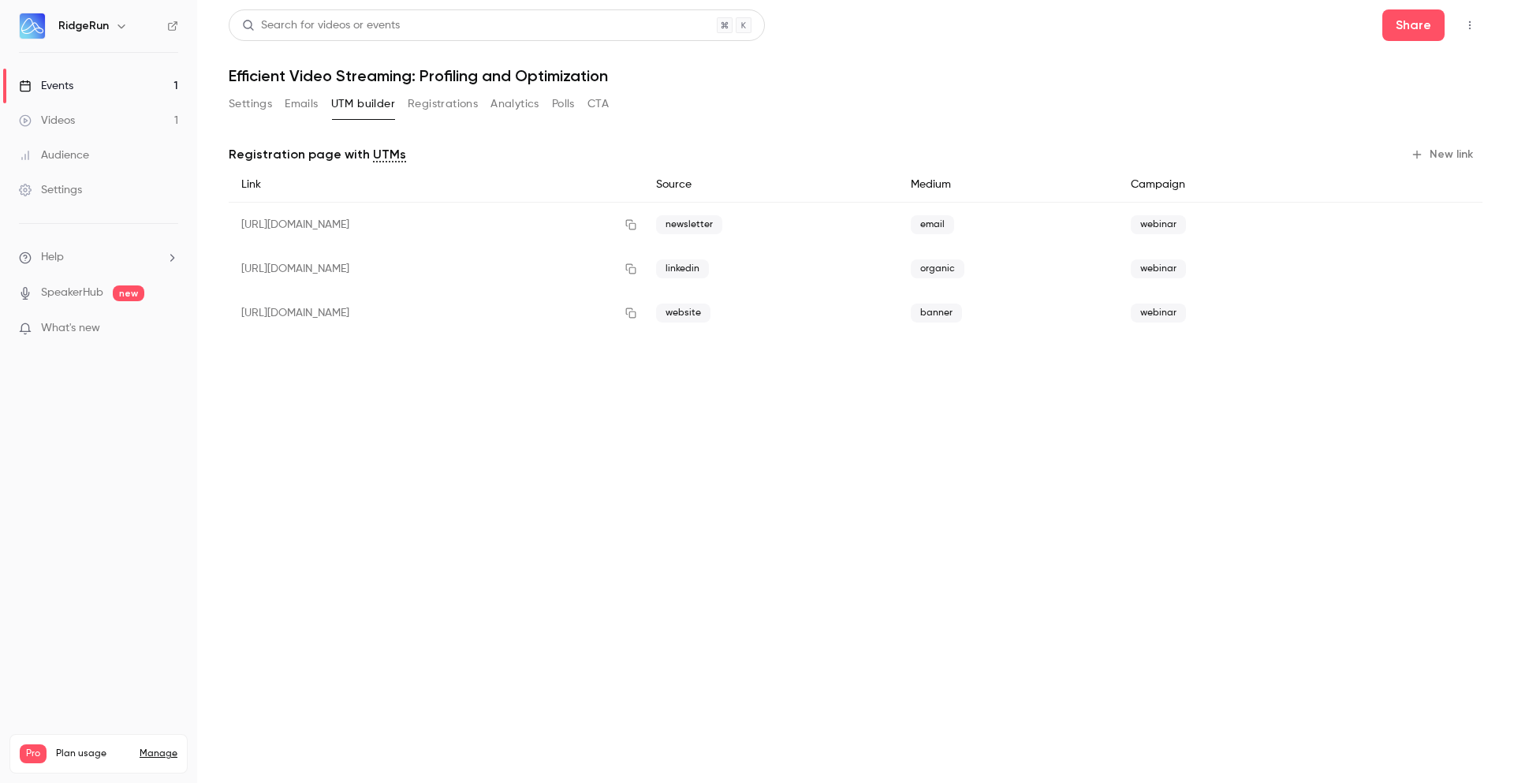
click at [438, 100] on button "Registrations" at bounding box center [443, 103] width 70 height 25
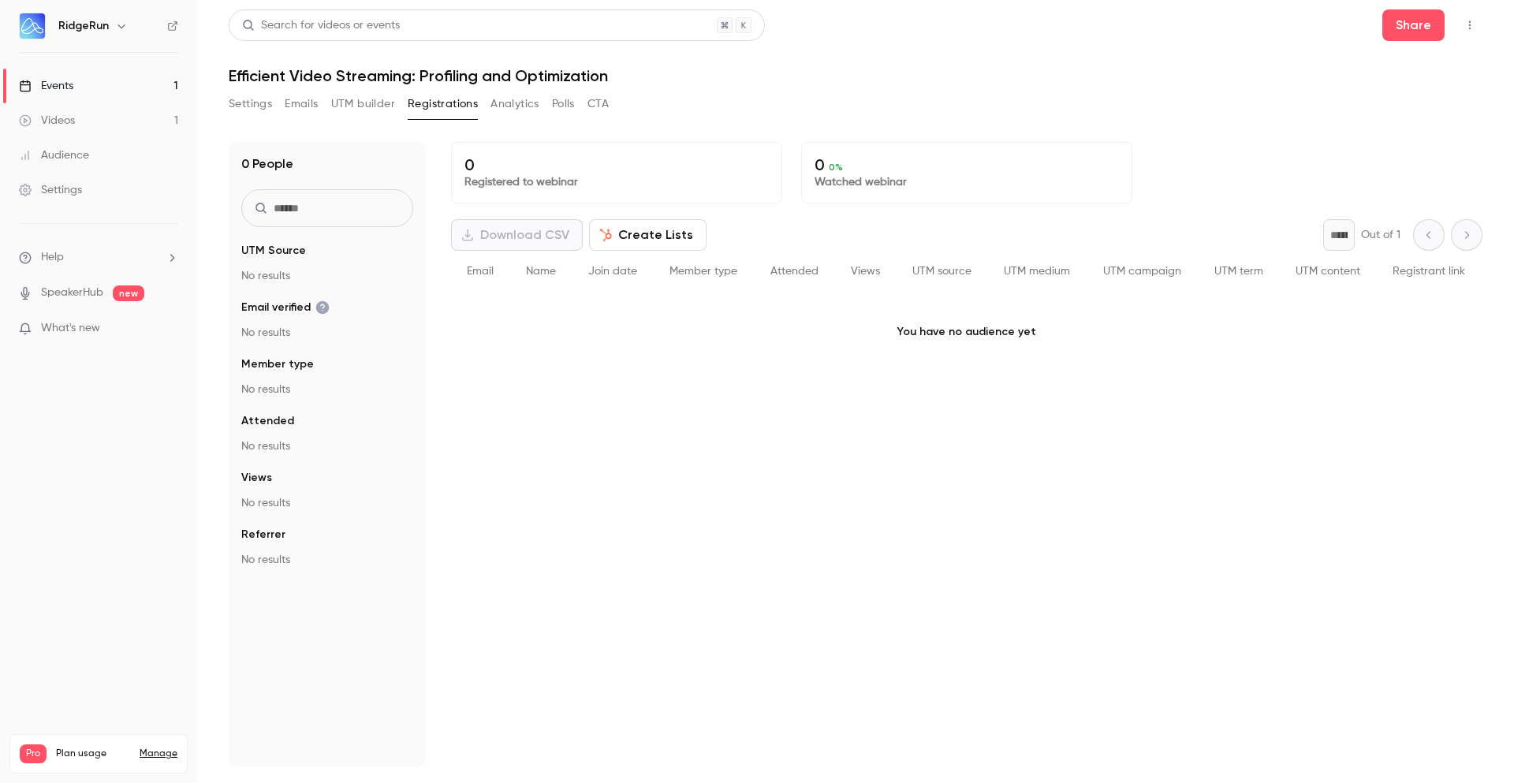
click at [522, 107] on button "Analytics" at bounding box center [515, 103] width 49 height 25
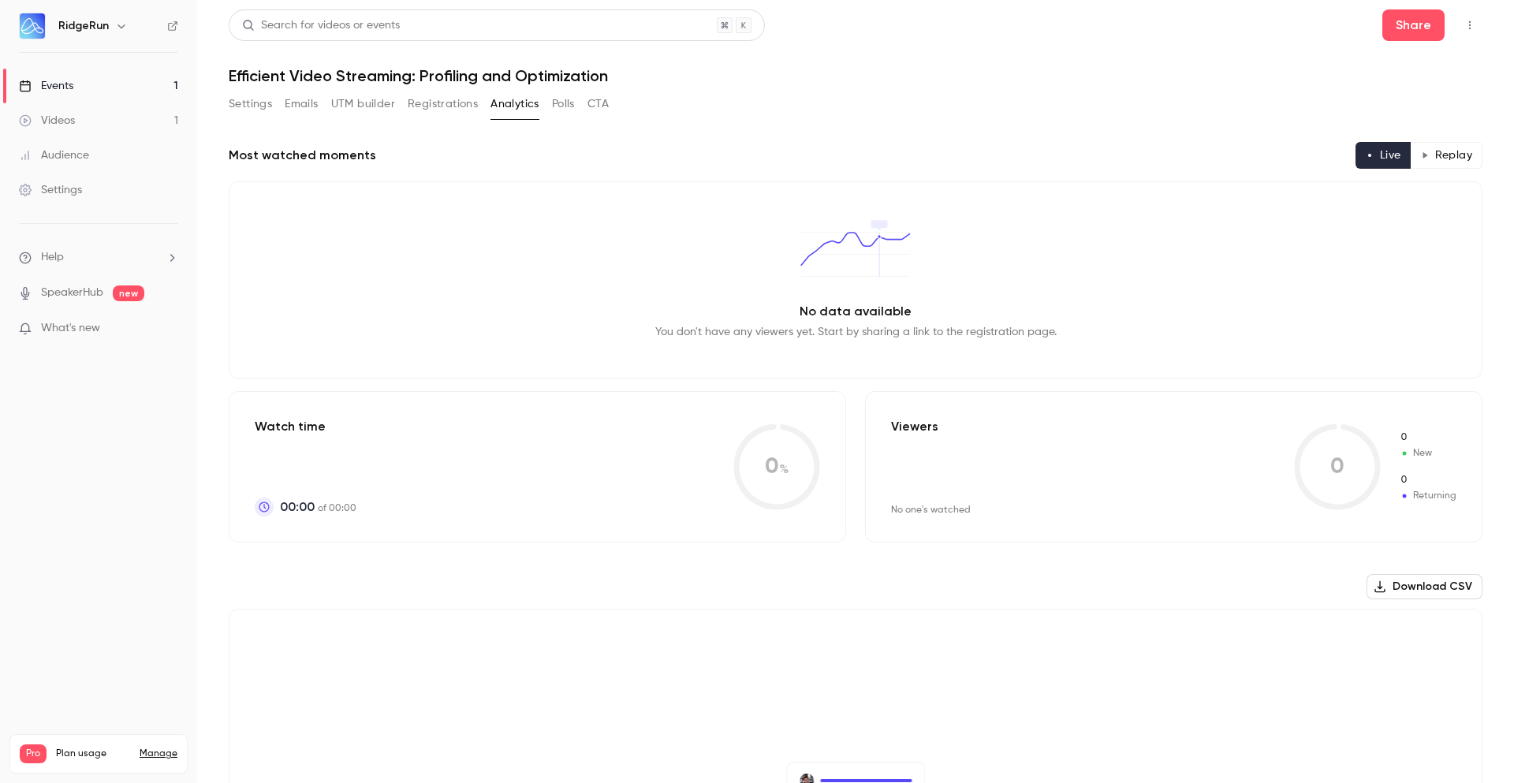
click at [567, 103] on button "Polls" at bounding box center [563, 103] width 23 height 25
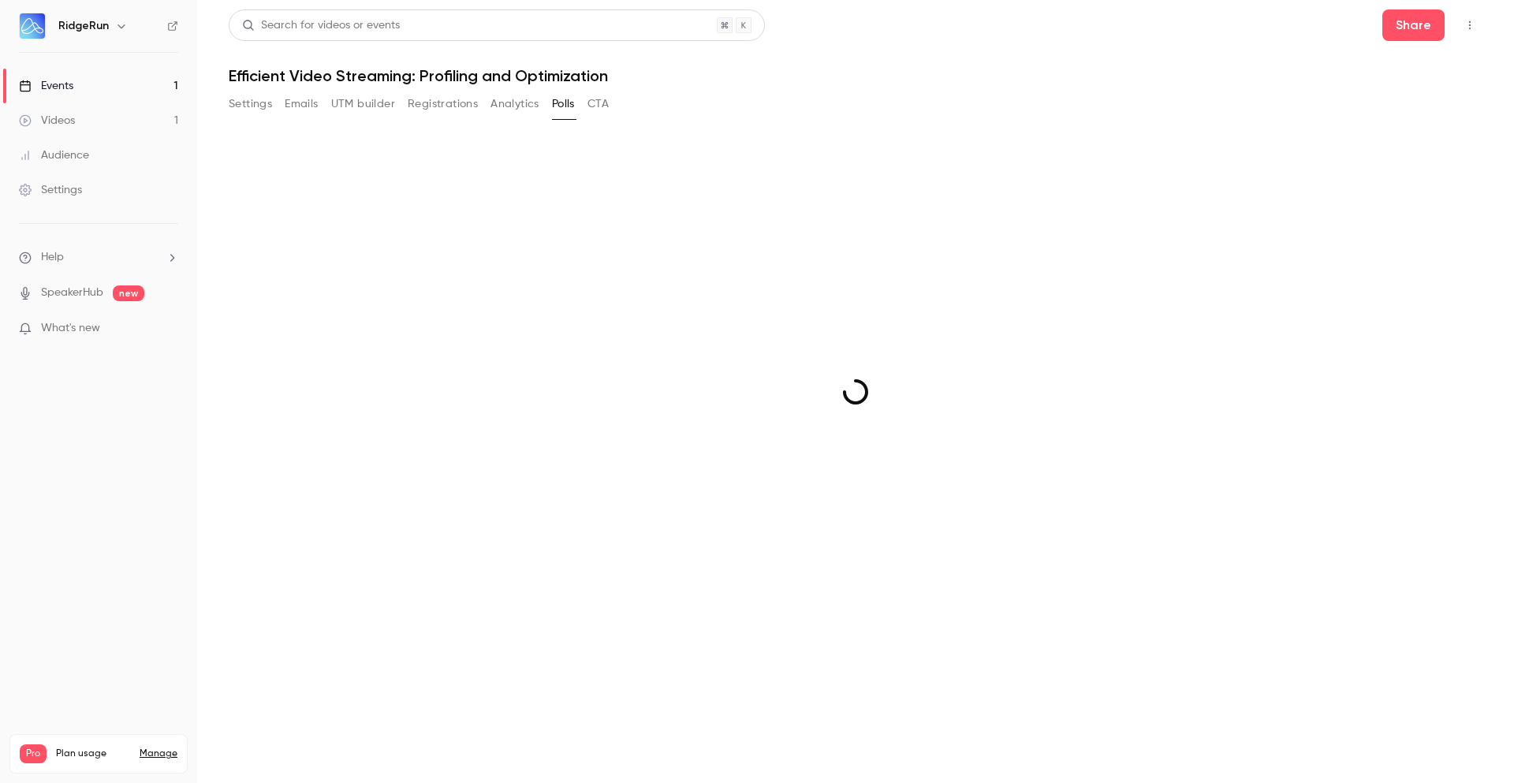
click at [598, 106] on button "CTA" at bounding box center [598, 103] width 21 height 25
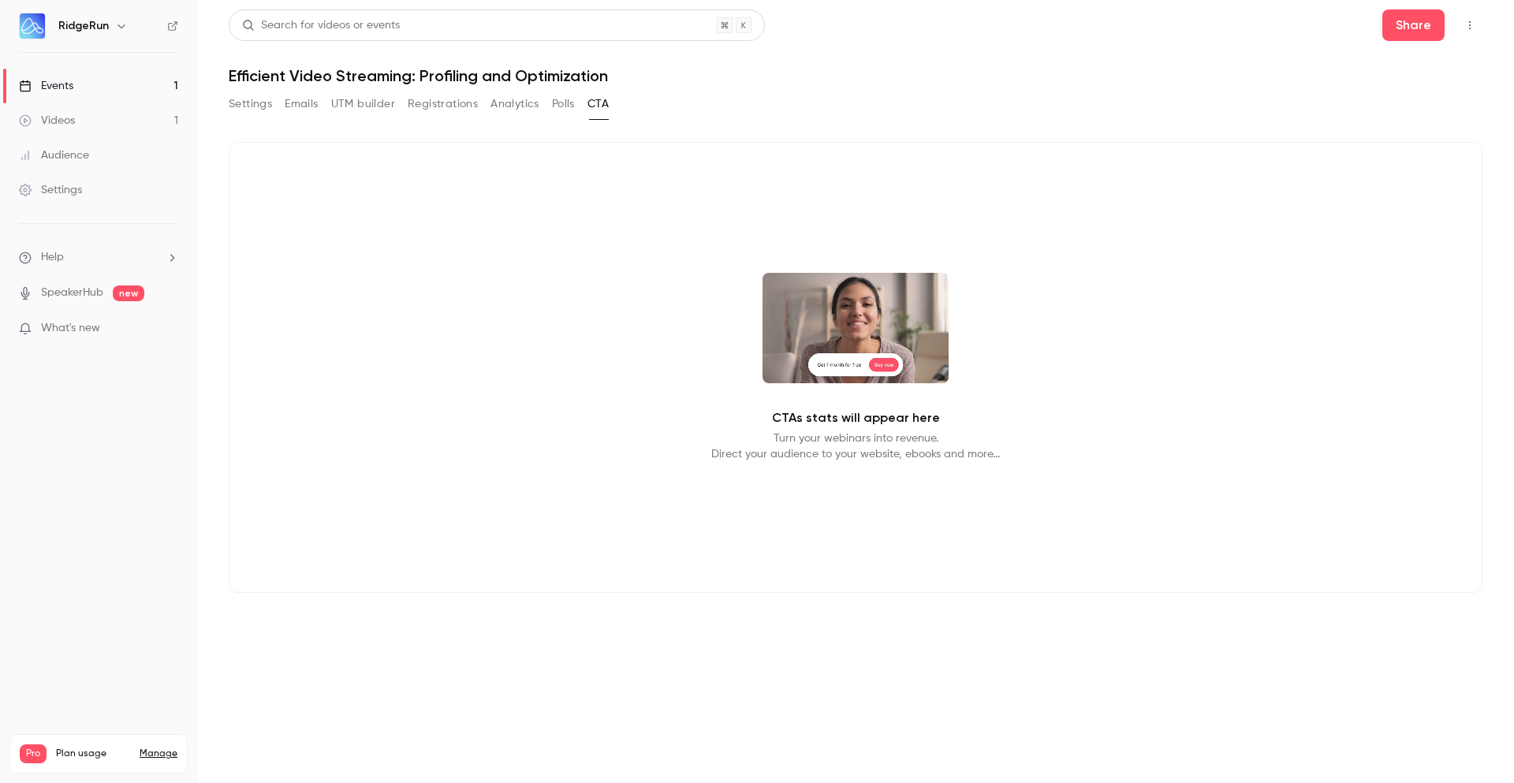
click at [264, 106] on button "Settings" at bounding box center [250, 103] width 43 height 25
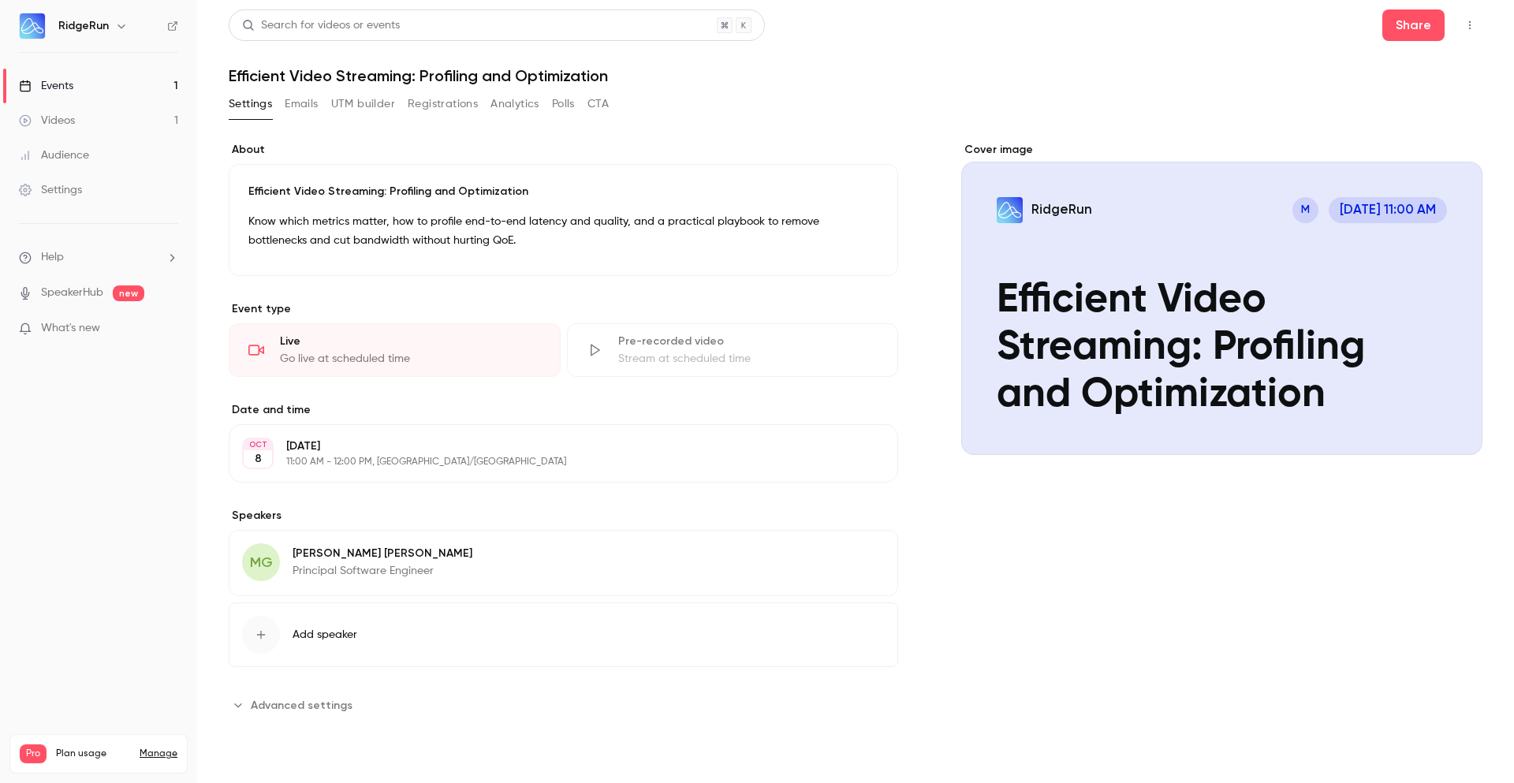
click at [129, 327] on p "What's new" at bounding box center [86, 328] width 134 height 17
click at [916, 32] on div at bounding box center [757, 391] width 1514 height 783
click at [80, 192] on div "Settings" at bounding box center [50, 190] width 63 height 16
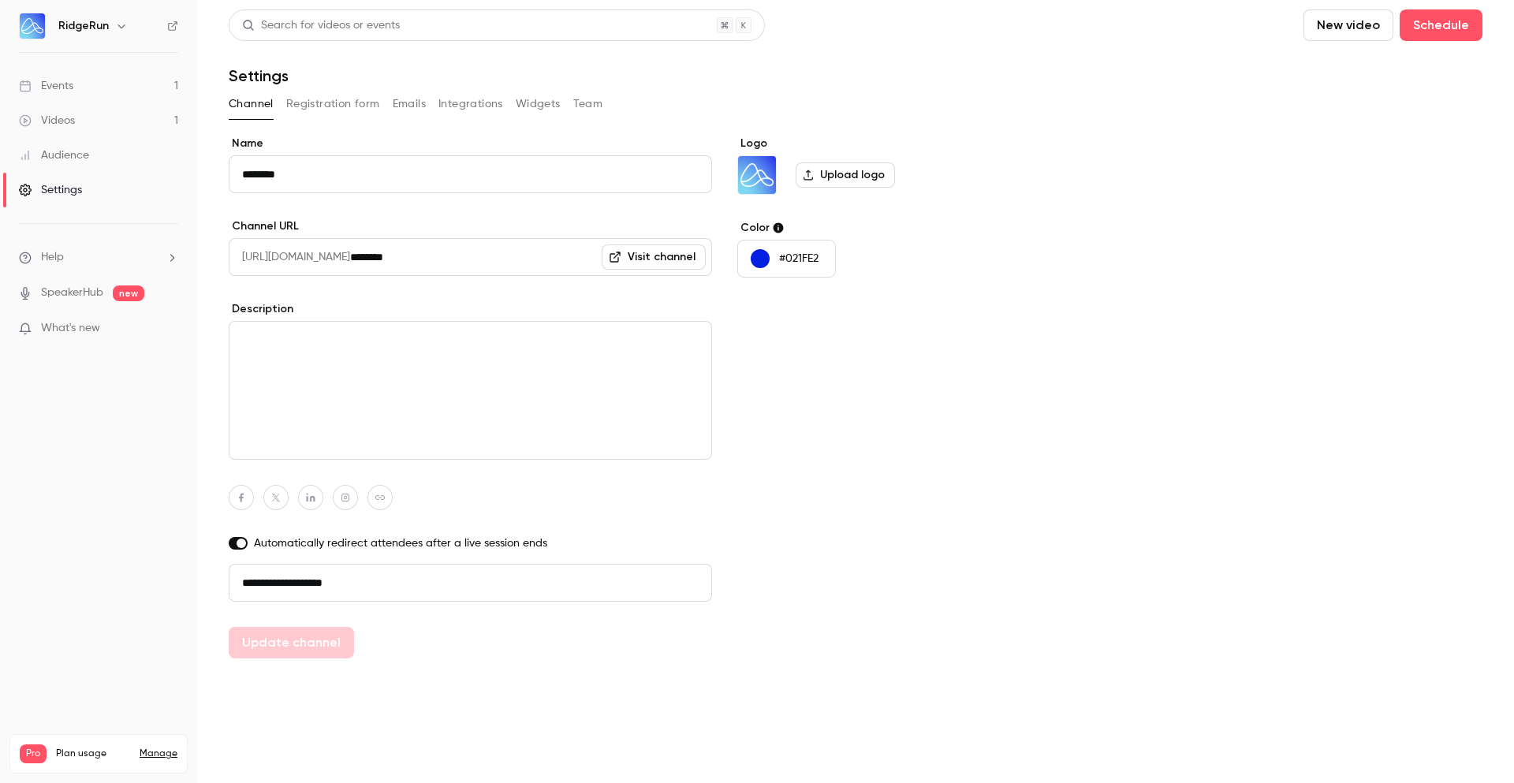
click at [535, 106] on button "Widgets" at bounding box center [538, 103] width 45 height 25
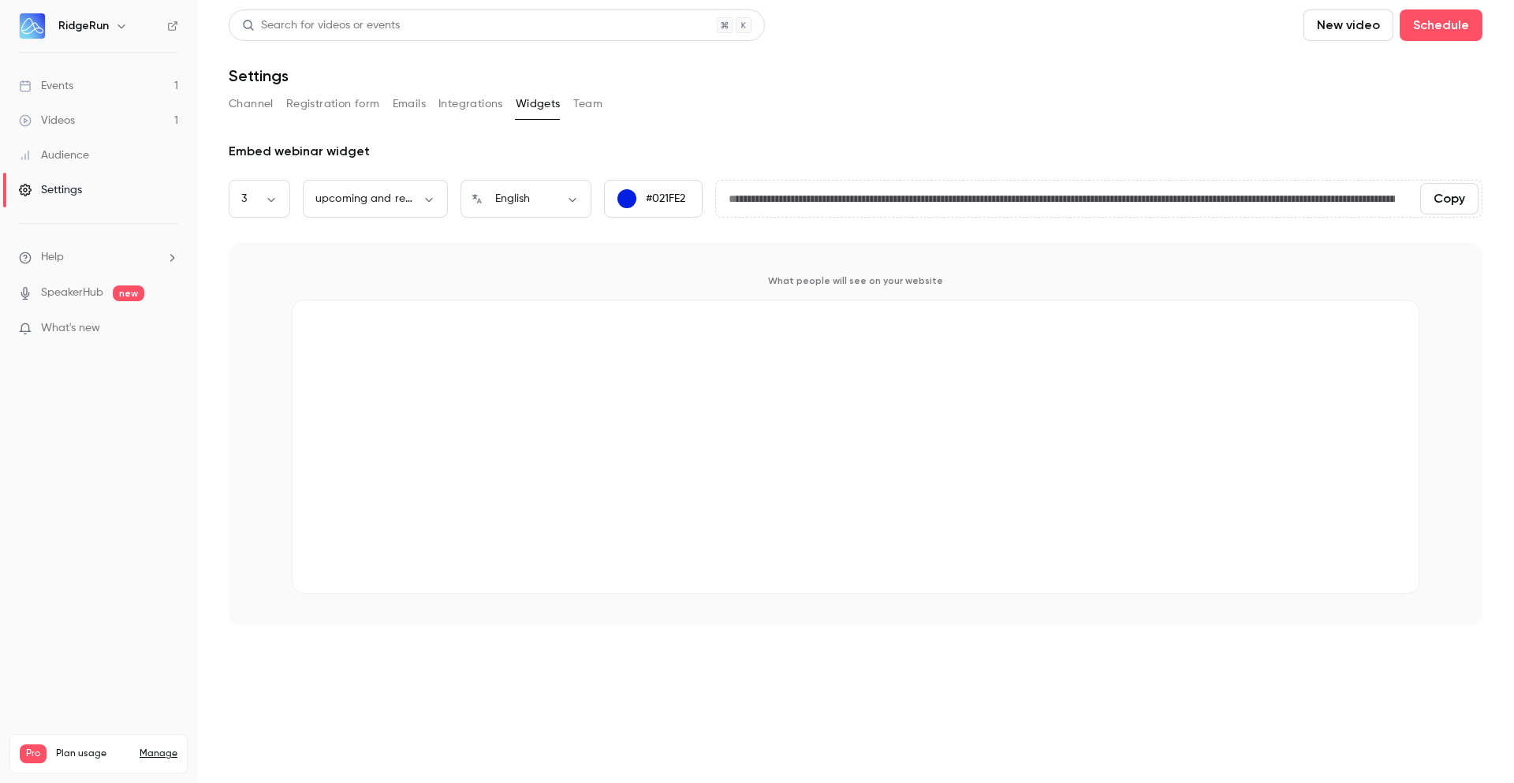
click at [1438, 203] on button "Copy" at bounding box center [1449, 199] width 58 height 32
click at [277, 207] on body "**********" at bounding box center [757, 391] width 1514 height 783
click at [269, 298] on li "2" at bounding box center [260, 291] width 62 height 41
type input "*"
type input "**********"
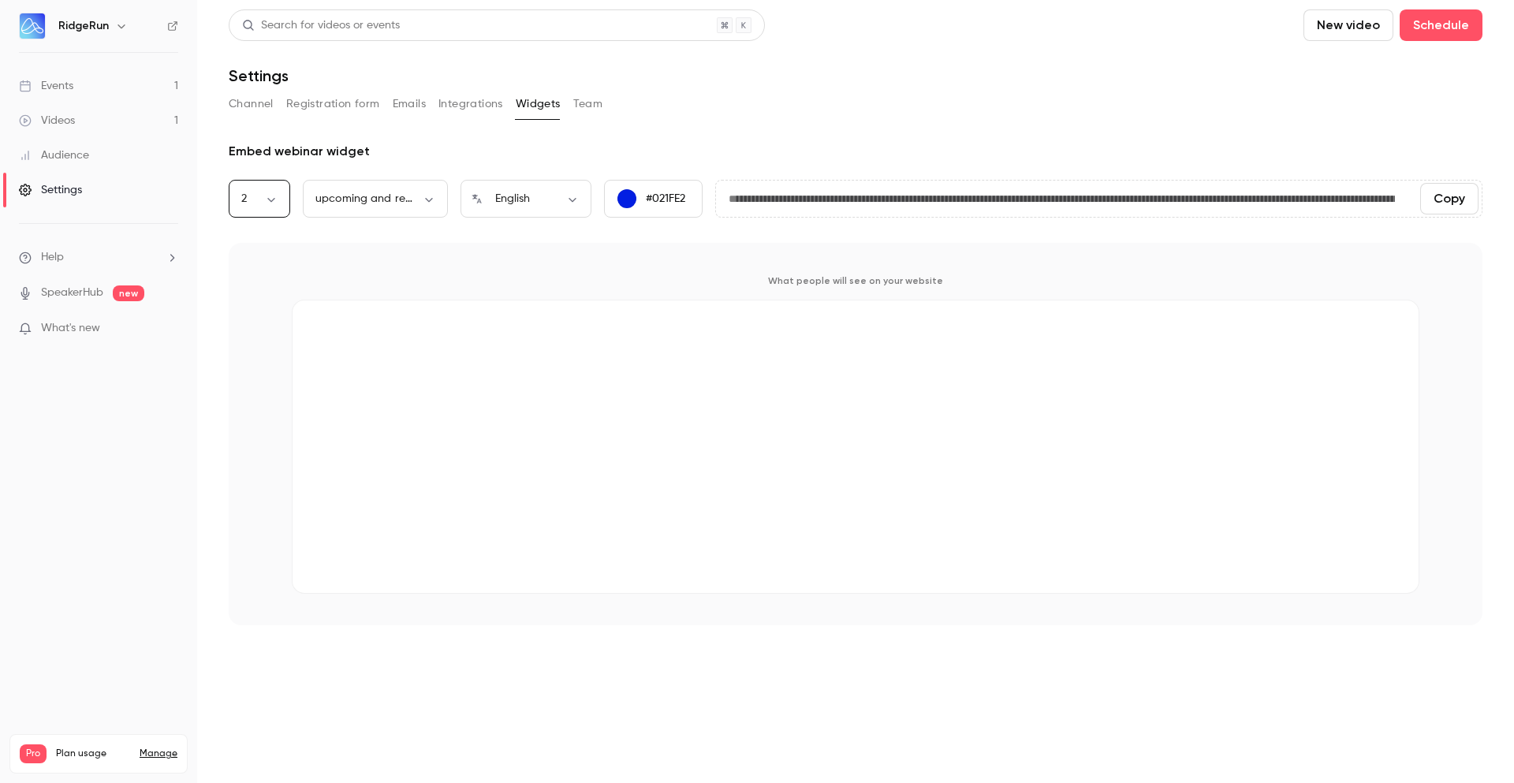
click at [271, 211] on div "2 * ​" at bounding box center [260, 199] width 62 height 38
click at [260, 195] on body "**********" at bounding box center [757, 391] width 1514 height 783
click at [259, 289] on li "2" at bounding box center [260, 291] width 62 height 41
click at [113, 85] on link "Events 1" at bounding box center [98, 86] width 197 height 35
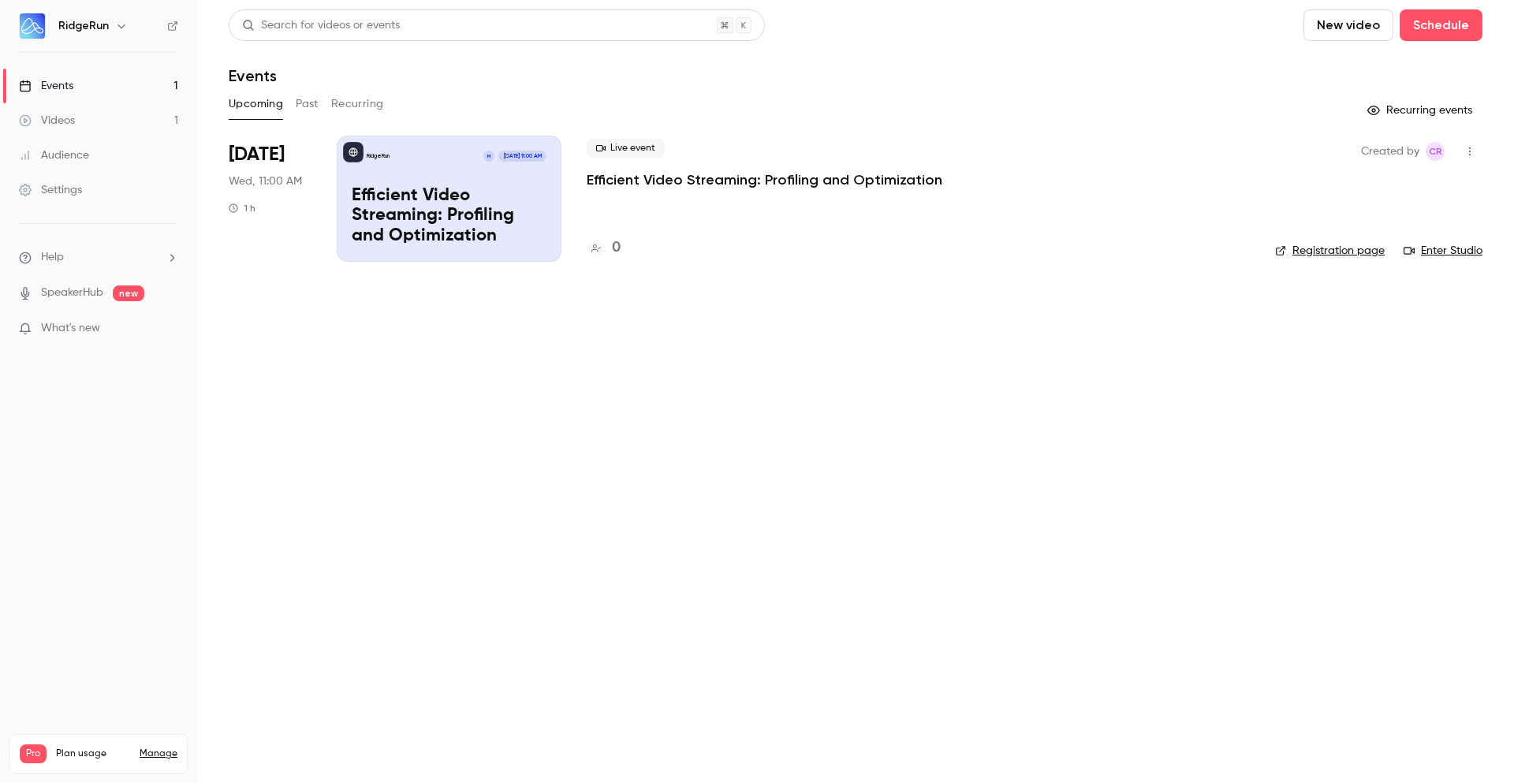
click at [465, 185] on div "RidgeRun M [DATE] 11:00 AM Efficient Video Streaming: Profiling and Optimization" at bounding box center [449, 199] width 225 height 126
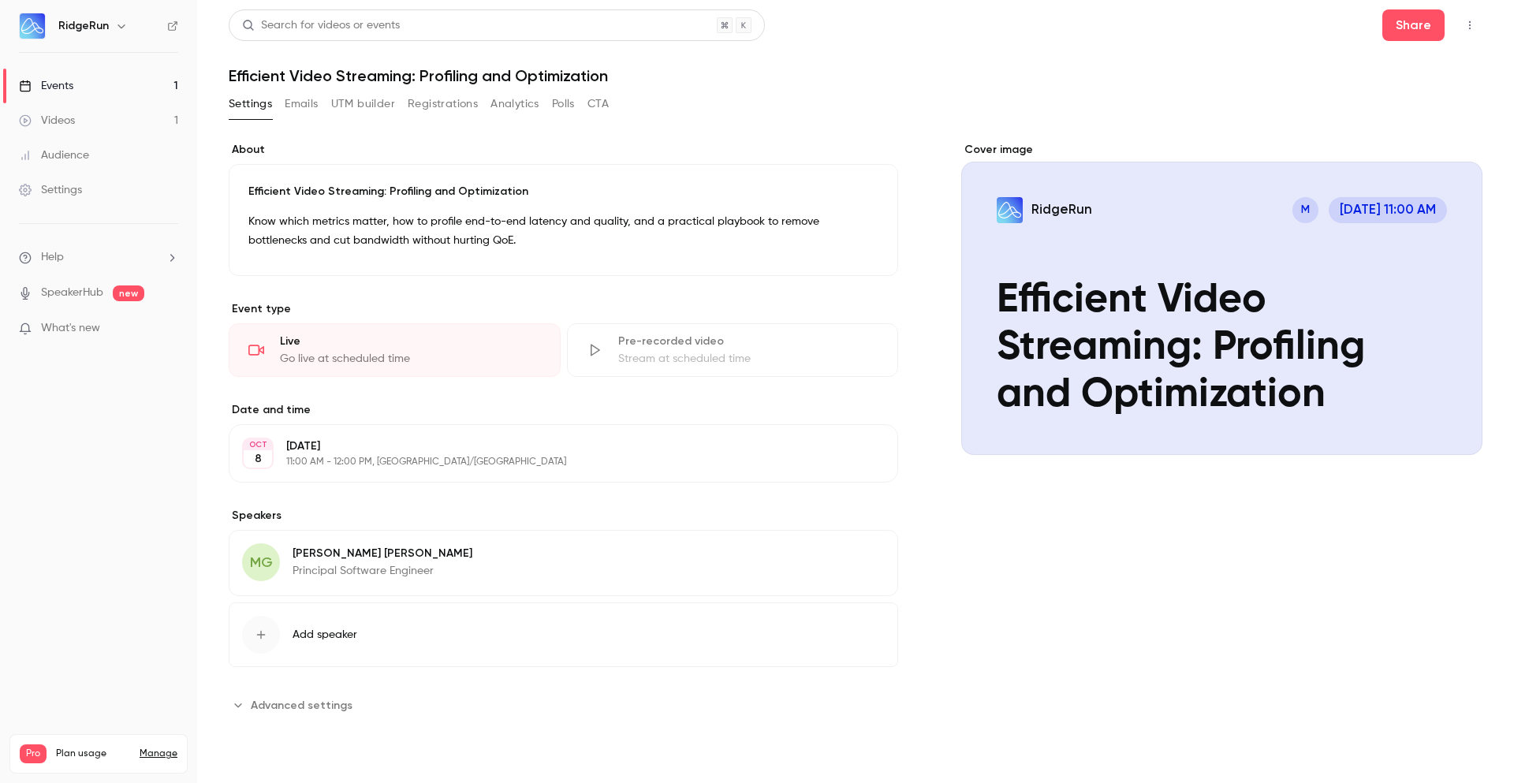
click at [376, 103] on button "UTM builder" at bounding box center [363, 103] width 64 height 25
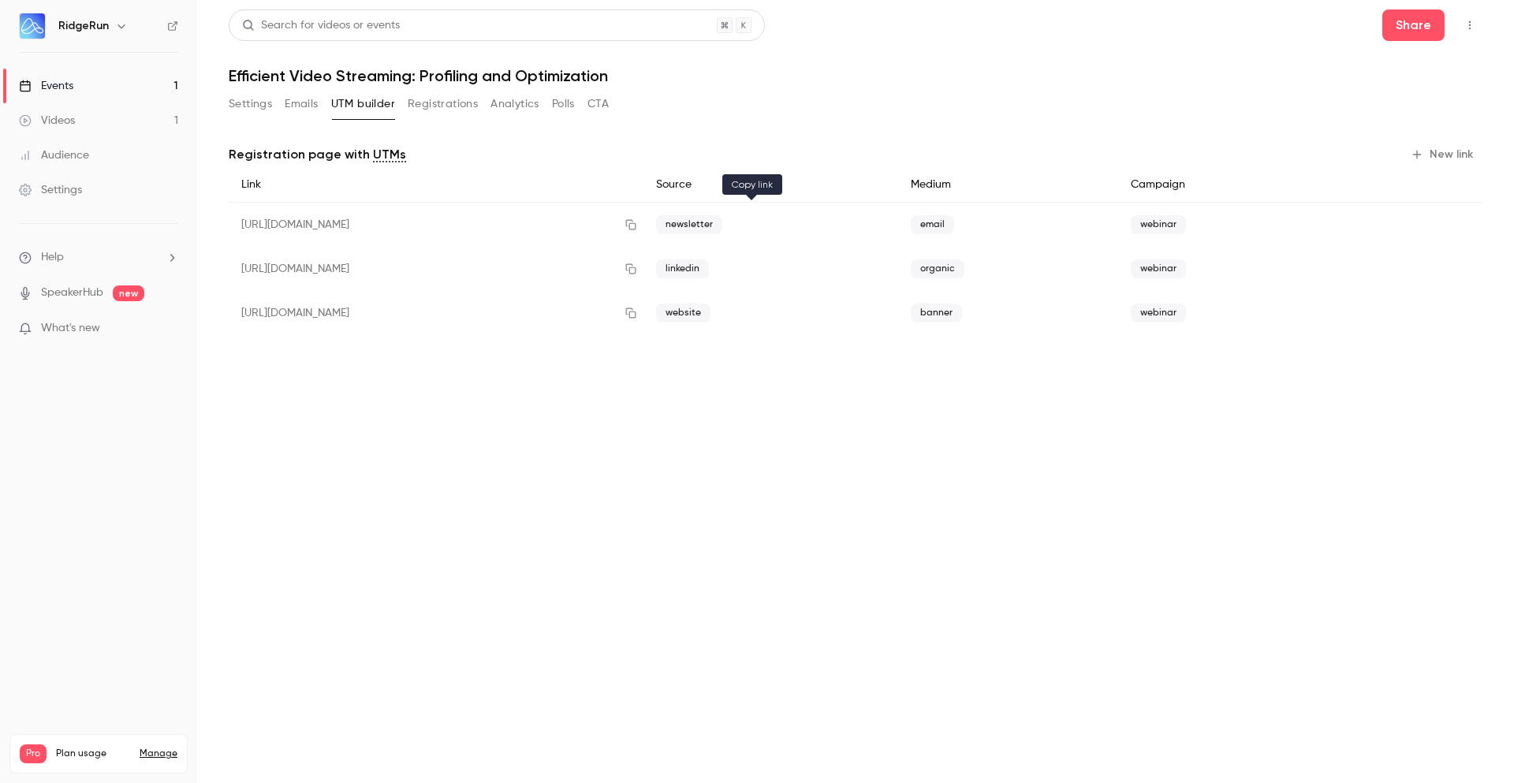
click at [637, 224] on icon "button" at bounding box center [631, 224] width 13 height 11
